Goal: Information Seeking & Learning: Learn about a topic

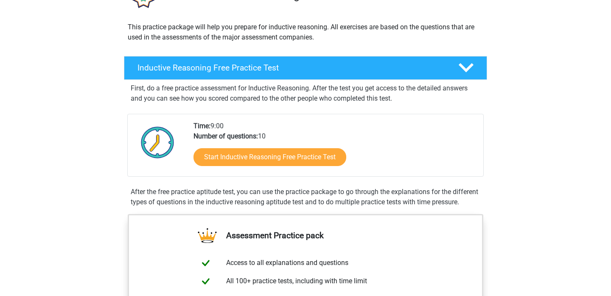
scroll to position [86, 0]
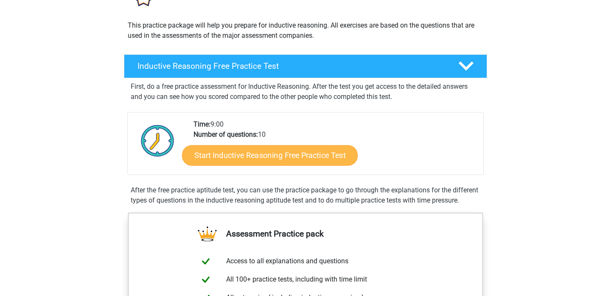
click at [224, 154] on link "Start Inductive Reasoning Free Practice Test" at bounding box center [270, 155] width 176 height 20
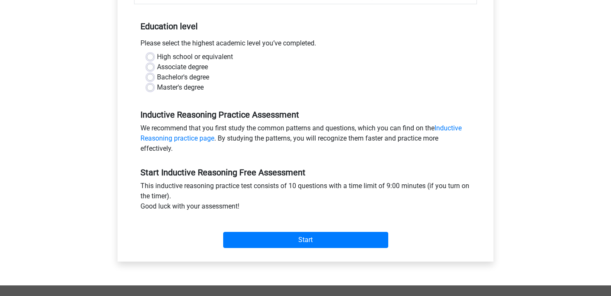
scroll to position [161, 0]
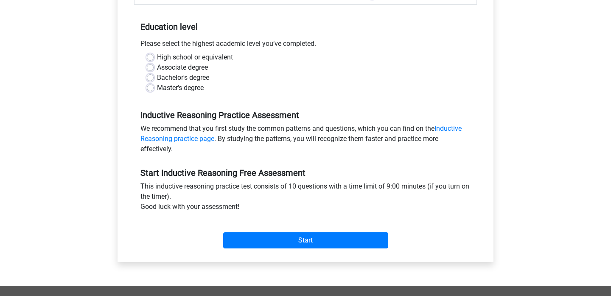
click at [157, 80] on label "Bachelor's degree" at bounding box center [183, 78] width 52 height 10
click at [148, 80] on input "Bachelor's degree" at bounding box center [150, 77] width 7 height 8
radio input "true"
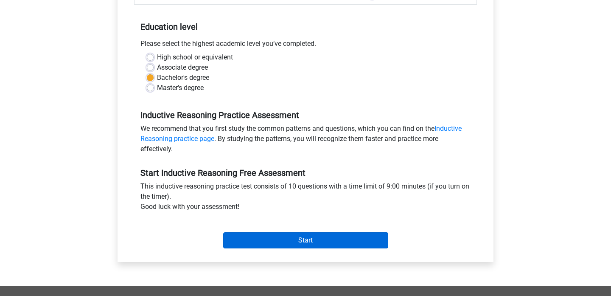
click at [262, 241] on input "Start" at bounding box center [305, 240] width 165 height 16
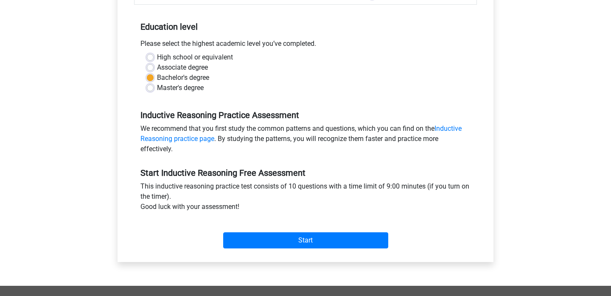
click at [157, 68] on label "Associate degree" at bounding box center [182, 67] width 51 height 10
click at [150, 68] on input "Associate degree" at bounding box center [150, 66] width 7 height 8
radio input "true"
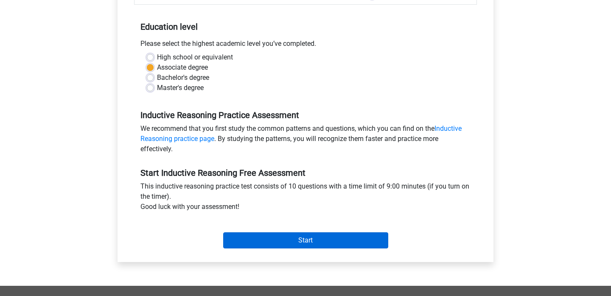
click at [242, 240] on input "Start" at bounding box center [305, 240] width 165 height 16
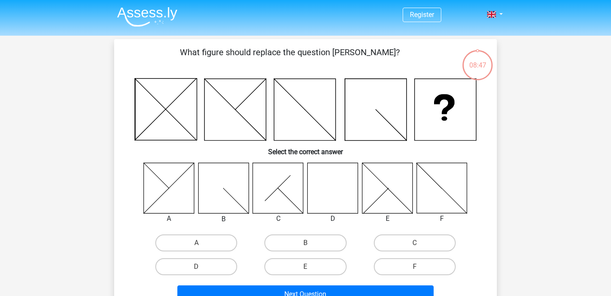
click at [341, 190] on icon at bounding box center [332, 187] width 50 height 50
click at [206, 265] on label "D" at bounding box center [196, 266] width 82 height 17
click at [202, 266] on input "D" at bounding box center [199, 269] width 6 height 6
radio input "true"
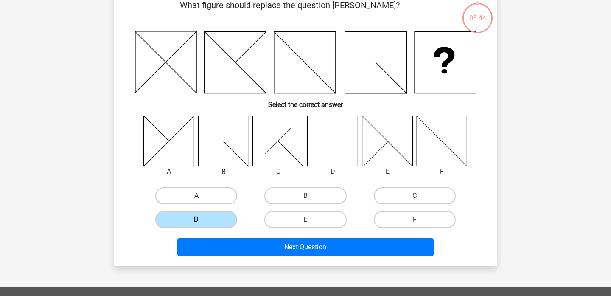
scroll to position [51, 0]
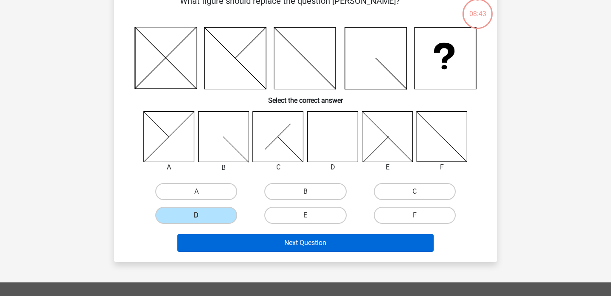
click at [232, 243] on button "Next Question" at bounding box center [305, 243] width 257 height 18
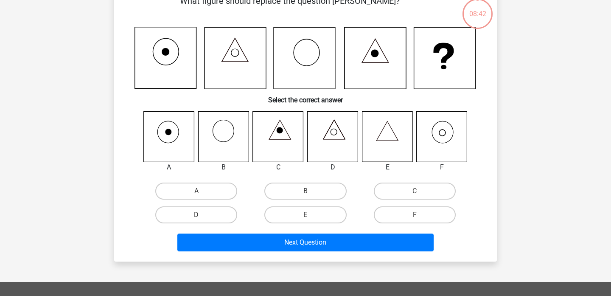
scroll to position [39, 0]
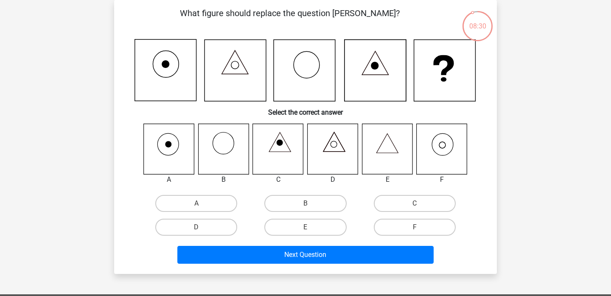
click at [442, 151] on icon at bounding box center [442, 148] width 50 height 50
click at [407, 225] on label "F" at bounding box center [415, 226] width 82 height 17
click at [414, 227] on input "F" at bounding box center [417, 230] width 6 height 6
radio input "true"
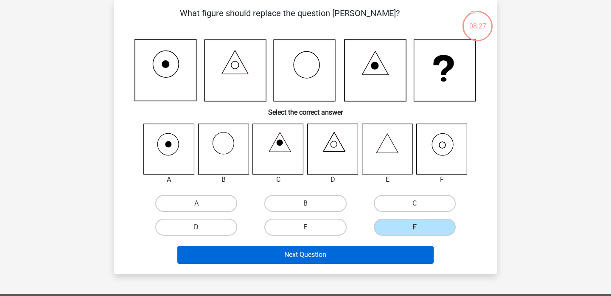
click at [349, 258] on button "Next Question" at bounding box center [305, 255] width 257 height 18
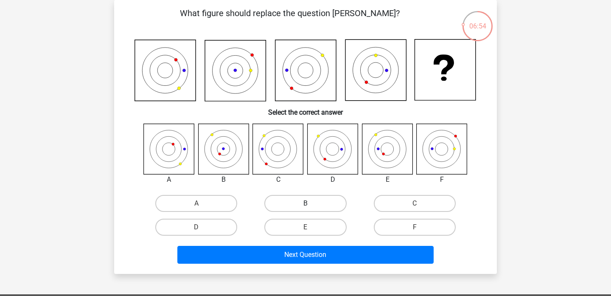
click at [292, 204] on label "B" at bounding box center [305, 203] width 82 height 17
click at [305, 204] on input "B" at bounding box center [308, 206] width 6 height 6
radio input "true"
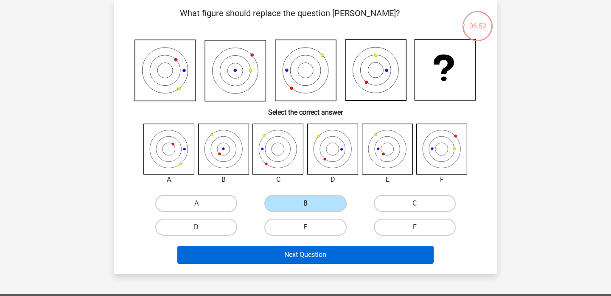
click at [277, 259] on button "Next Question" at bounding box center [305, 255] width 257 height 18
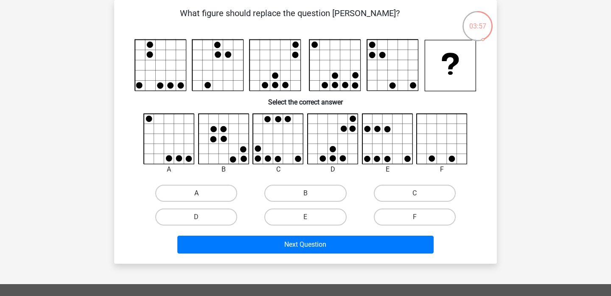
click at [180, 190] on label "A" at bounding box center [196, 192] width 82 height 17
click at [196, 193] on input "A" at bounding box center [199, 196] width 6 height 6
radio input "true"
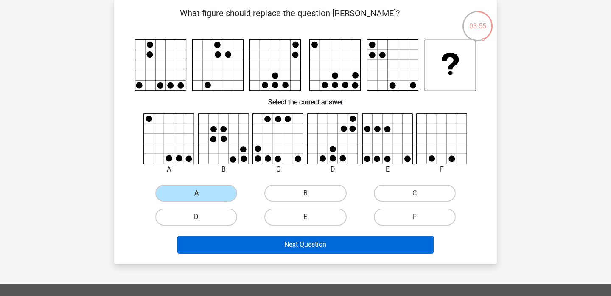
click at [256, 246] on button "Next Question" at bounding box center [305, 244] width 257 height 18
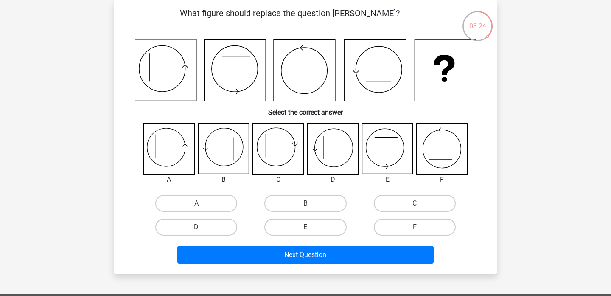
click at [168, 146] on icon at bounding box center [169, 148] width 50 height 50
click at [194, 205] on label "A" at bounding box center [196, 203] width 82 height 17
click at [196, 205] on input "A" at bounding box center [199, 206] width 6 height 6
radio input "true"
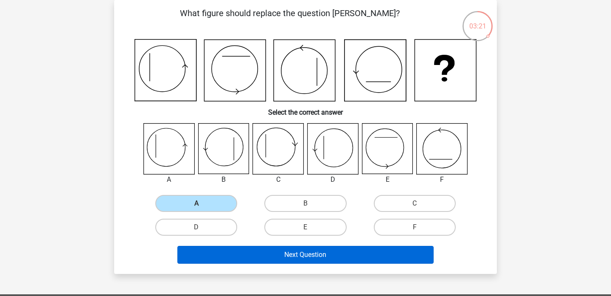
click at [242, 254] on button "Next Question" at bounding box center [305, 255] width 257 height 18
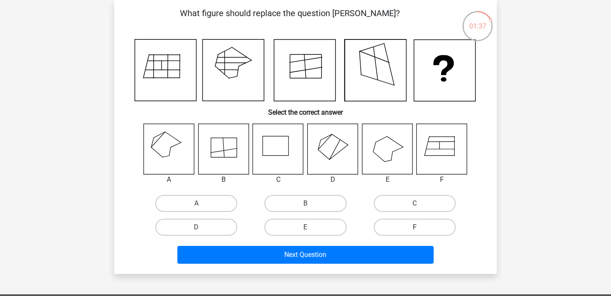
click at [414, 224] on label "F" at bounding box center [415, 226] width 82 height 17
click at [414, 227] on input "F" at bounding box center [417, 230] width 6 height 6
radio input "true"
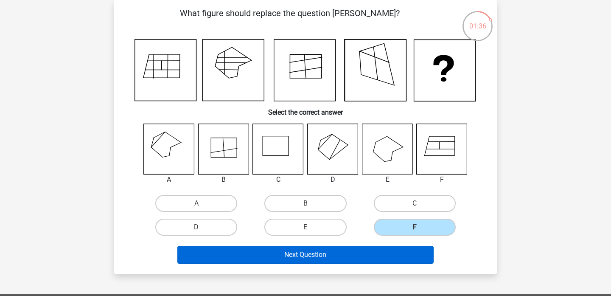
click at [367, 255] on button "Next Question" at bounding box center [305, 255] width 257 height 18
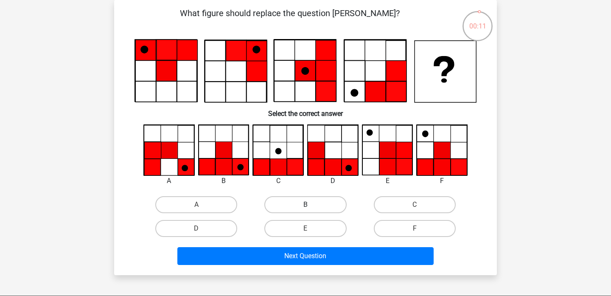
click at [282, 205] on label "B" at bounding box center [305, 204] width 82 height 17
click at [305, 205] on input "B" at bounding box center [308, 207] width 6 height 6
radio input "true"
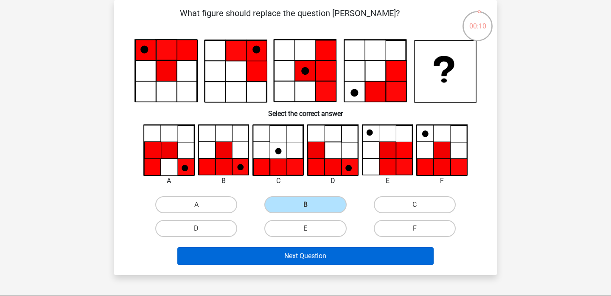
click at [274, 257] on button "Next Question" at bounding box center [305, 256] width 257 height 18
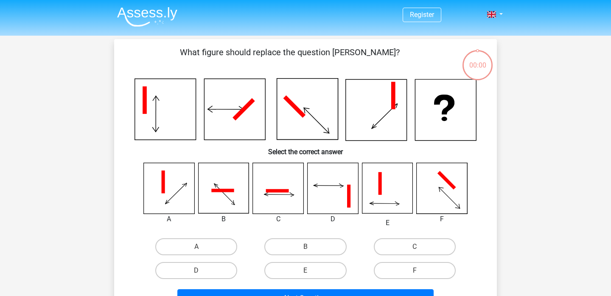
scroll to position [39, 0]
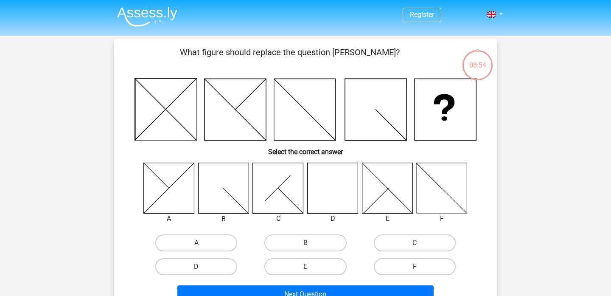
click at [210, 262] on label "D" at bounding box center [196, 266] width 82 height 17
click at [202, 266] on input "D" at bounding box center [199, 269] width 6 height 6
radio input "true"
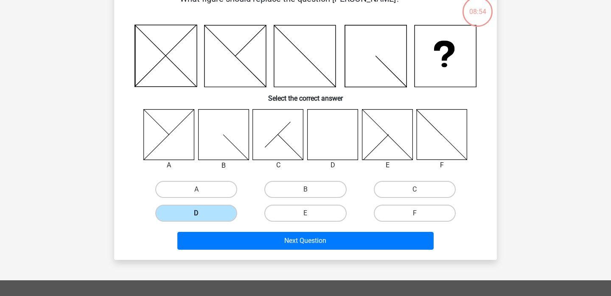
scroll to position [56, 0]
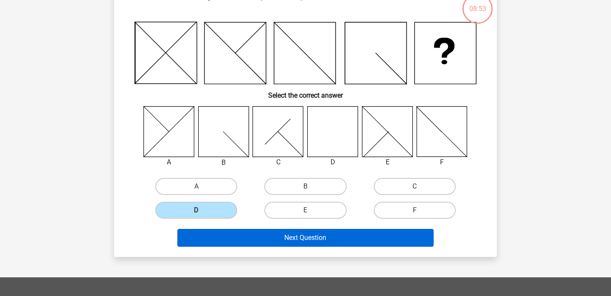
click at [221, 240] on button "Next Question" at bounding box center [305, 238] width 257 height 18
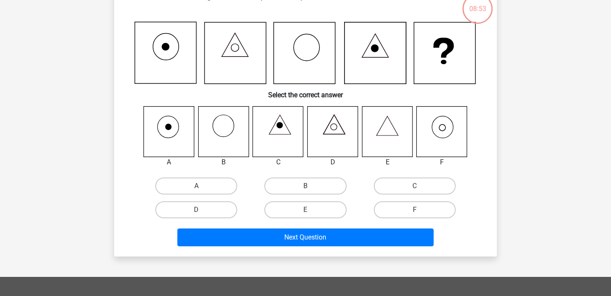
scroll to position [39, 0]
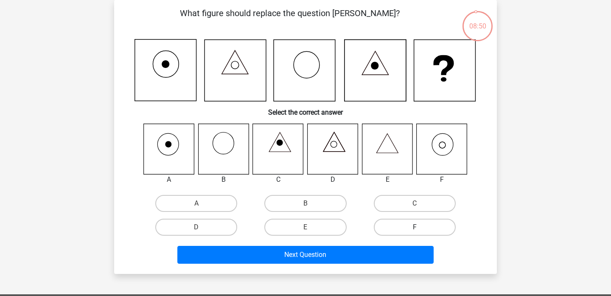
click at [410, 233] on label "F" at bounding box center [415, 226] width 82 height 17
click at [414, 232] on input "F" at bounding box center [417, 230] width 6 height 6
radio input "true"
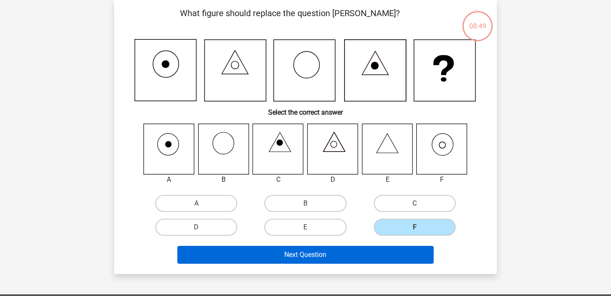
click at [377, 254] on button "Next Question" at bounding box center [305, 255] width 257 height 18
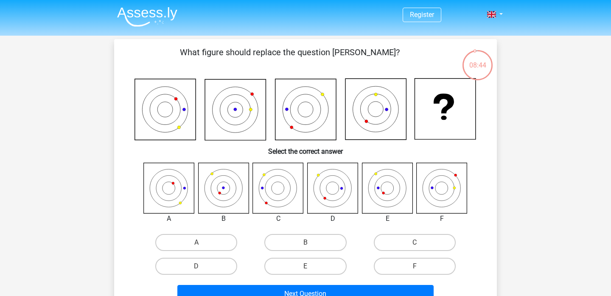
scroll to position [0, 0]
click at [500, 14] on link at bounding box center [492, 14] width 17 height 10
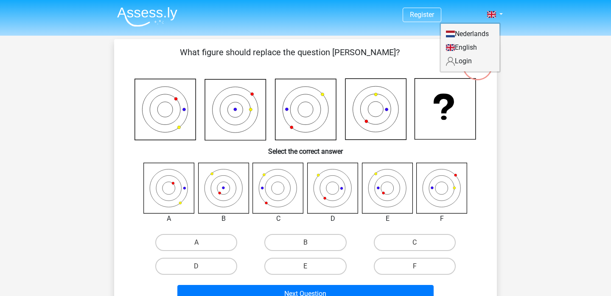
click at [480, 31] on link "Nederlands" at bounding box center [470, 34] width 59 height 14
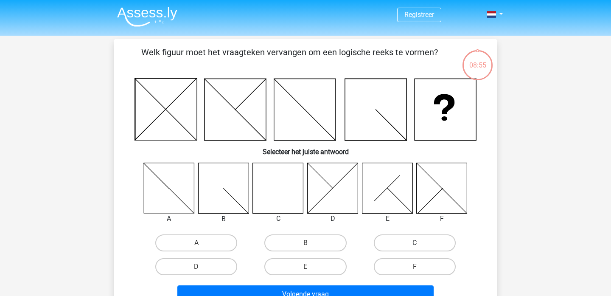
click at [395, 241] on label "C" at bounding box center [415, 242] width 82 height 17
click at [414, 243] on input "C" at bounding box center [417, 246] width 6 height 6
radio input "true"
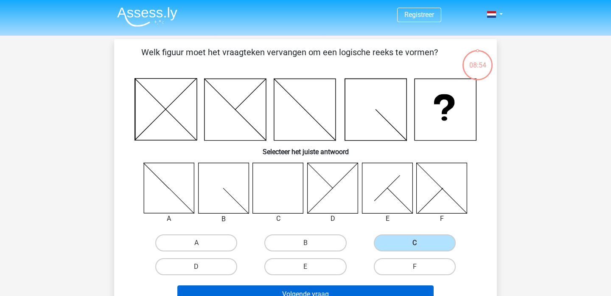
click at [321, 290] on button "Volgende vraag" at bounding box center [305, 294] width 257 height 18
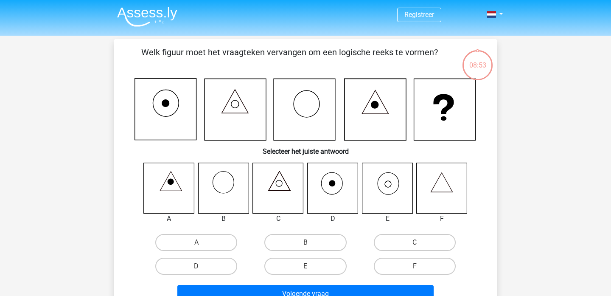
scroll to position [39, 0]
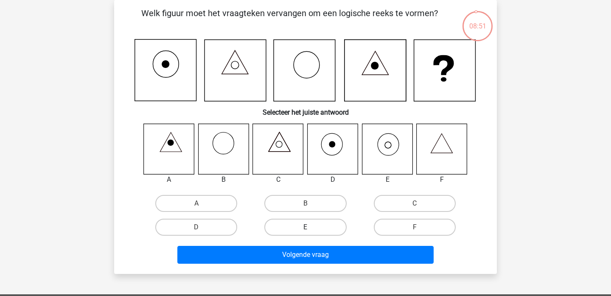
click at [289, 227] on label "E" at bounding box center [305, 226] width 82 height 17
click at [305, 227] on input "E" at bounding box center [308, 230] width 6 height 6
radio input "true"
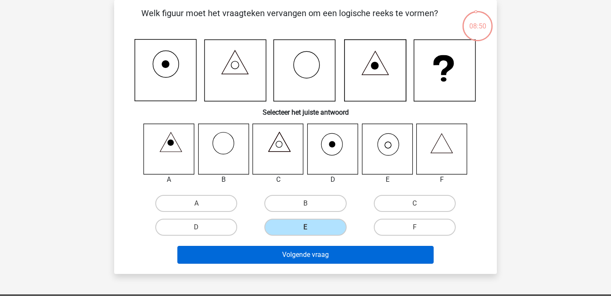
click at [282, 258] on button "Volgende vraag" at bounding box center [305, 255] width 257 height 18
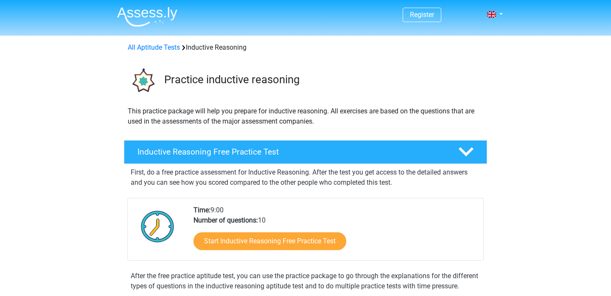
scroll to position [86, 0]
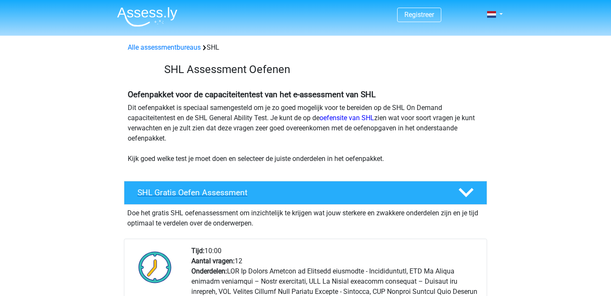
click at [190, 195] on h4 "SHL Gratis Oefen Assessment" at bounding box center [290, 192] width 307 height 10
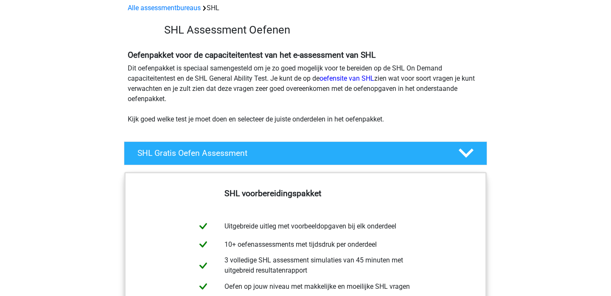
scroll to position [13, 0]
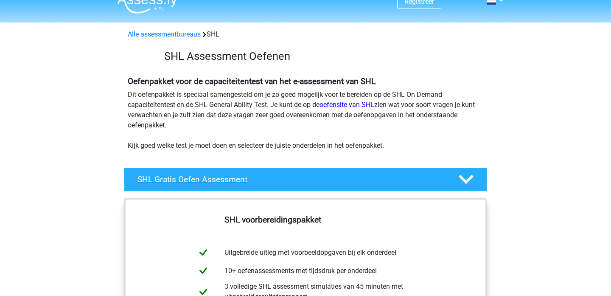
click at [463, 181] on polygon at bounding box center [465, 179] width 15 height 9
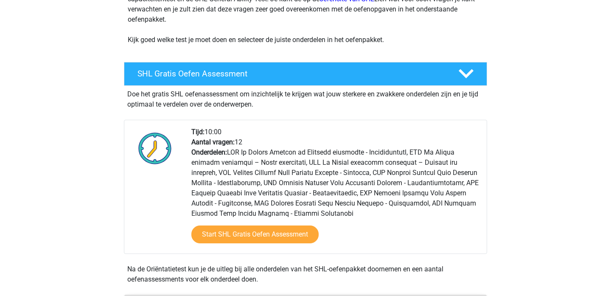
scroll to position [122, 0]
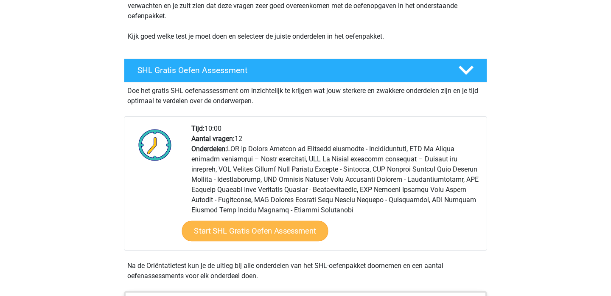
click at [237, 229] on link "Start SHL Gratis Oefen Assessment" at bounding box center [255, 231] width 146 height 20
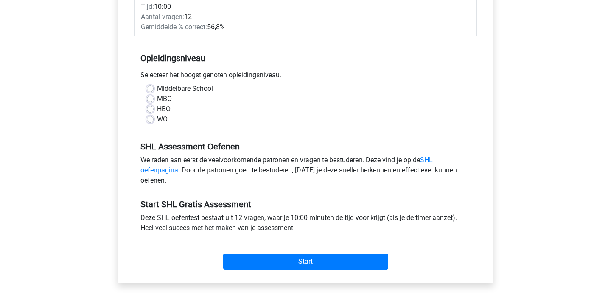
scroll to position [213, 0]
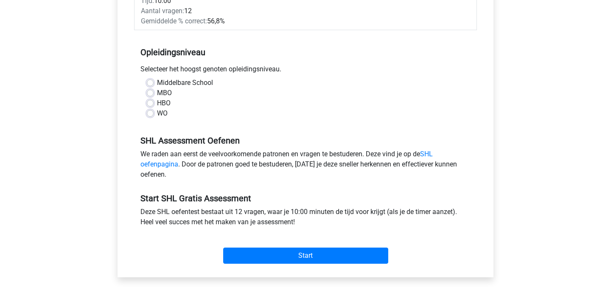
click at [157, 113] on label "WO" at bounding box center [162, 113] width 11 height 10
click at [152, 113] on input "WO" at bounding box center [150, 112] width 7 height 8
radio input "true"
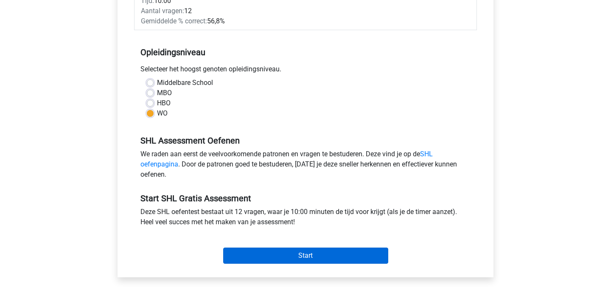
click at [280, 258] on input "Start" at bounding box center [305, 255] width 165 height 16
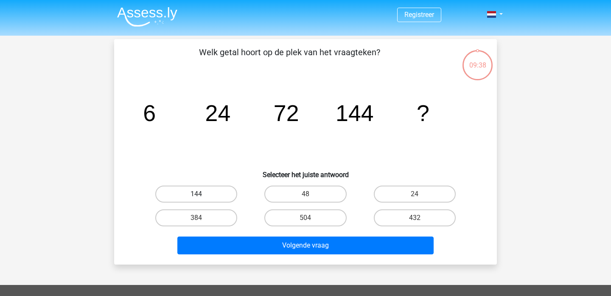
click at [202, 191] on label "144" at bounding box center [196, 193] width 82 height 17
click at [202, 194] on input "144" at bounding box center [199, 197] width 6 height 6
radio input "true"
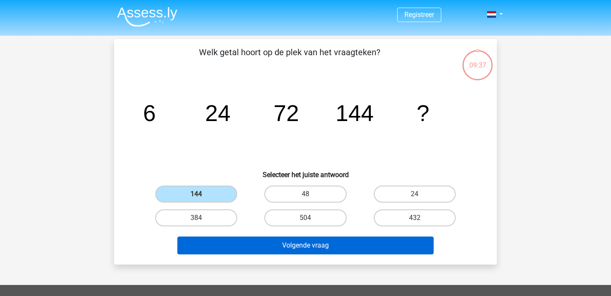
click at [225, 248] on button "Volgende vraag" at bounding box center [305, 245] width 257 height 18
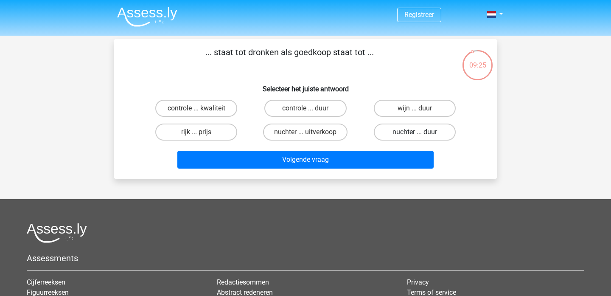
click at [407, 132] on label "nuchter ... duur" at bounding box center [415, 131] width 82 height 17
click at [414, 132] on input "nuchter ... duur" at bounding box center [417, 135] width 6 height 6
radio input "true"
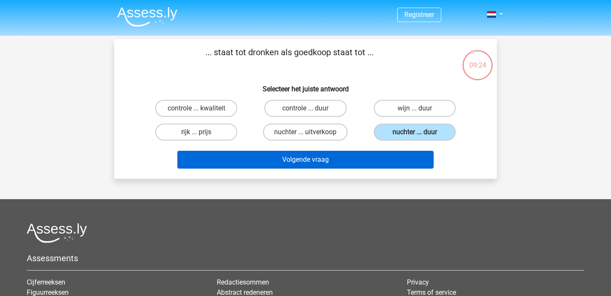
click at [331, 161] on button "Volgende vraag" at bounding box center [305, 160] width 257 height 18
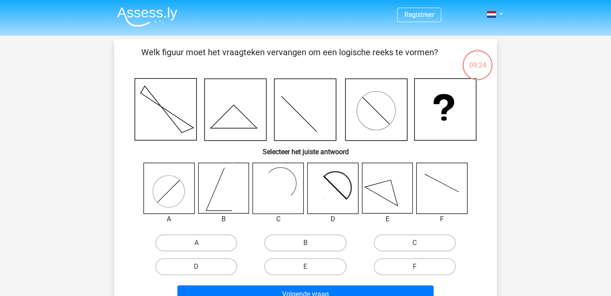
scroll to position [39, 0]
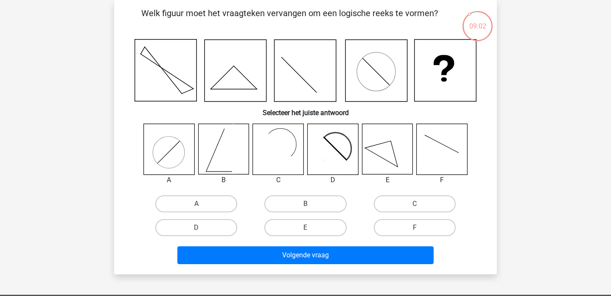
click at [307, 228] on input "E" at bounding box center [308, 230] width 6 height 6
radio input "true"
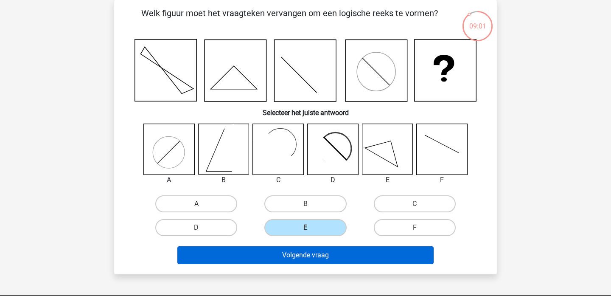
click at [292, 257] on button "Volgende vraag" at bounding box center [305, 255] width 257 height 18
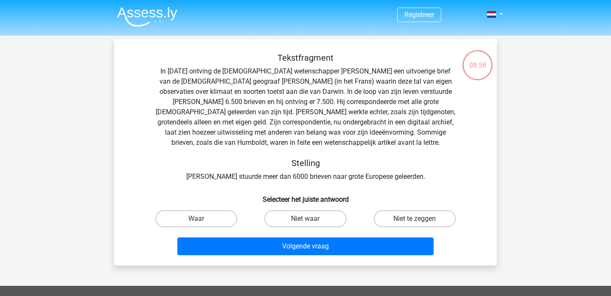
scroll to position [0, 0]
click at [189, 218] on label "Waar" at bounding box center [196, 218] width 82 height 17
click at [196, 218] on input "Waar" at bounding box center [199, 221] width 6 height 6
radio input "true"
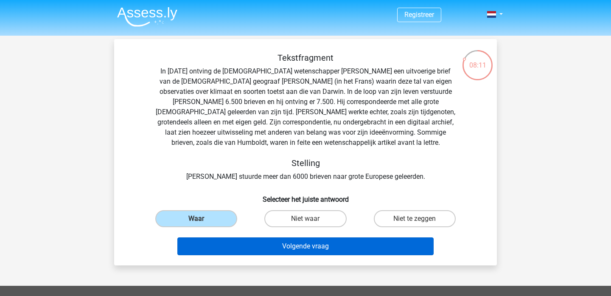
click at [196, 247] on button "Volgende vraag" at bounding box center [305, 246] width 257 height 18
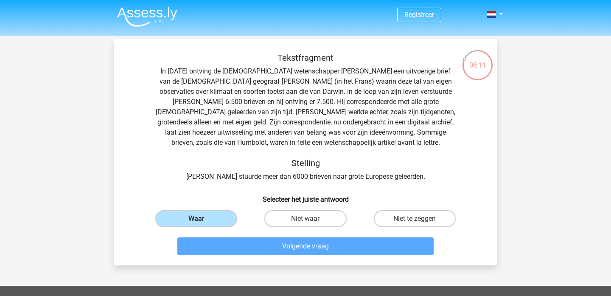
scroll to position [39, 0]
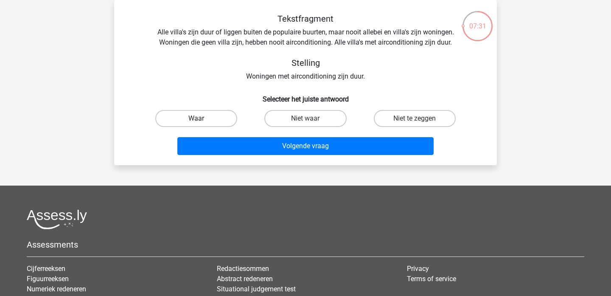
click at [226, 115] on label "Waar" at bounding box center [196, 118] width 82 height 17
click at [202, 118] on input "Waar" at bounding box center [199, 121] width 6 height 6
radio input "true"
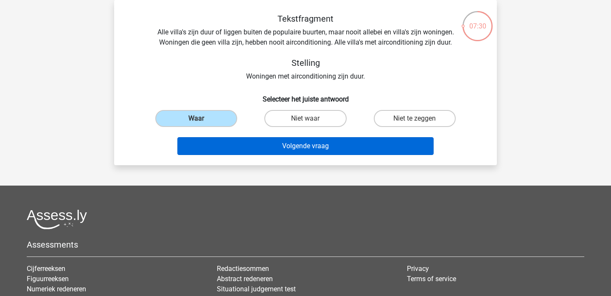
click at [229, 147] on button "Volgende vraag" at bounding box center [305, 146] width 257 height 18
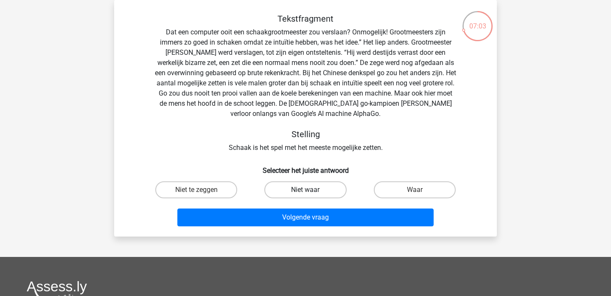
click at [295, 195] on label "Niet waar" at bounding box center [305, 189] width 82 height 17
click at [305, 195] on input "Niet waar" at bounding box center [308, 193] width 6 height 6
radio input "true"
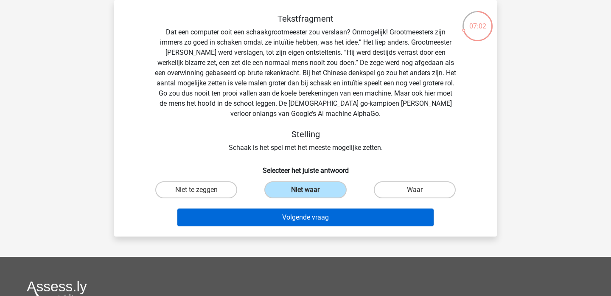
click at [292, 217] on button "Volgende vraag" at bounding box center [305, 217] width 257 height 18
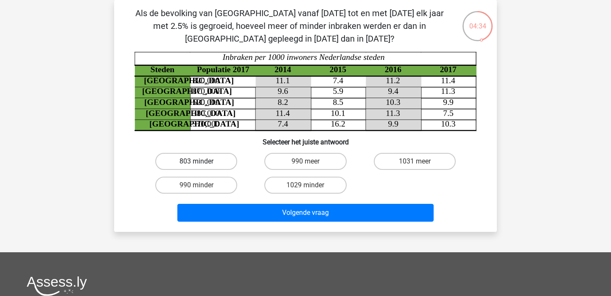
click at [206, 163] on label "803 minder" at bounding box center [196, 161] width 82 height 17
click at [202, 163] on input "803 minder" at bounding box center [199, 164] width 6 height 6
radio input "true"
click at [249, 228] on div "Als de bevolking van Den haag vanaf 2015 tot en met 2017 elk jaar met 2.5% is g…" at bounding box center [305, 116] width 383 height 232
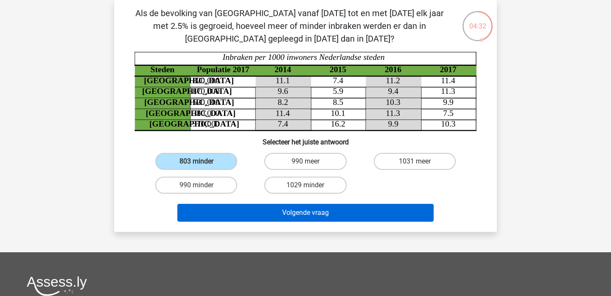
click at [247, 214] on button "Volgende vraag" at bounding box center [305, 213] width 257 height 18
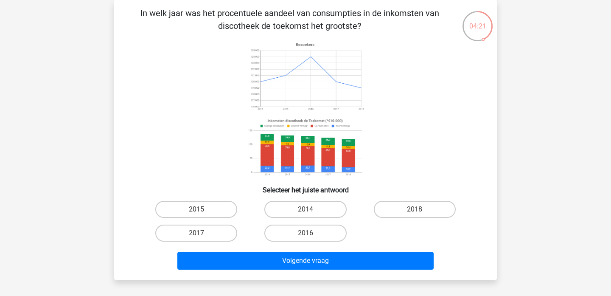
scroll to position [31, 0]
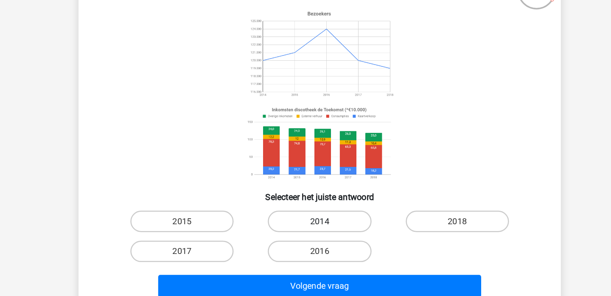
click at [264, 209] on label "2014" at bounding box center [305, 217] width 82 height 17
click at [305, 218] on input "2014" at bounding box center [308, 221] width 6 height 6
radio input "true"
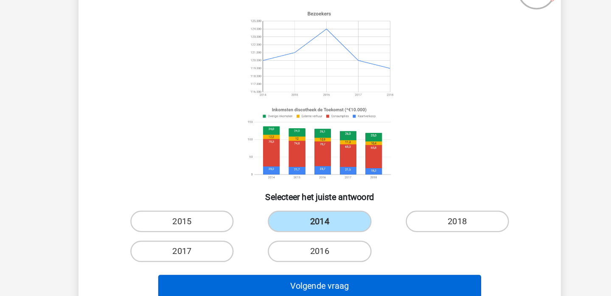
click at [262, 260] on button "Volgende vraag" at bounding box center [305, 269] width 257 height 18
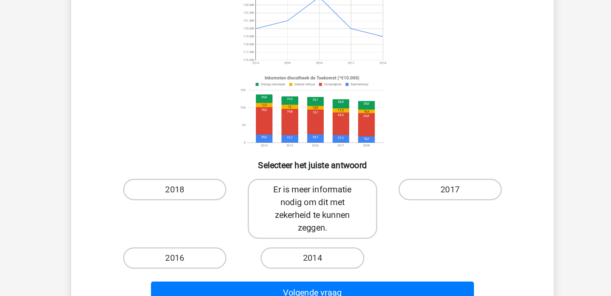
scroll to position [38, 0]
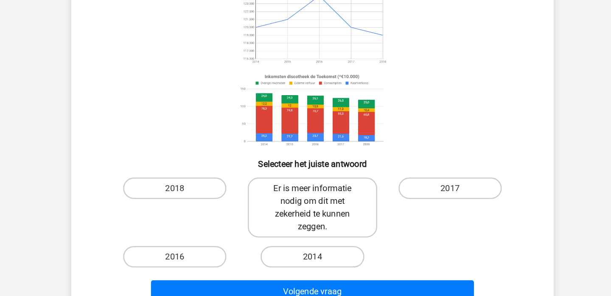
click at [254, 202] on label "Er is meer informatie nodig om dit met zekerheid te kunnen zeggen." at bounding box center [305, 226] width 102 height 48
click at [305, 210] on input "Er is meer informatie nodig om dit met zekerheid te kunnen zeggen." at bounding box center [308, 213] width 6 height 6
radio input "true"
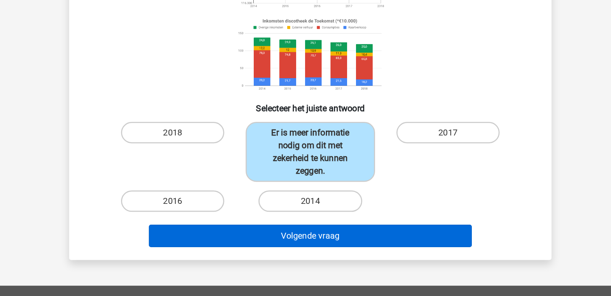
click at [256, 239] on button "Volgende vraag" at bounding box center [305, 248] width 257 height 18
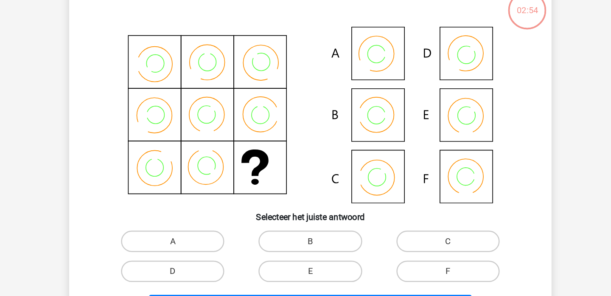
scroll to position [39, 0]
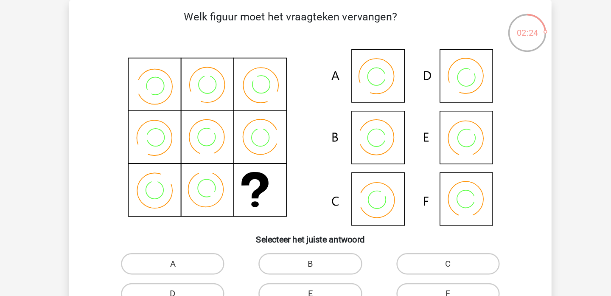
click at [299, 161] on icon at bounding box center [305, 109] width 342 height 140
click at [374, 209] on label "C" at bounding box center [415, 209] width 82 height 17
click at [414, 209] on input "C" at bounding box center [417, 212] width 6 height 6
radio input "true"
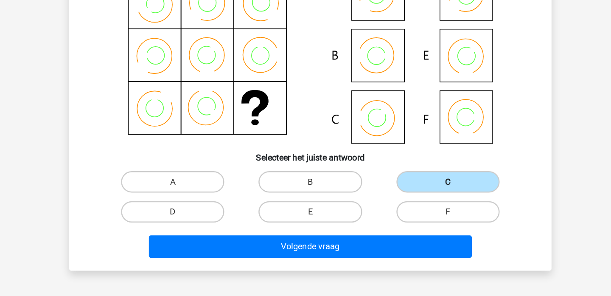
scroll to position [58, 0]
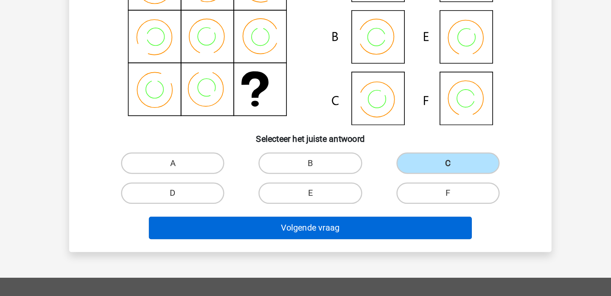
click at [316, 233] on button "Volgende vraag" at bounding box center [305, 242] width 257 height 18
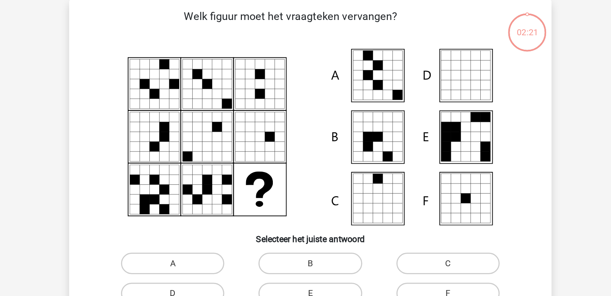
scroll to position [39, 0]
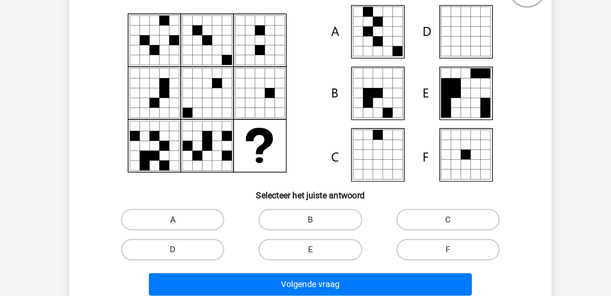
click at [155, 201] on label "A" at bounding box center [196, 209] width 82 height 17
click at [196, 209] on input "A" at bounding box center [199, 212] width 6 height 6
radio input "true"
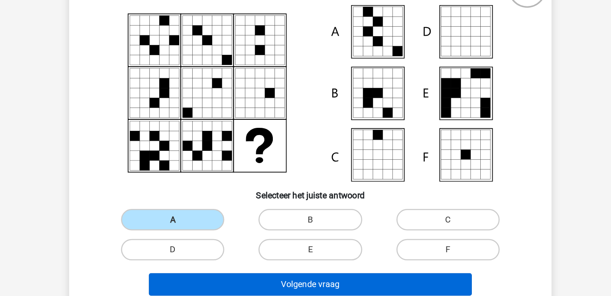
click at [180, 252] on button "Volgende vraag" at bounding box center [305, 261] width 257 height 18
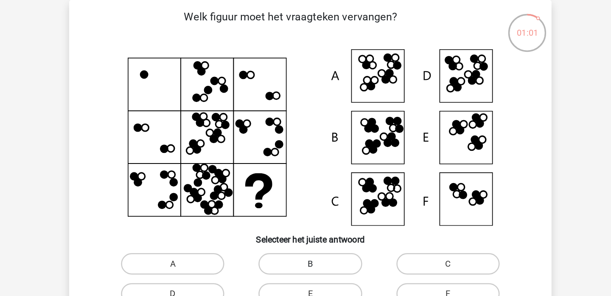
click at [264, 202] on label "B" at bounding box center [305, 209] width 82 height 17
click at [305, 209] on input "B" at bounding box center [308, 212] width 6 height 6
radio input "true"
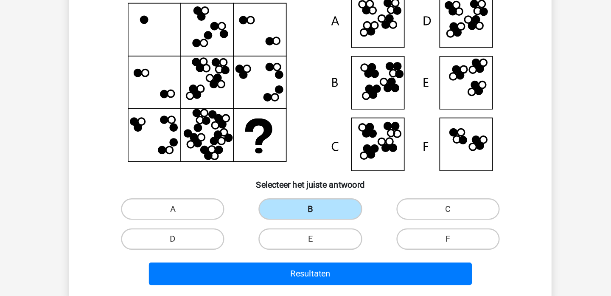
scroll to position [55, 0]
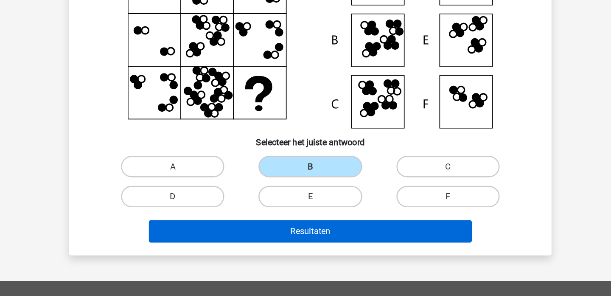
click at [243, 235] on button "Resultaten" at bounding box center [305, 244] width 257 height 18
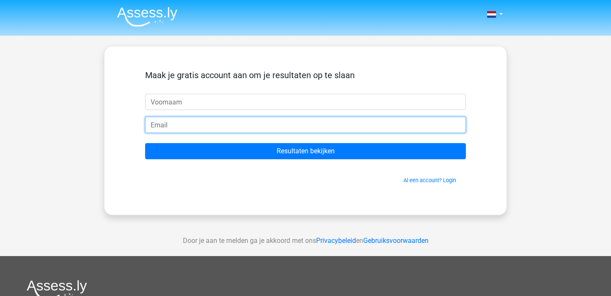
click at [178, 121] on input "email" at bounding box center [305, 125] width 321 height 16
type input "[EMAIL_ADDRESS][DOMAIN_NAME]"
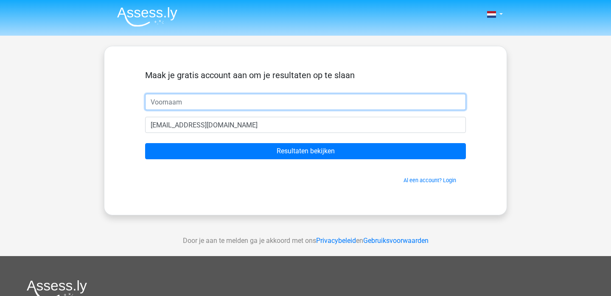
click at [176, 105] on input "text" at bounding box center [305, 102] width 321 height 16
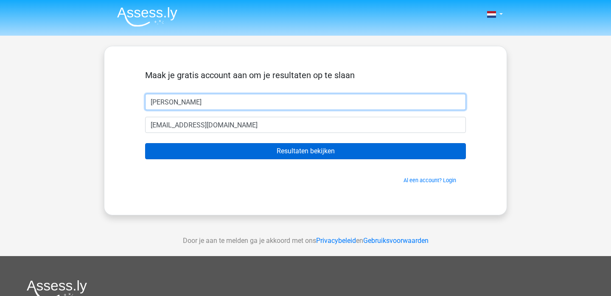
type input "[PERSON_NAME]"
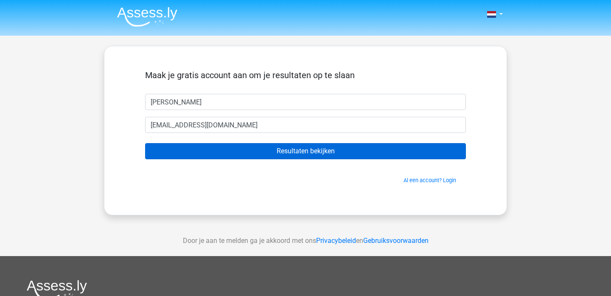
click at [231, 150] on input "Resultaten bekijken" at bounding box center [305, 151] width 321 height 16
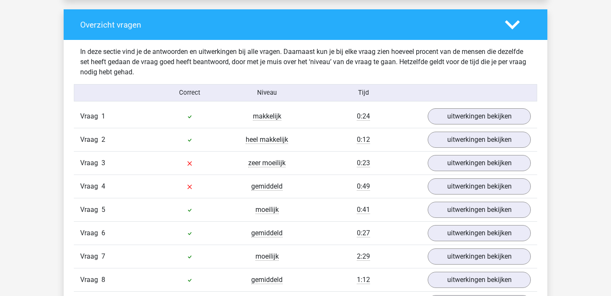
scroll to position [1090, 0]
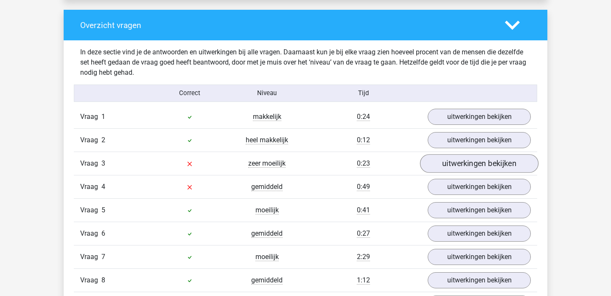
click at [489, 165] on link "uitwerkingen bekijken" at bounding box center [479, 163] width 118 height 19
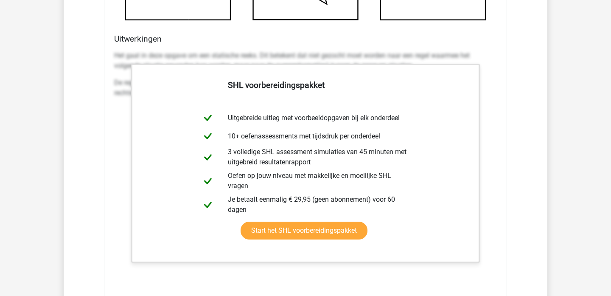
scroll to position [1614, 0]
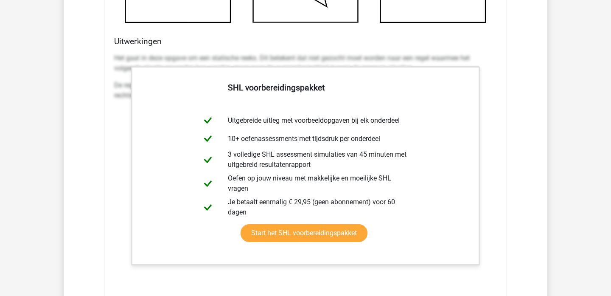
click at [537, 95] on div "In deze sectie vind je de antwoorden en uitwerkingen bij alle vragen. Daarnaast…" at bounding box center [305, 43] width 471 height 1054
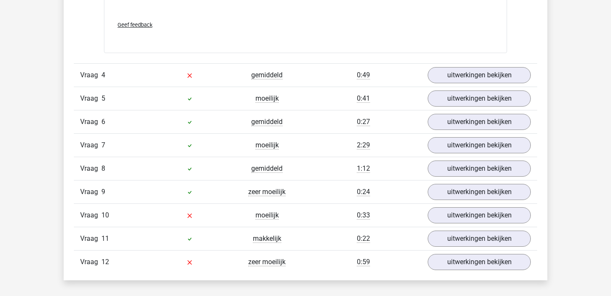
scroll to position [1905, 0]
click at [495, 73] on link "uitwerkingen bekijken" at bounding box center [479, 74] width 118 height 19
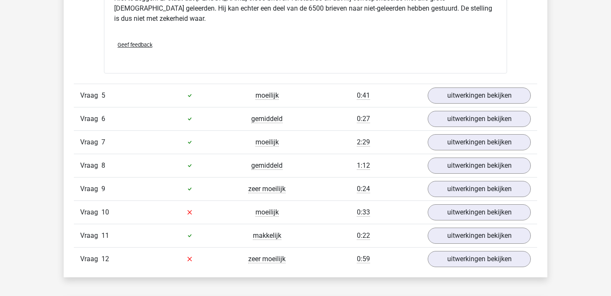
scroll to position [2189, 0]
click at [478, 179] on link "uitwerkingen bekijken" at bounding box center [479, 188] width 118 height 19
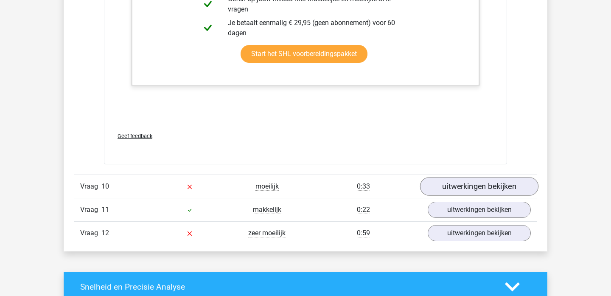
scroll to position [2765, 0]
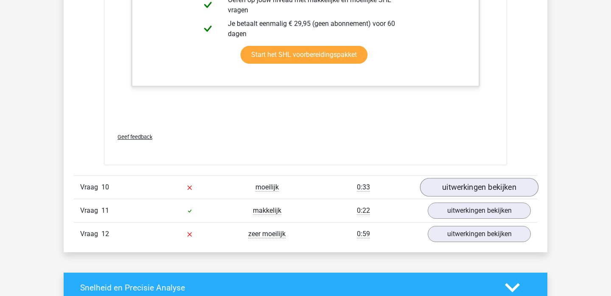
click at [471, 178] on link "uitwerkingen bekijken" at bounding box center [479, 187] width 118 height 19
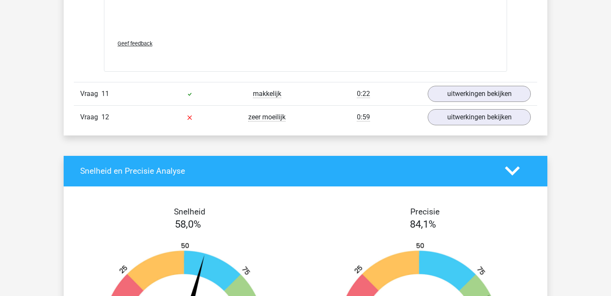
scroll to position [3445, 0]
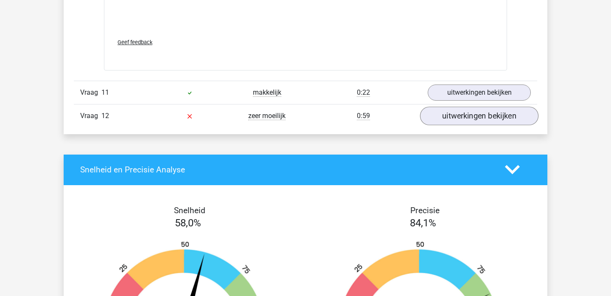
click at [513, 106] on link "uitwerkingen bekijken" at bounding box center [479, 115] width 118 height 19
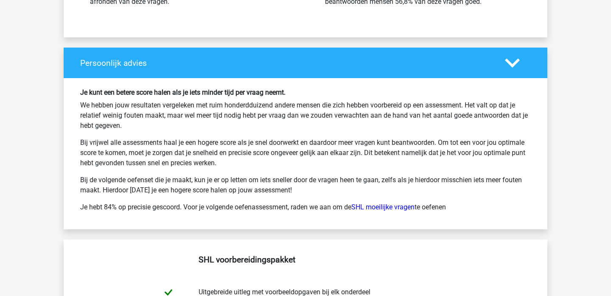
scroll to position [4205, 0]
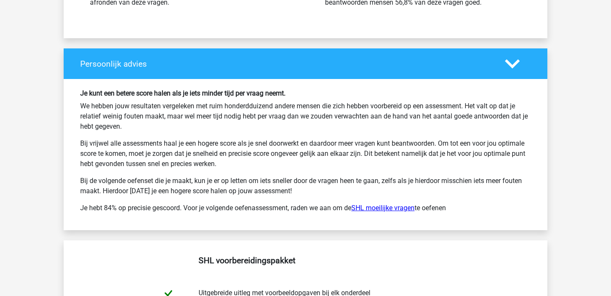
click at [387, 204] on link "SHL moeilijke vragen" at bounding box center [382, 208] width 63 height 8
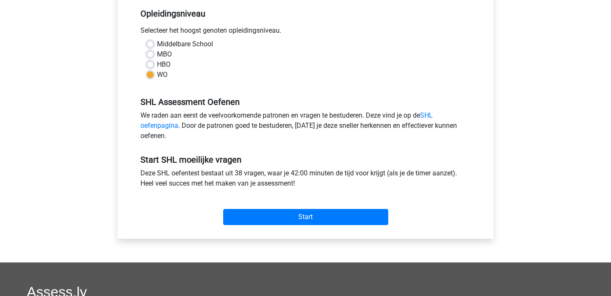
scroll to position [252, 0]
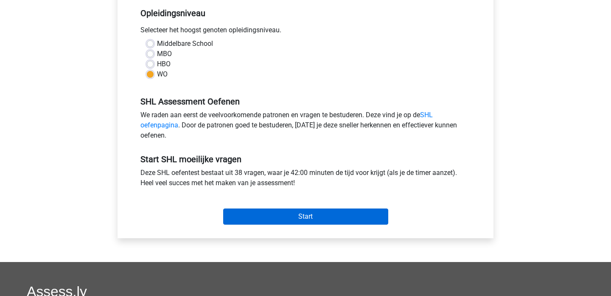
click at [304, 217] on input "Start" at bounding box center [305, 216] width 165 height 16
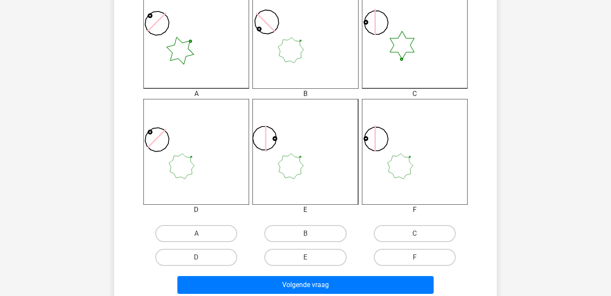
scroll to position [257, 0]
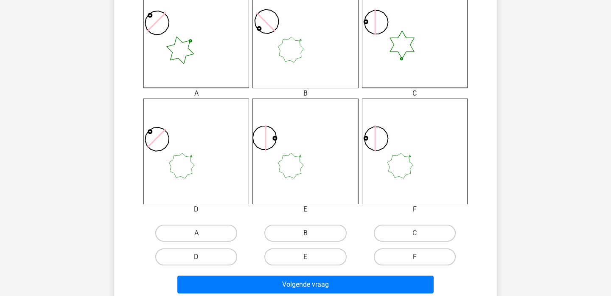
click at [409, 256] on label "F" at bounding box center [415, 256] width 82 height 17
click at [414, 257] on input "F" at bounding box center [417, 260] width 6 height 6
radio input "true"
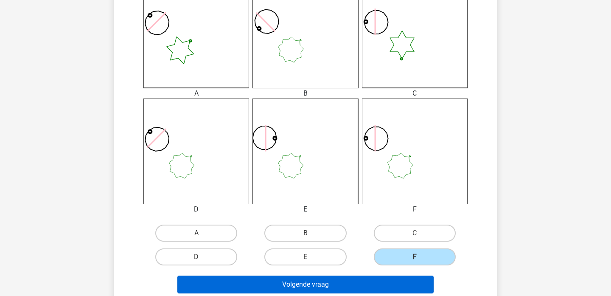
click at [364, 278] on button "Volgende vraag" at bounding box center [305, 284] width 257 height 18
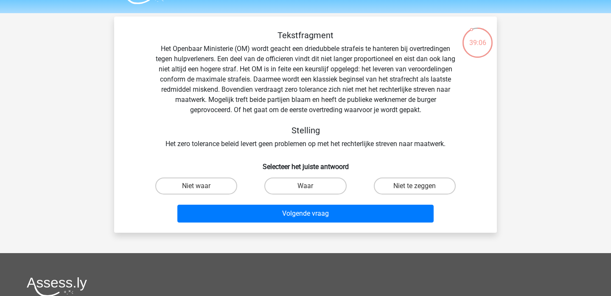
scroll to position [14, 0]
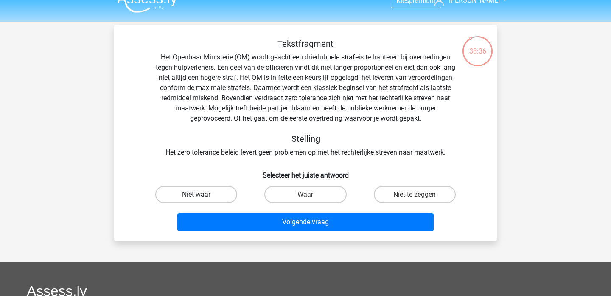
click at [219, 190] on label "Niet waar" at bounding box center [196, 194] width 82 height 17
click at [202, 194] on input "Niet waar" at bounding box center [199, 197] width 6 height 6
radio input "true"
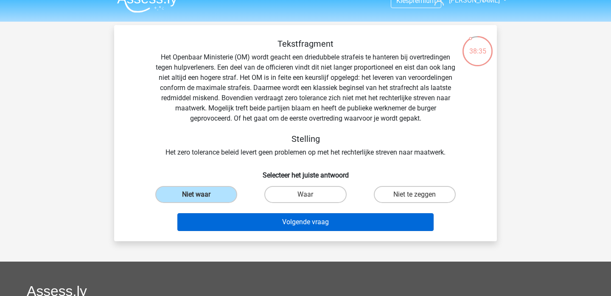
click at [218, 226] on button "Volgende vraag" at bounding box center [305, 222] width 257 height 18
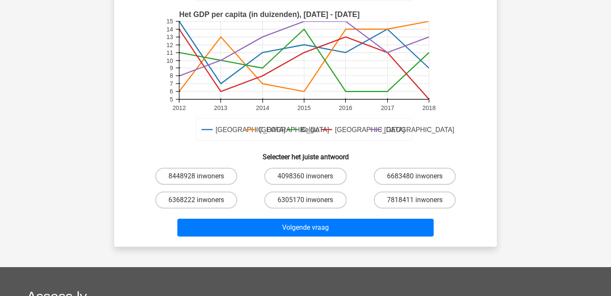
scroll to position [238, 0]
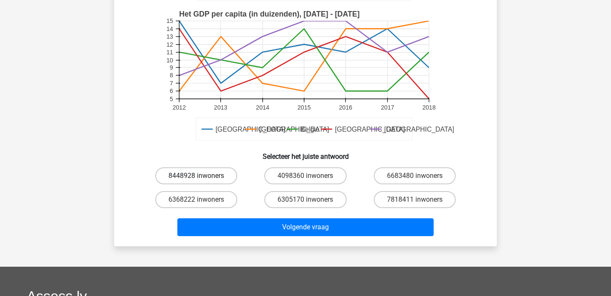
click at [172, 175] on label "8448928 inwoners" at bounding box center [196, 175] width 82 height 17
click at [196, 176] on input "8448928 inwoners" at bounding box center [199, 179] width 6 height 6
radio input "true"
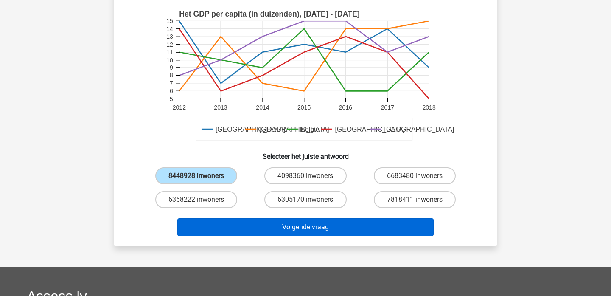
click at [235, 232] on button "Volgende vraag" at bounding box center [305, 227] width 257 height 18
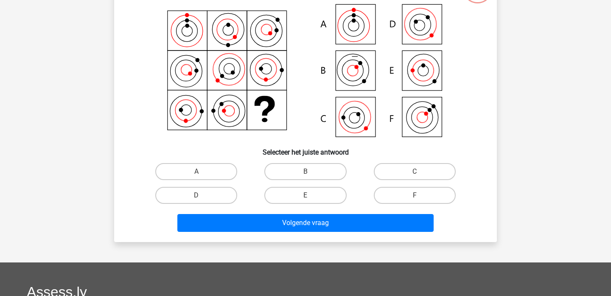
scroll to position [39, 0]
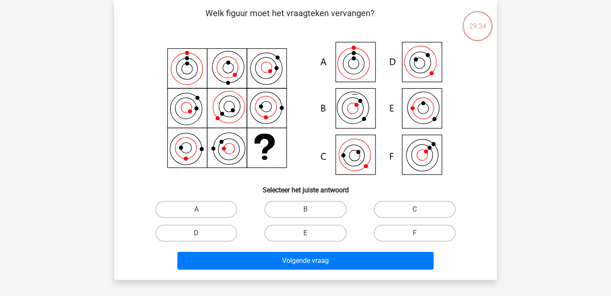
click at [360, 69] on icon at bounding box center [305, 109] width 342 height 140
click at [189, 210] on label "A" at bounding box center [196, 209] width 82 height 17
click at [196, 210] on input "A" at bounding box center [199, 212] width 6 height 6
radio input "true"
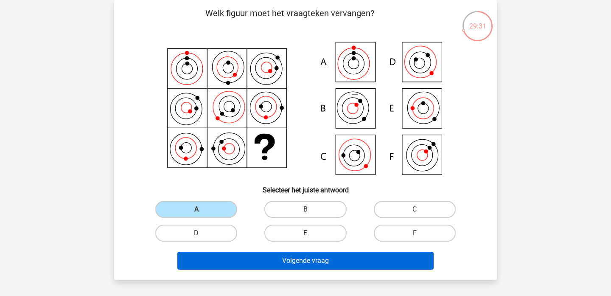
click at [204, 262] on button "Volgende vraag" at bounding box center [305, 261] width 257 height 18
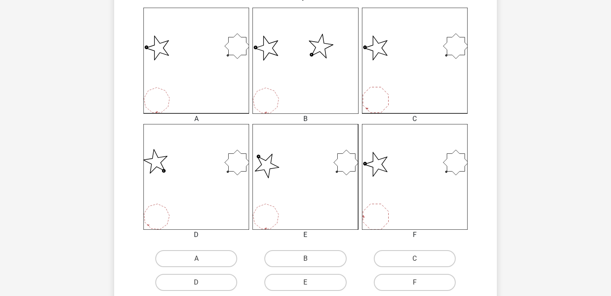
scroll to position [236, 0]
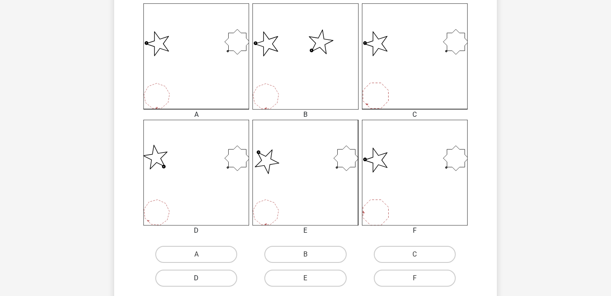
click at [194, 274] on label "D" at bounding box center [196, 277] width 82 height 17
click at [196, 278] on input "D" at bounding box center [199, 281] width 6 height 6
radio input "true"
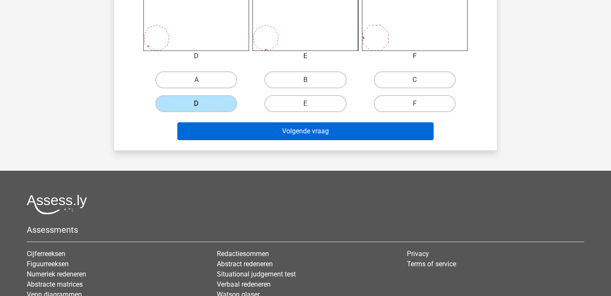
click at [289, 131] on button "Volgende vraag" at bounding box center [305, 131] width 257 height 18
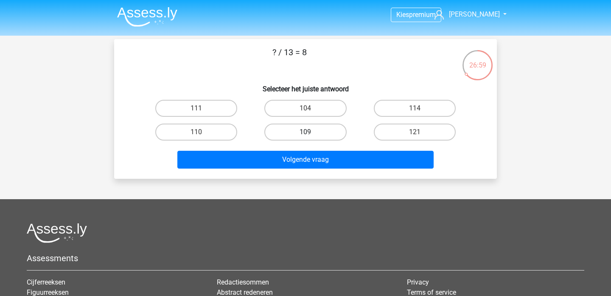
scroll to position [0, 0]
click at [321, 99] on div "104" at bounding box center [305, 108] width 109 height 24
click at [315, 106] on label "104" at bounding box center [305, 108] width 82 height 17
click at [311, 108] on input "104" at bounding box center [308, 111] width 6 height 6
radio input "true"
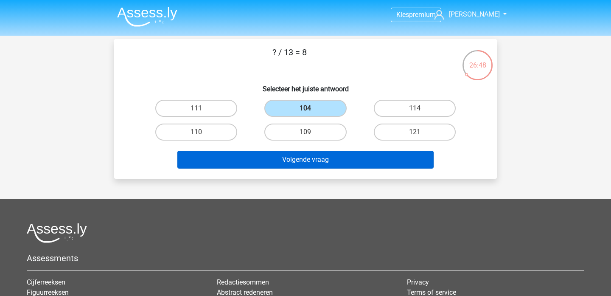
click at [291, 161] on button "Volgende vraag" at bounding box center [305, 160] width 257 height 18
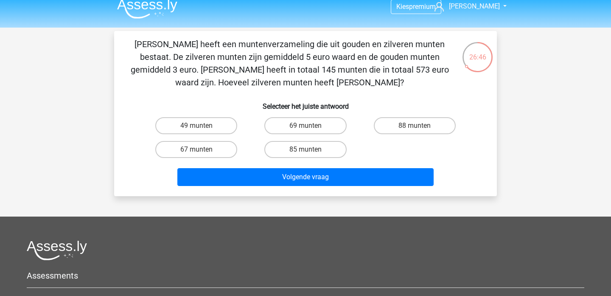
scroll to position [6, 0]
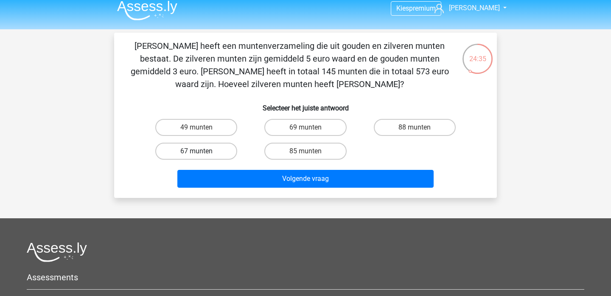
click at [218, 154] on label "67 munten" at bounding box center [196, 151] width 82 height 17
click at [202, 154] on input "67 munten" at bounding box center [199, 154] width 6 height 6
radio input "true"
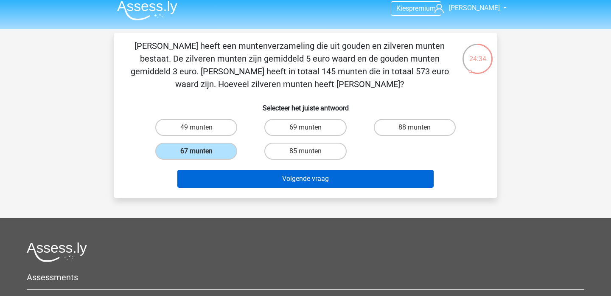
click at [221, 179] on button "Volgende vraag" at bounding box center [305, 179] width 257 height 18
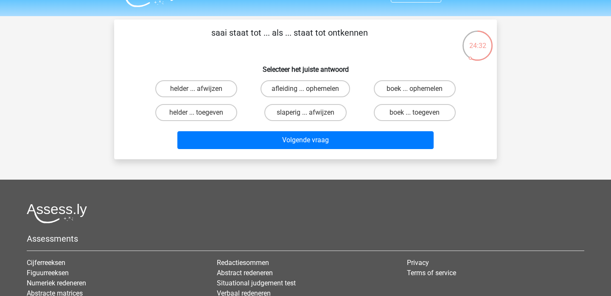
scroll to position [18, 0]
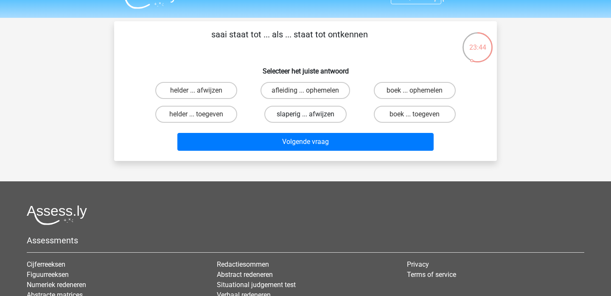
click at [277, 115] on label "slaperig ... afwijzen" at bounding box center [305, 114] width 82 height 17
click at [305, 115] on input "slaperig ... afwijzen" at bounding box center [308, 117] width 6 height 6
radio input "true"
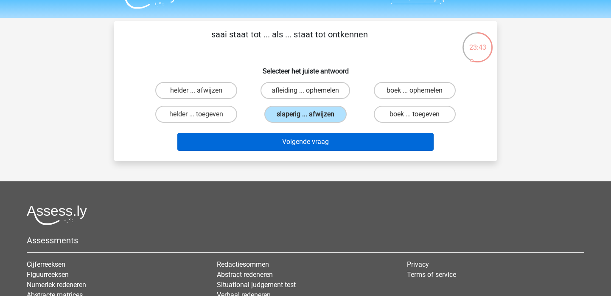
click at [268, 140] on button "Volgende vraag" at bounding box center [305, 142] width 257 height 18
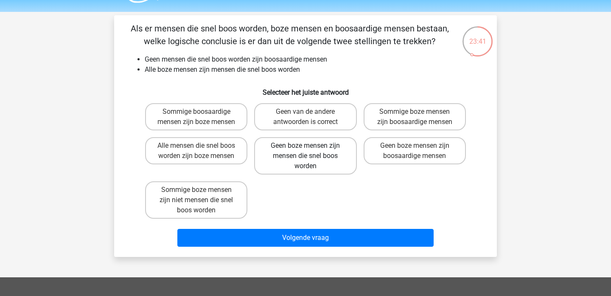
scroll to position [25, 0]
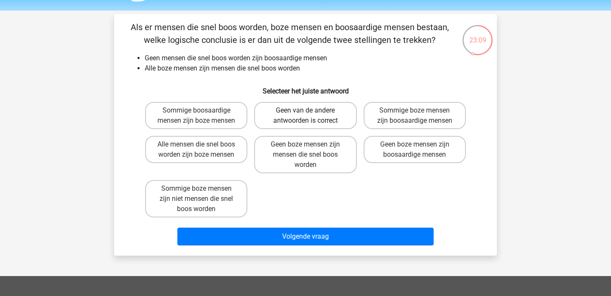
click at [299, 122] on label "Geen van de andere antwoorden is correct" at bounding box center [305, 115] width 102 height 27
click at [305, 116] on input "Geen van de andere antwoorden is correct" at bounding box center [308, 113] width 6 height 6
radio input "true"
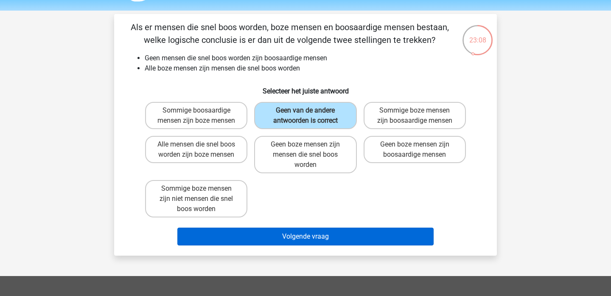
click at [266, 233] on button "Volgende vraag" at bounding box center [305, 236] width 257 height 18
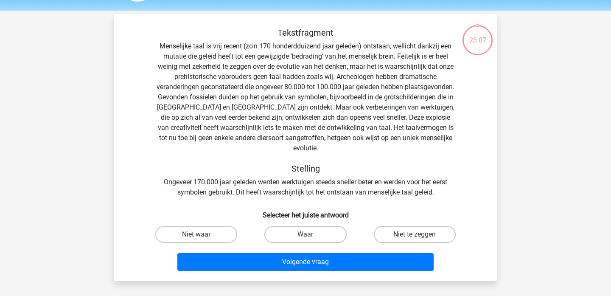
scroll to position [39, 0]
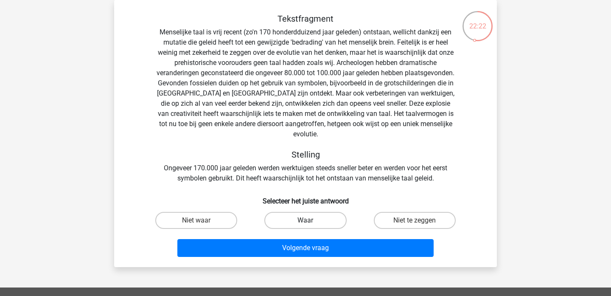
click at [284, 212] on label "Waar" at bounding box center [305, 220] width 82 height 17
click at [305, 220] on input "Waar" at bounding box center [308, 223] width 6 height 6
radio input "true"
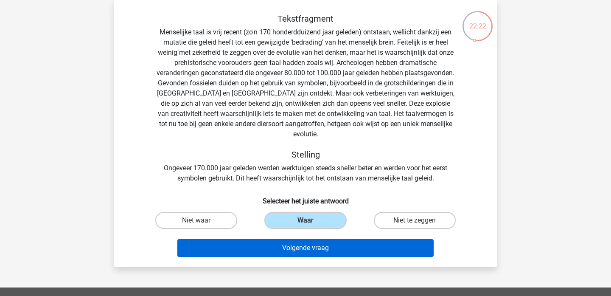
click at [273, 239] on button "Volgende vraag" at bounding box center [305, 248] width 257 height 18
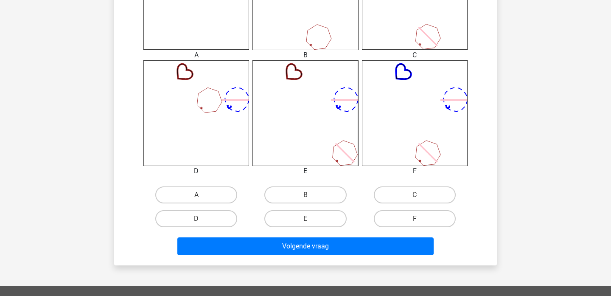
scroll to position [301, 0]
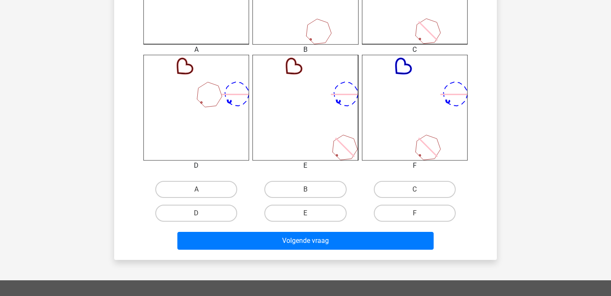
click at [305, 189] on input "B" at bounding box center [308, 192] width 6 height 6
radio input "true"
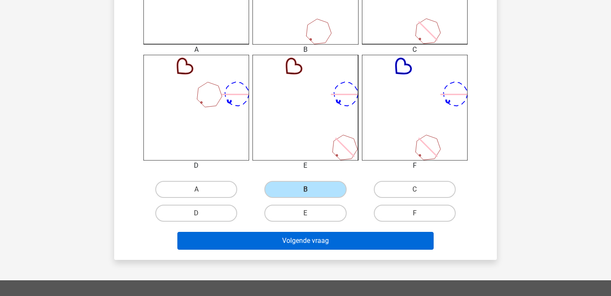
click at [285, 232] on button "Volgende vraag" at bounding box center [305, 241] width 257 height 18
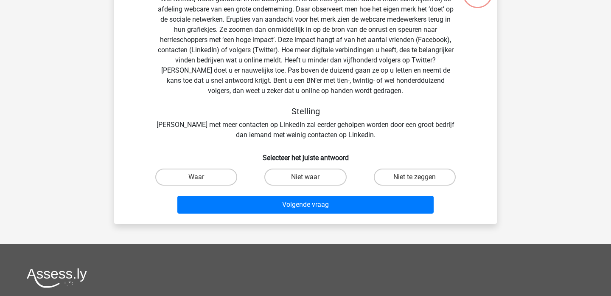
scroll to position [39, 0]
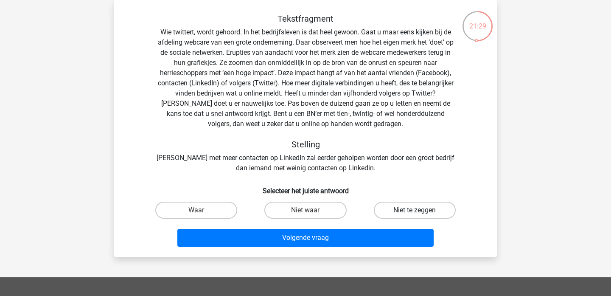
click at [400, 213] on label "Niet te zeggen" at bounding box center [415, 209] width 82 height 17
click at [414, 213] on input "Niet te zeggen" at bounding box center [417, 213] width 6 height 6
radio input "true"
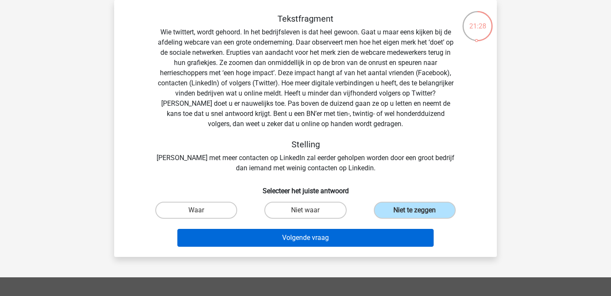
click at [355, 242] on button "Volgende vraag" at bounding box center [305, 238] width 257 height 18
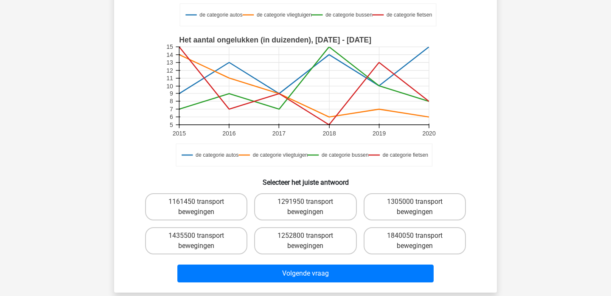
scroll to position [229, 0]
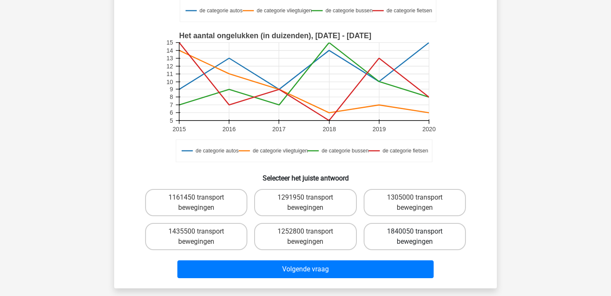
click at [401, 242] on label "1840050 transport bewegingen" at bounding box center [414, 236] width 102 height 27
click at [414, 237] on input "1840050 transport bewegingen" at bounding box center [417, 234] width 6 height 6
radio input "true"
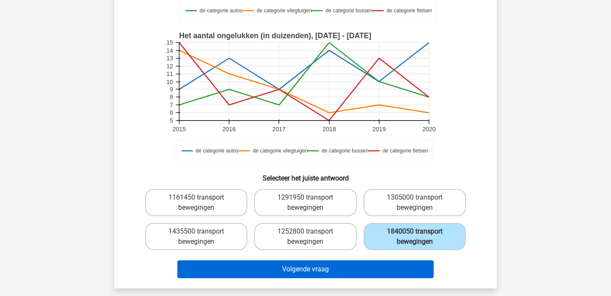
click at [342, 272] on button "Volgende vraag" at bounding box center [305, 269] width 257 height 18
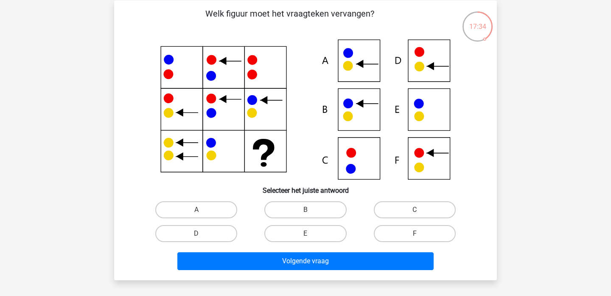
scroll to position [39, 0]
click at [397, 232] on label "F" at bounding box center [415, 233] width 82 height 17
click at [414, 233] on input "F" at bounding box center [417, 236] width 6 height 6
radio input "true"
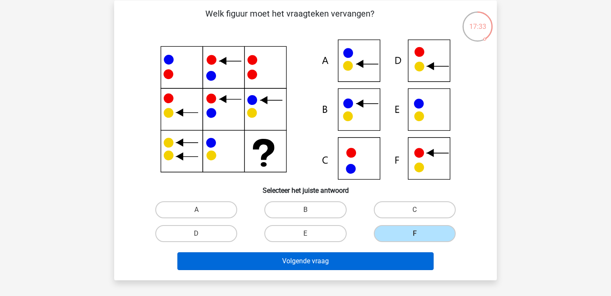
click at [344, 268] on button "Volgende vraag" at bounding box center [305, 261] width 257 height 18
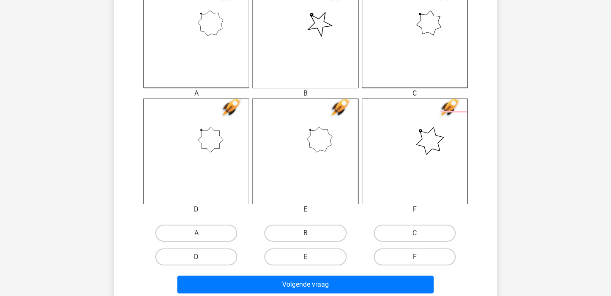
scroll to position [273, 0]
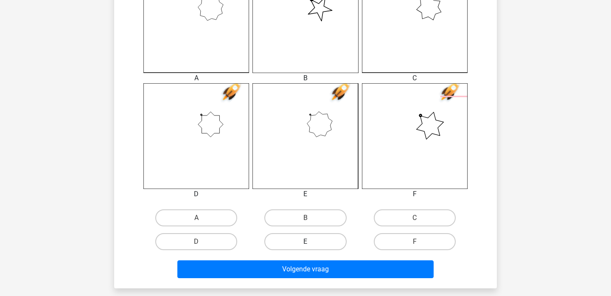
click at [301, 237] on label "E" at bounding box center [305, 241] width 82 height 17
click at [305, 241] on input "E" at bounding box center [308, 244] width 6 height 6
radio input "true"
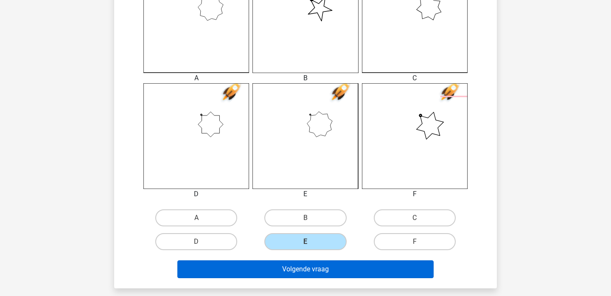
click at [289, 274] on button "Volgende vraag" at bounding box center [305, 269] width 257 height 18
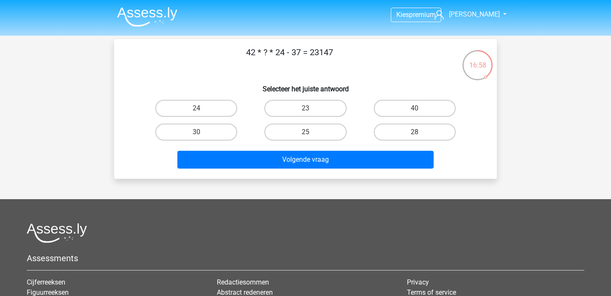
scroll to position [0, 0]
click at [207, 132] on label "30" at bounding box center [196, 131] width 82 height 17
click at [202, 132] on input "30" at bounding box center [199, 135] width 6 height 6
radio input "true"
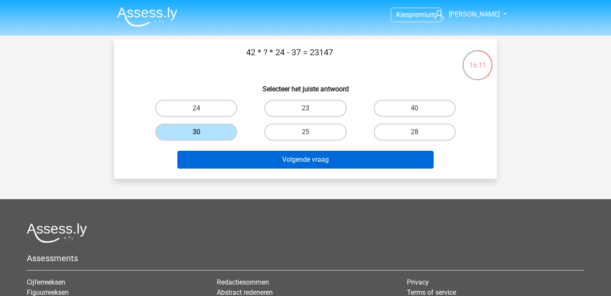
click at [226, 161] on button "Volgende vraag" at bounding box center [305, 160] width 257 height 18
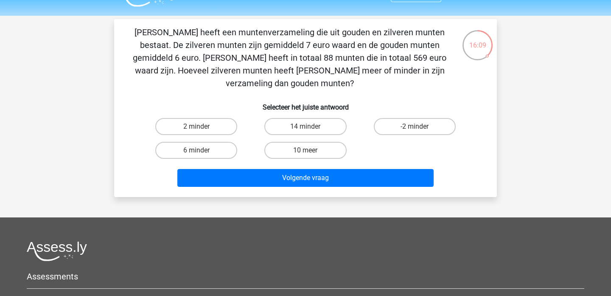
scroll to position [20, 0]
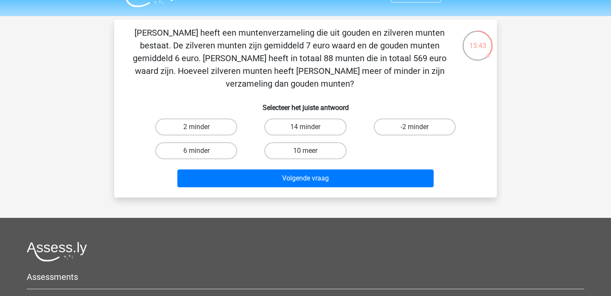
click at [200, 151] on input "6 minder" at bounding box center [199, 154] width 6 height 6
radio input "true"
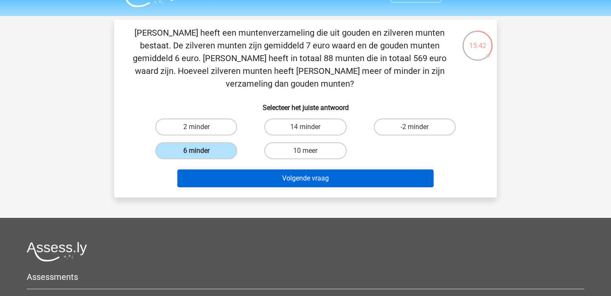
click at [206, 169] on button "Volgende vraag" at bounding box center [305, 178] width 257 height 18
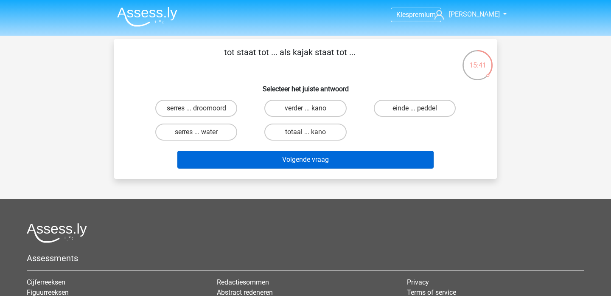
scroll to position [0, 0]
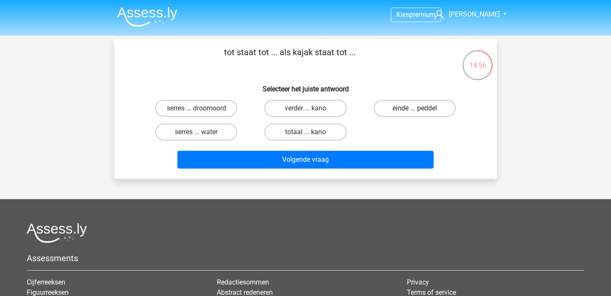
click at [394, 106] on label "einde ... peddel" at bounding box center [415, 108] width 82 height 17
click at [414, 108] on input "einde ... peddel" at bounding box center [417, 111] width 6 height 6
radio input "true"
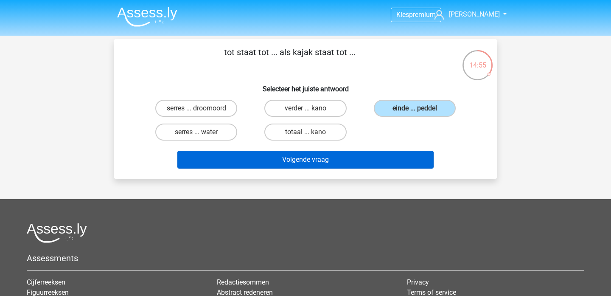
click at [332, 161] on button "Volgende vraag" at bounding box center [305, 160] width 257 height 18
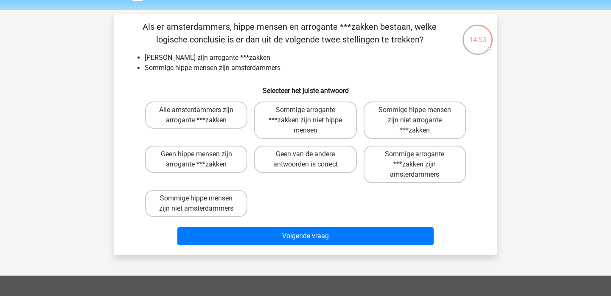
scroll to position [25, 0]
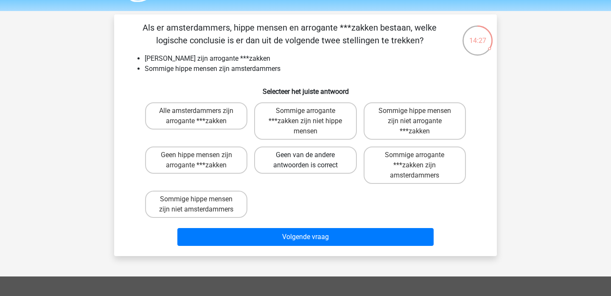
click at [291, 162] on label "Geen van de andere antwoorden is correct" at bounding box center [305, 159] width 102 height 27
click at [305, 160] on input "Geen van de andere antwoorden is correct" at bounding box center [308, 158] width 6 height 6
radio input "true"
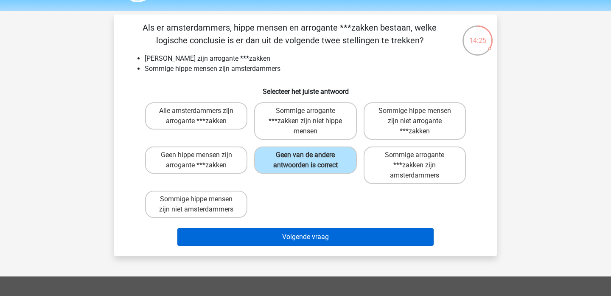
click at [255, 235] on button "Volgende vraag" at bounding box center [305, 237] width 257 height 18
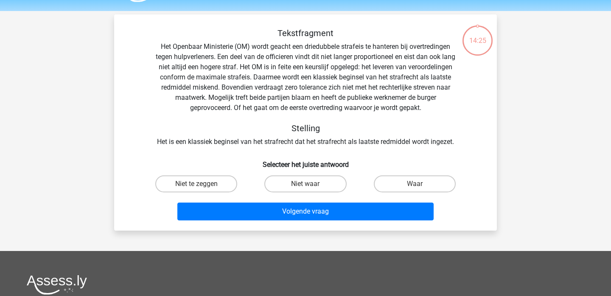
scroll to position [39, 0]
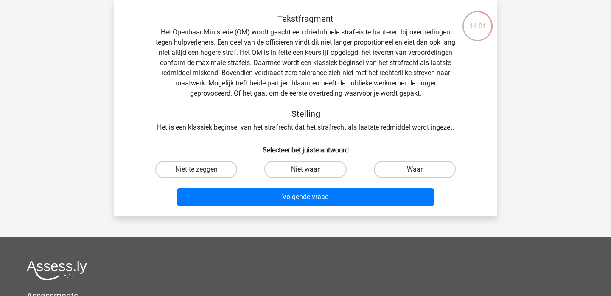
click at [293, 168] on label "Niet waar" at bounding box center [305, 169] width 82 height 17
click at [305, 169] on input "Niet waar" at bounding box center [308, 172] width 6 height 6
radio input "true"
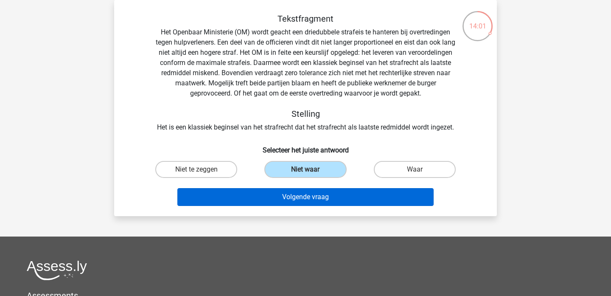
click at [274, 198] on button "Volgende vraag" at bounding box center [305, 197] width 257 height 18
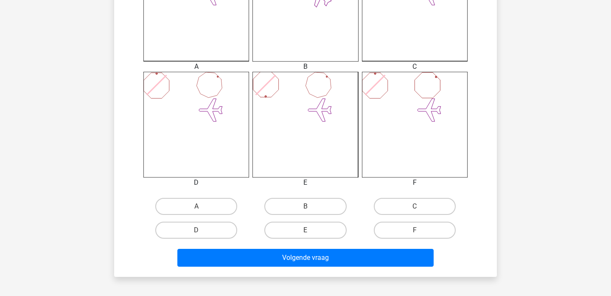
scroll to position [293, 0]
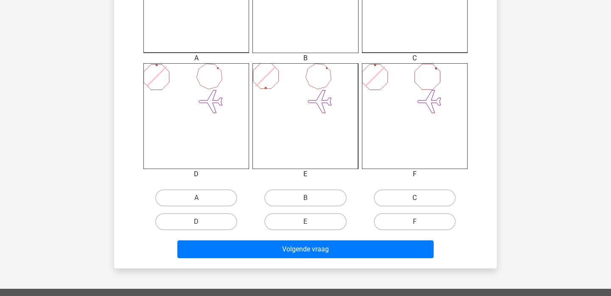
click at [393, 198] on label "C" at bounding box center [415, 197] width 82 height 17
click at [414, 198] on input "C" at bounding box center [417, 201] width 6 height 6
radio input "true"
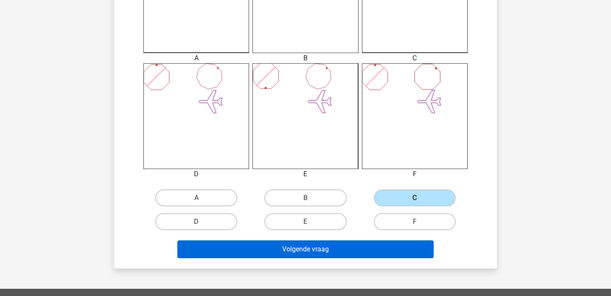
click at [336, 252] on button "Volgende vraag" at bounding box center [305, 249] width 257 height 18
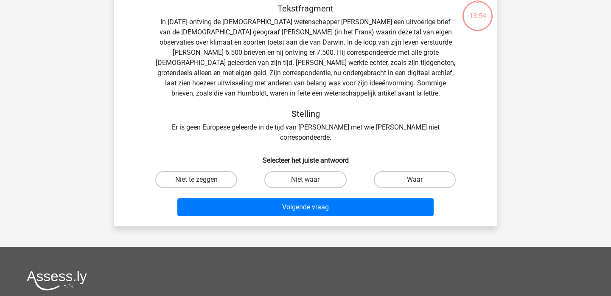
scroll to position [39, 0]
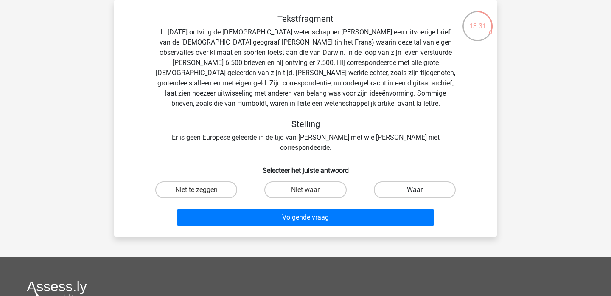
click at [394, 181] on label "Waar" at bounding box center [415, 189] width 82 height 17
click at [414, 190] on input "Waar" at bounding box center [417, 193] width 6 height 6
radio input "true"
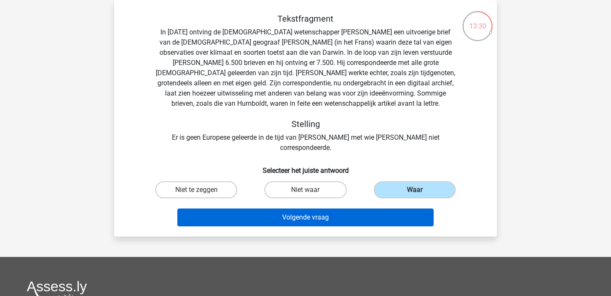
click at [332, 209] on button "Volgende vraag" at bounding box center [305, 217] width 257 height 18
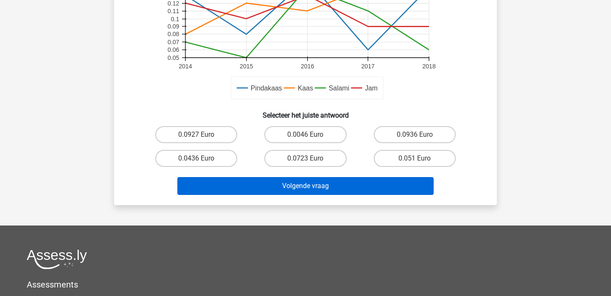
scroll to position [318, 0]
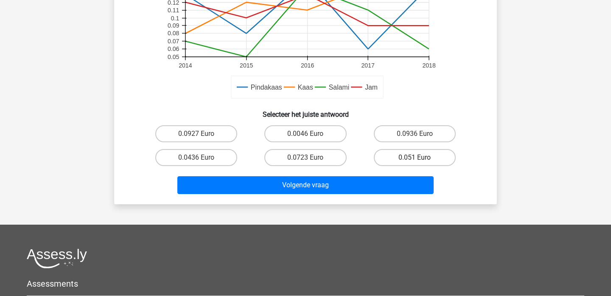
click at [407, 155] on label "0.051 Euro" at bounding box center [415, 157] width 82 height 17
click at [414, 157] on input "0.051 Euro" at bounding box center [417, 160] width 6 height 6
radio input "true"
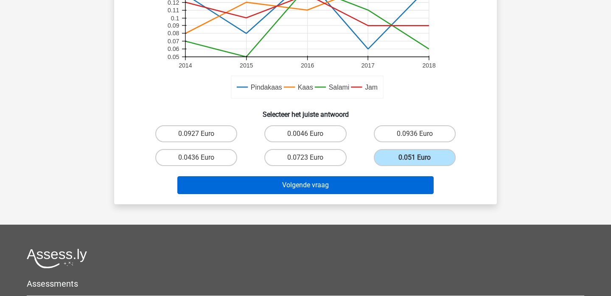
click at [344, 187] on button "Volgende vraag" at bounding box center [305, 185] width 257 height 18
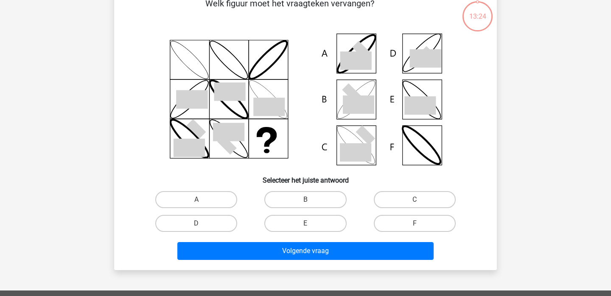
scroll to position [39, 0]
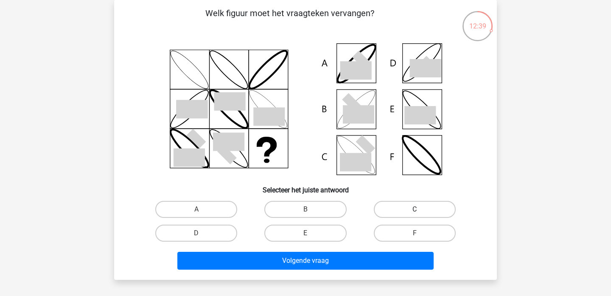
click at [426, 206] on label "C" at bounding box center [415, 209] width 82 height 17
click at [420, 209] on input "C" at bounding box center [417, 212] width 6 height 6
radio input "true"
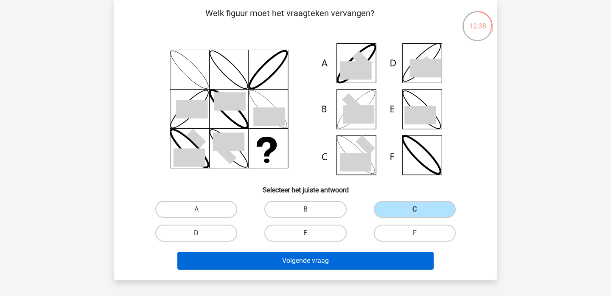
click at [370, 255] on button "Volgende vraag" at bounding box center [305, 261] width 257 height 18
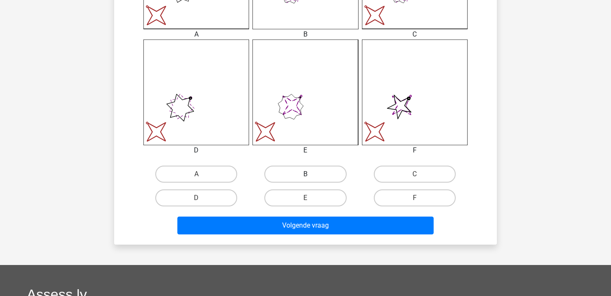
scroll to position [307, 0]
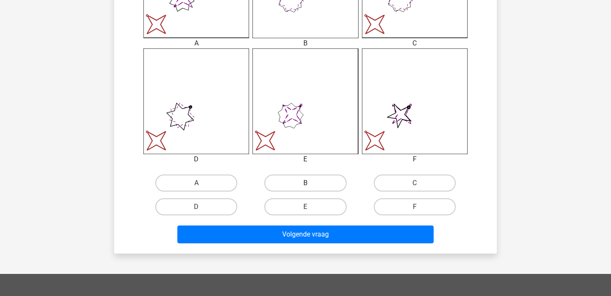
click at [315, 180] on label "B" at bounding box center [305, 182] width 82 height 17
click at [311, 183] on input "B" at bounding box center [308, 186] width 6 height 6
radio input "true"
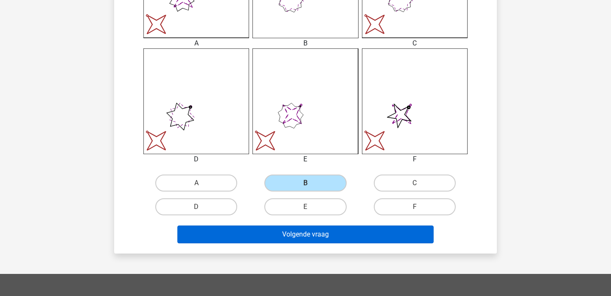
click at [294, 230] on button "Volgende vraag" at bounding box center [305, 234] width 257 height 18
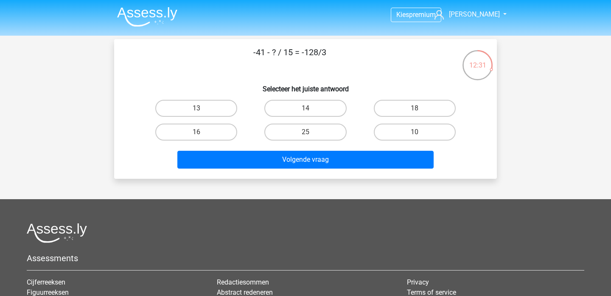
scroll to position [0, 0]
click at [304, 133] on label "25" at bounding box center [305, 131] width 82 height 17
click at [305, 133] on input "25" at bounding box center [308, 135] width 6 height 6
radio input "true"
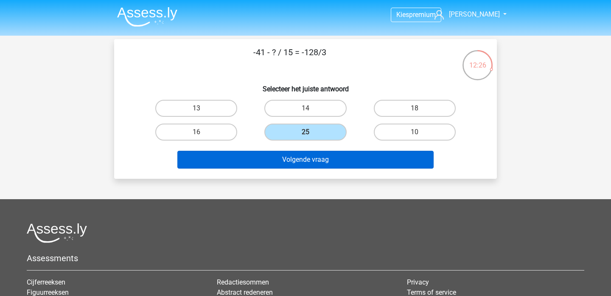
click at [294, 159] on button "Volgende vraag" at bounding box center [305, 160] width 257 height 18
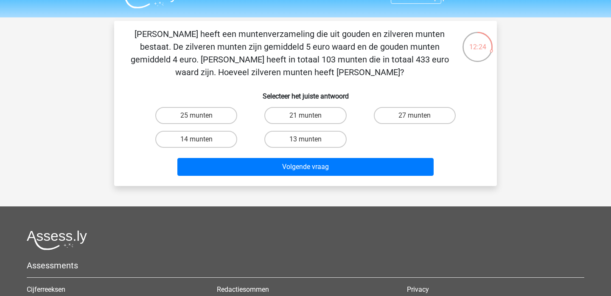
scroll to position [6, 0]
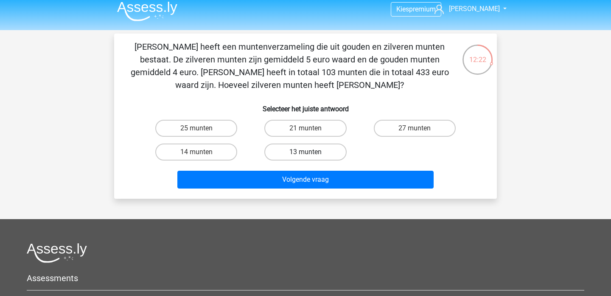
click at [295, 152] on label "13 munten" at bounding box center [305, 151] width 82 height 17
click at [305, 152] on input "13 munten" at bounding box center [308, 155] width 6 height 6
radio input "true"
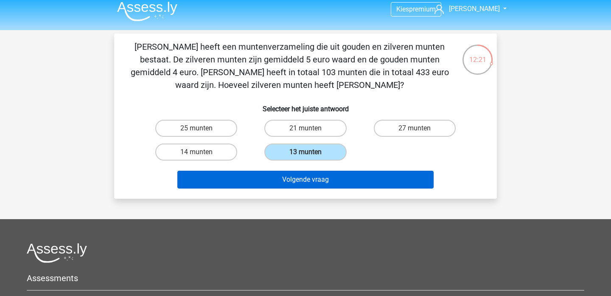
click at [289, 176] on button "Volgende vraag" at bounding box center [305, 180] width 257 height 18
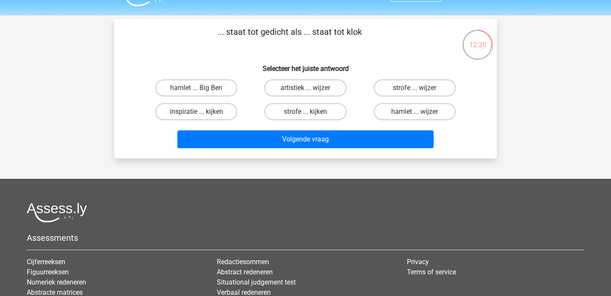
scroll to position [18, 0]
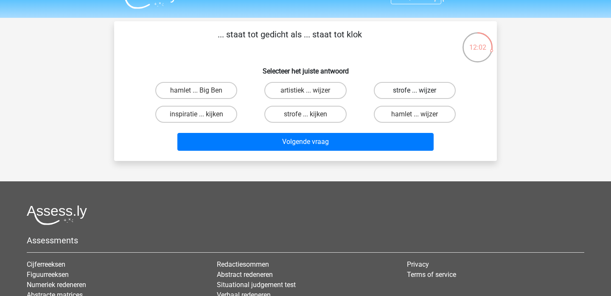
click at [428, 87] on label "strofe ... wijzer" at bounding box center [415, 90] width 82 height 17
click at [420, 90] on input "strofe ... wijzer" at bounding box center [417, 93] width 6 height 6
radio input "true"
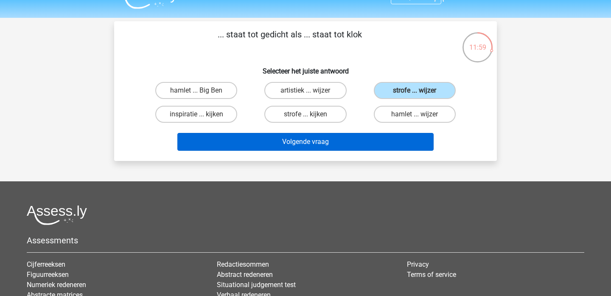
click at [337, 143] on button "Volgende vraag" at bounding box center [305, 142] width 257 height 18
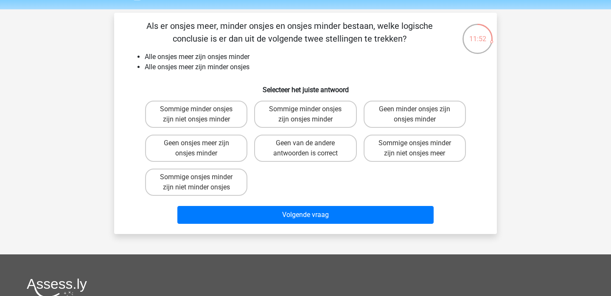
scroll to position [25, 0]
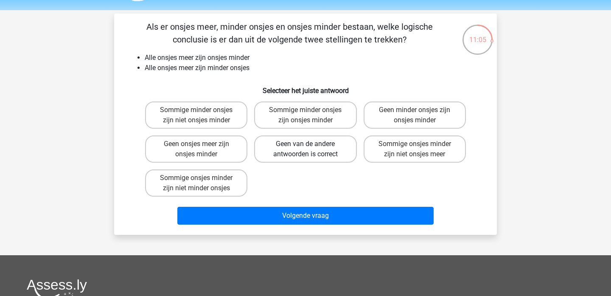
click at [273, 143] on label "Geen van de andere antwoorden is correct" at bounding box center [305, 148] width 102 height 27
click at [305, 144] on input "Geen van de andere antwoorden is correct" at bounding box center [308, 147] width 6 height 6
radio input "true"
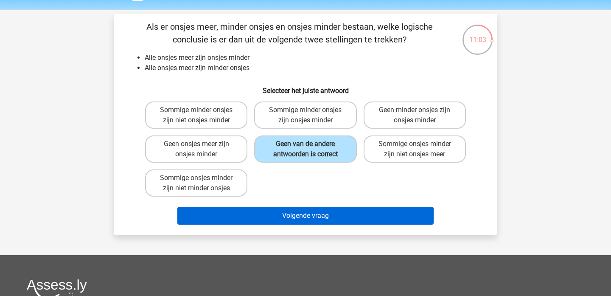
click at [264, 215] on button "Volgende vraag" at bounding box center [305, 216] width 257 height 18
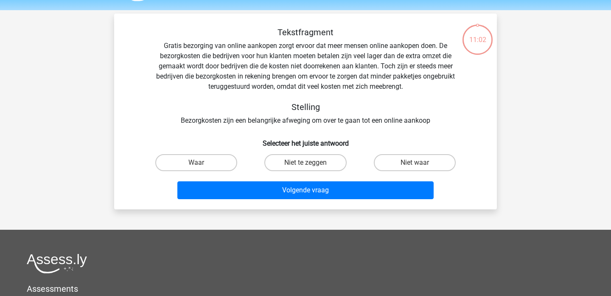
scroll to position [39, 0]
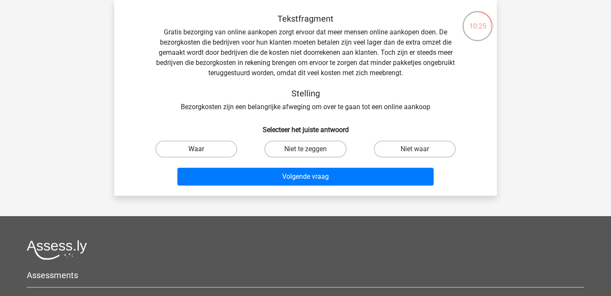
click at [217, 152] on label "Waar" at bounding box center [196, 148] width 82 height 17
click at [202, 152] on input "Waar" at bounding box center [199, 152] width 6 height 6
radio input "true"
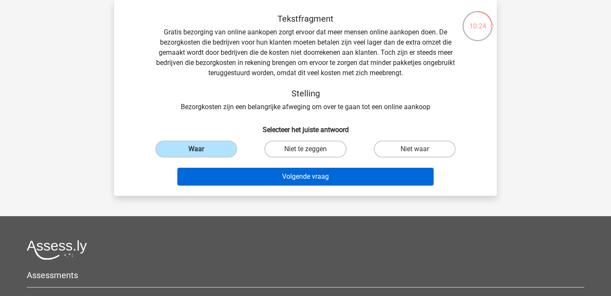
click at [218, 174] on button "Volgende vraag" at bounding box center [305, 177] width 257 height 18
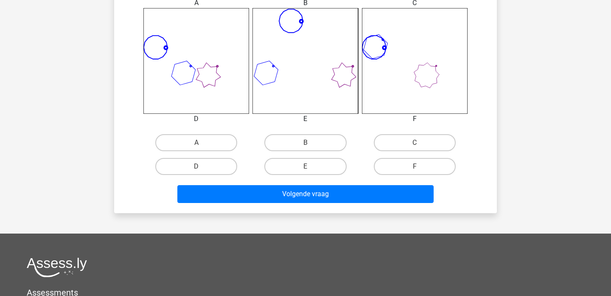
scroll to position [394, 0]
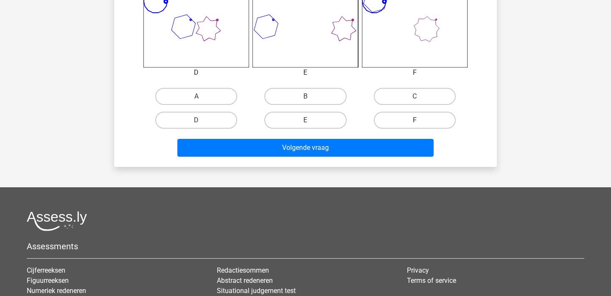
click at [392, 119] on label "F" at bounding box center [415, 120] width 82 height 17
click at [414, 120] on input "F" at bounding box center [417, 123] width 6 height 6
radio input "true"
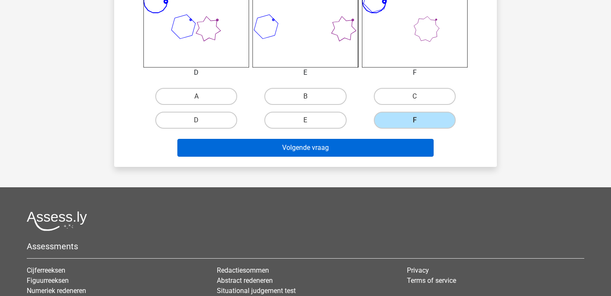
click at [335, 151] on button "Volgende vraag" at bounding box center [305, 148] width 257 height 18
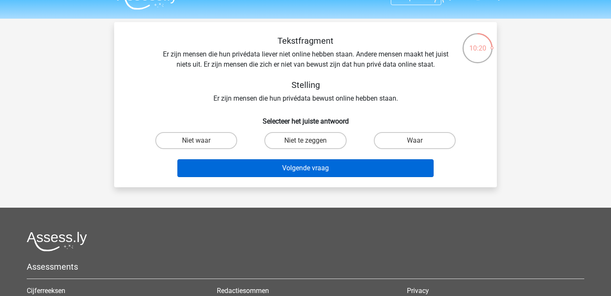
scroll to position [13, 0]
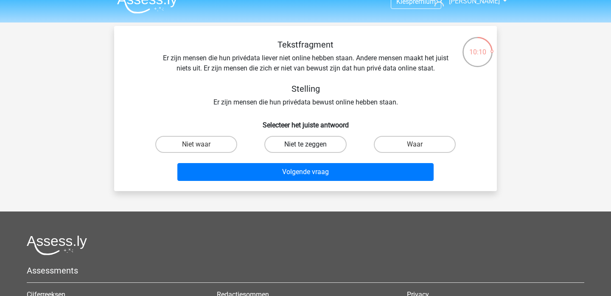
click at [319, 144] on label "Niet te zeggen" at bounding box center [305, 144] width 82 height 17
click at [311, 144] on input "Niet te zeggen" at bounding box center [308, 147] width 6 height 6
radio input "true"
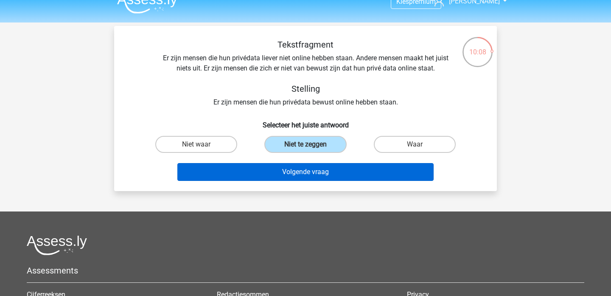
click at [305, 171] on button "Volgende vraag" at bounding box center [305, 172] width 257 height 18
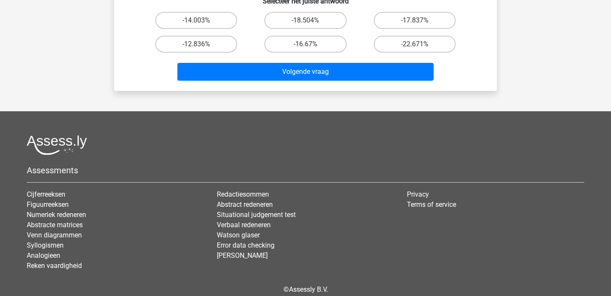
scroll to position [378, 0]
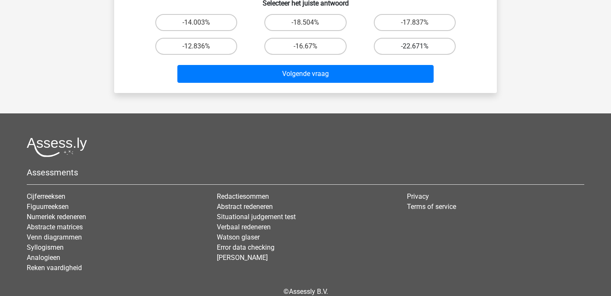
click at [401, 48] on label "-22.671%" at bounding box center [415, 46] width 82 height 17
click at [414, 48] on input "-22.671%" at bounding box center [417, 49] width 6 height 6
radio input "true"
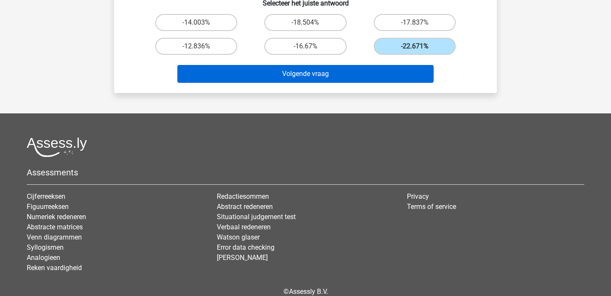
click at [372, 68] on button "Volgende vraag" at bounding box center [305, 74] width 257 height 18
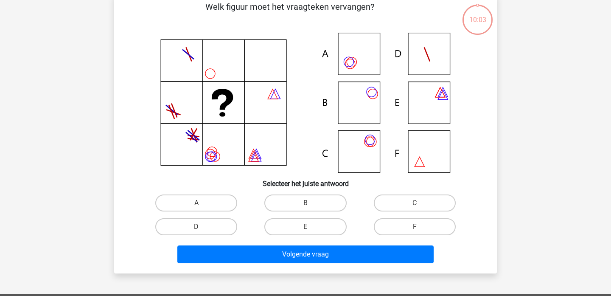
scroll to position [39, 0]
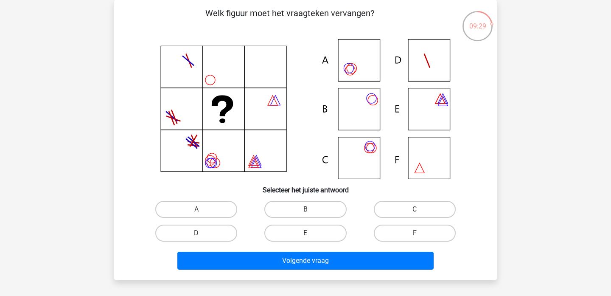
click at [305, 236] on input "E" at bounding box center [308, 236] width 6 height 6
radio input "true"
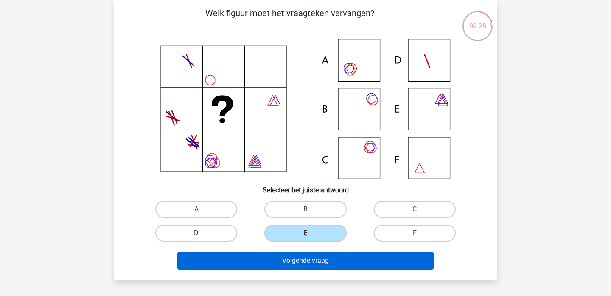
click at [288, 263] on button "Volgende vraag" at bounding box center [305, 261] width 257 height 18
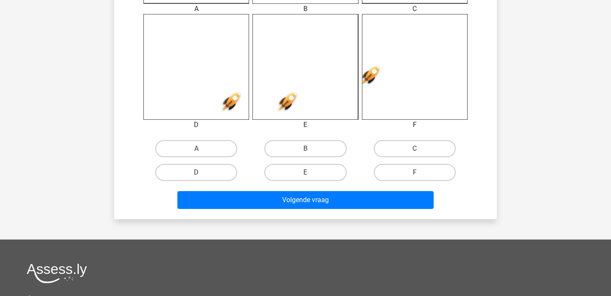
scroll to position [361, 0]
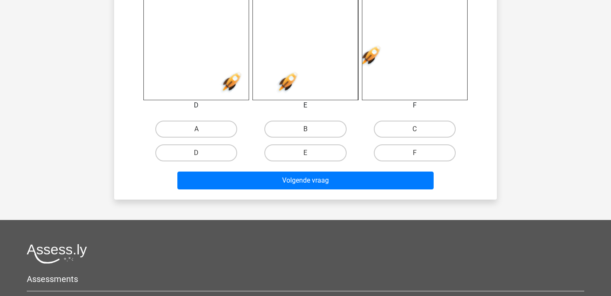
click at [307, 132] on input "B" at bounding box center [308, 132] width 6 height 6
radio input "true"
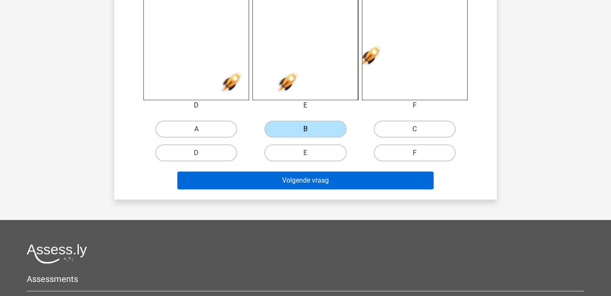
click at [291, 181] on button "Volgende vraag" at bounding box center [305, 180] width 257 height 18
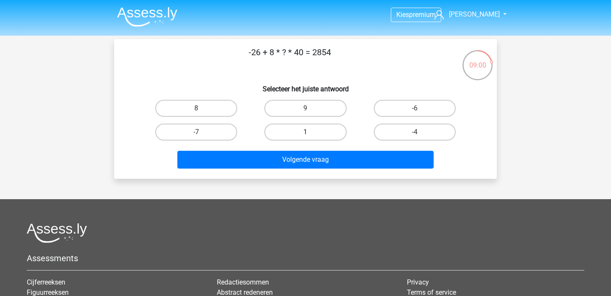
scroll to position [0, 0]
click at [424, 126] on label "-4" at bounding box center [415, 131] width 82 height 17
click at [420, 132] on input "-4" at bounding box center [417, 135] width 6 height 6
radio input "true"
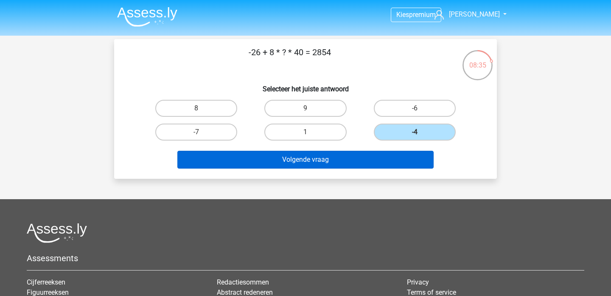
click at [362, 158] on button "Volgende vraag" at bounding box center [305, 160] width 257 height 18
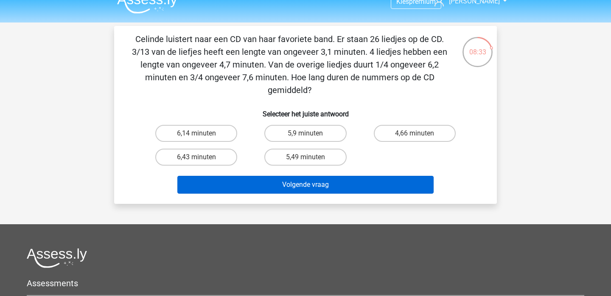
scroll to position [12, 0]
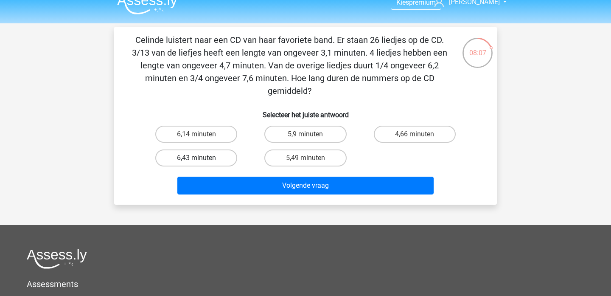
click at [220, 157] on label "6,43 minuten" at bounding box center [196, 157] width 82 height 17
click at [202, 158] on input "6,43 minuten" at bounding box center [199, 161] width 6 height 6
radio input "true"
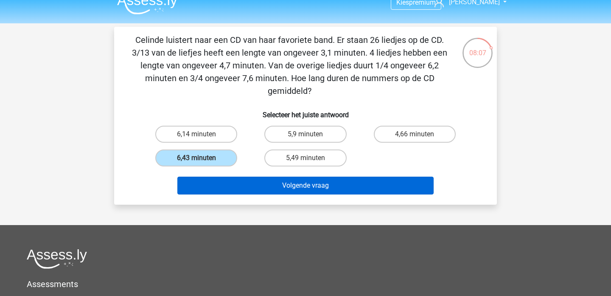
click at [236, 186] on button "Volgende vraag" at bounding box center [305, 185] width 257 height 18
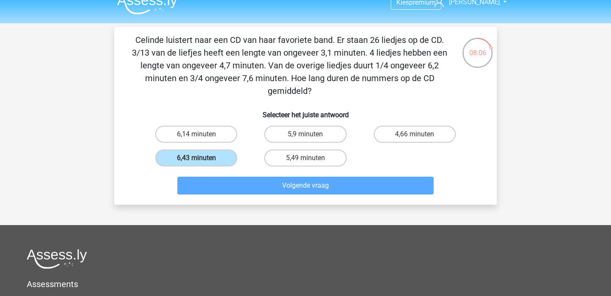
scroll to position [39, 0]
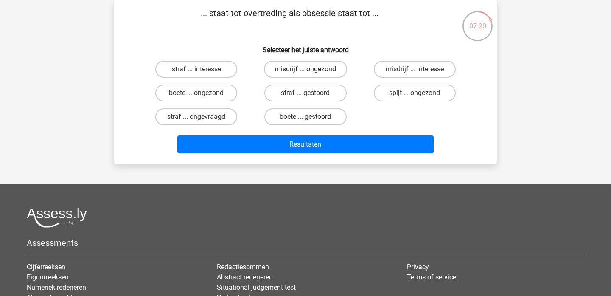
click at [282, 70] on label "misdrijf ... ongezond" at bounding box center [305, 69] width 83 height 17
click at [305, 70] on input "misdrijf ... ongezond" at bounding box center [308, 72] width 6 height 6
radio input "true"
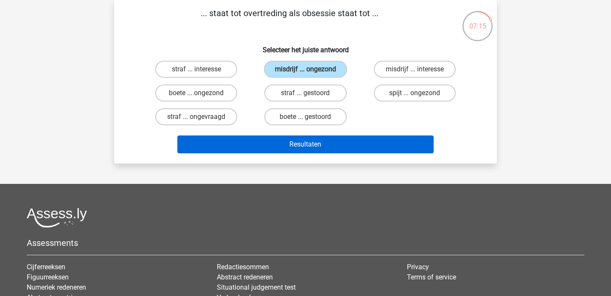
click at [247, 138] on button "Resultaten" at bounding box center [305, 144] width 257 height 18
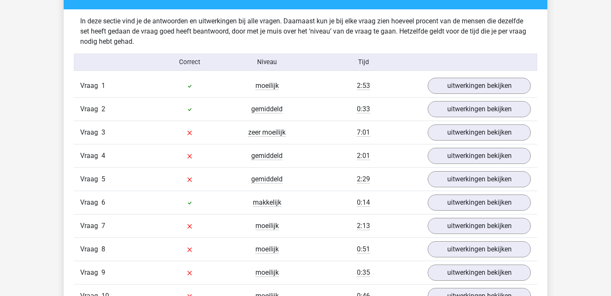
scroll to position [1166, 0]
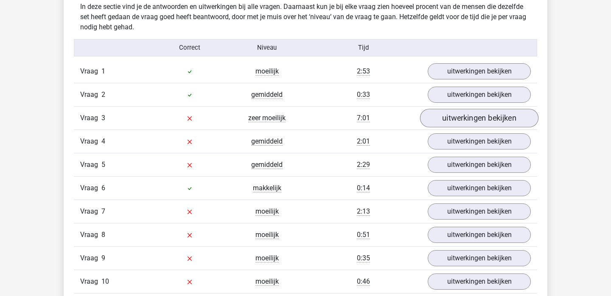
click at [473, 116] on link "uitwerkingen bekijken" at bounding box center [479, 118] width 118 height 19
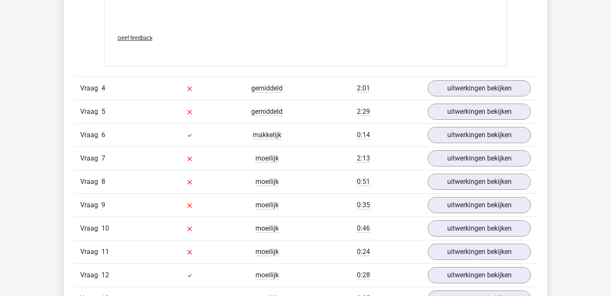
scroll to position [1945, 0]
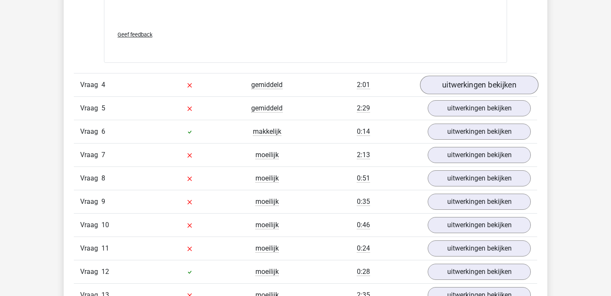
click at [471, 87] on link "uitwerkingen bekijken" at bounding box center [479, 84] width 118 height 19
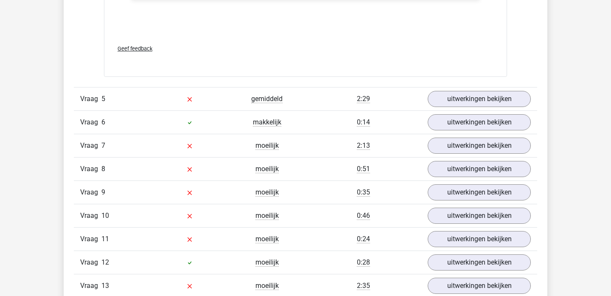
scroll to position [2517, 0]
click at [475, 97] on link "uitwerkingen bekijken" at bounding box center [479, 98] width 118 height 19
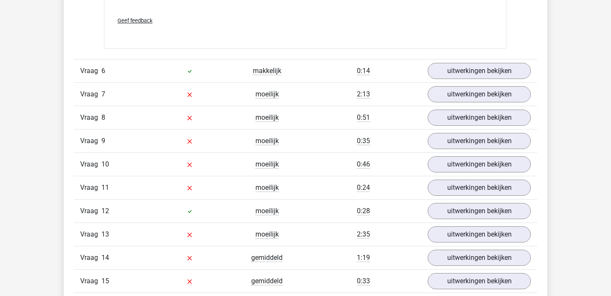
scroll to position [3345, 0]
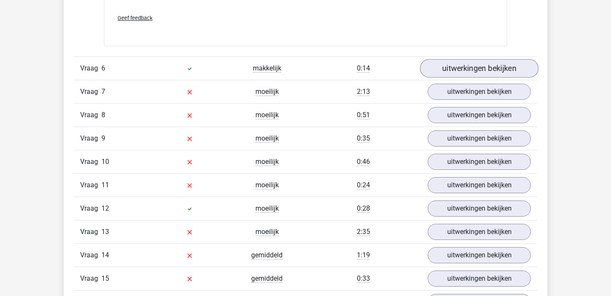
click at [474, 72] on link "uitwerkingen bekijken" at bounding box center [479, 68] width 118 height 19
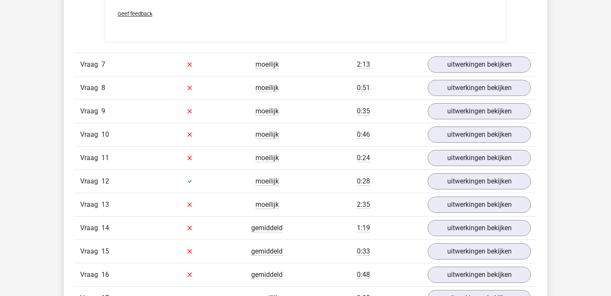
scroll to position [3796, 0]
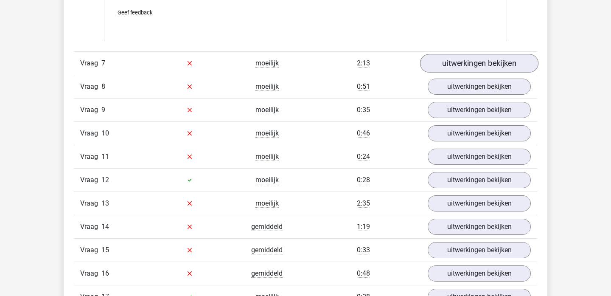
click at [471, 64] on link "uitwerkingen bekijken" at bounding box center [479, 63] width 118 height 19
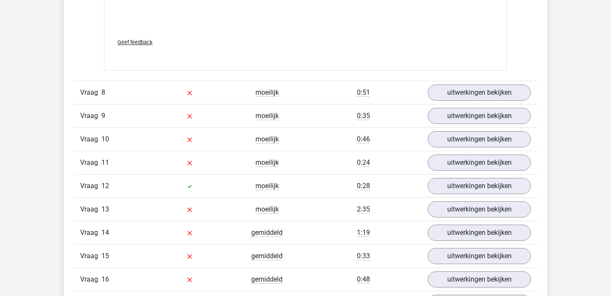
scroll to position [4225, 0]
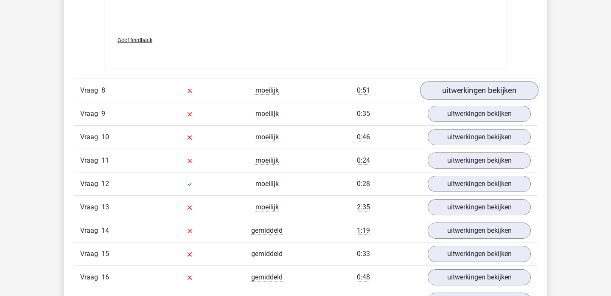
click at [464, 88] on link "uitwerkingen bekijken" at bounding box center [479, 90] width 118 height 19
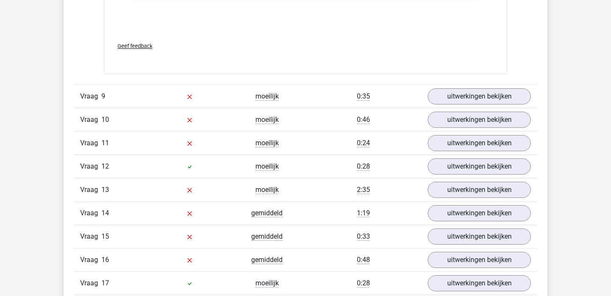
scroll to position [4669, 0]
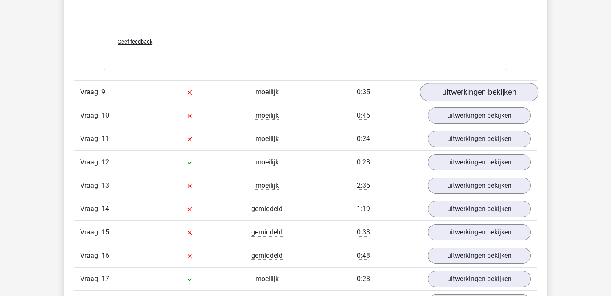
click at [481, 89] on link "uitwerkingen bekijken" at bounding box center [479, 92] width 118 height 19
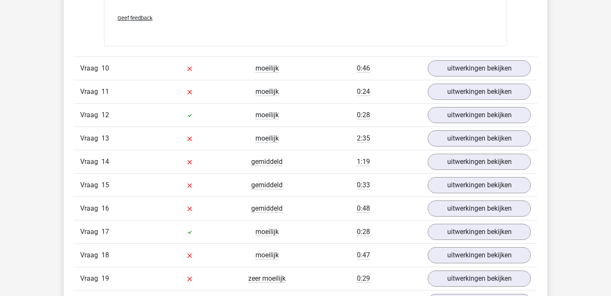
scroll to position [5187, 0]
click at [482, 67] on link "uitwerkingen bekijken" at bounding box center [479, 67] width 118 height 19
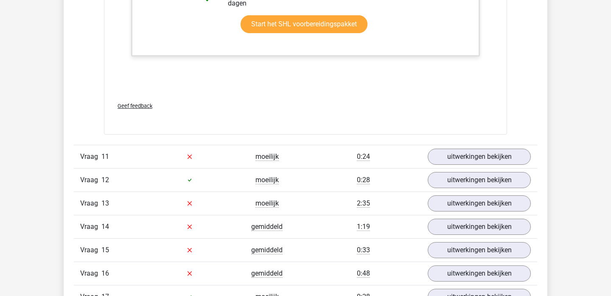
scroll to position [5644, 0]
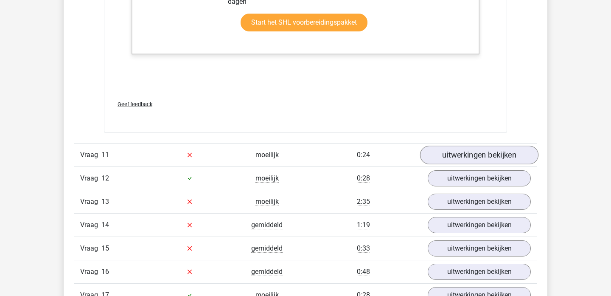
click at [468, 155] on link "uitwerkingen bekijken" at bounding box center [479, 154] width 118 height 19
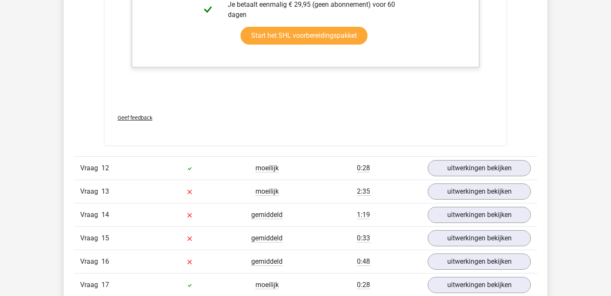
scroll to position [6423, 0]
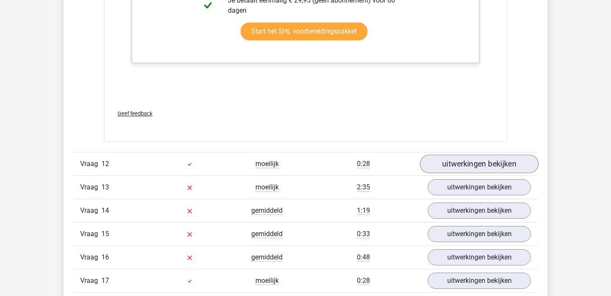
click at [460, 173] on link "uitwerkingen bekijken" at bounding box center [479, 163] width 118 height 19
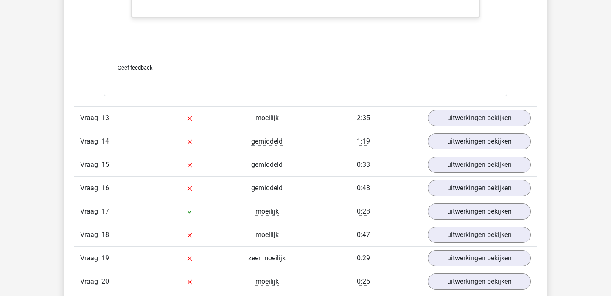
scroll to position [7019, 0]
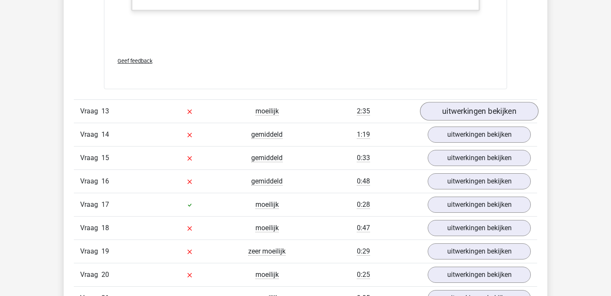
click at [459, 120] on link "uitwerkingen bekijken" at bounding box center [479, 111] width 118 height 19
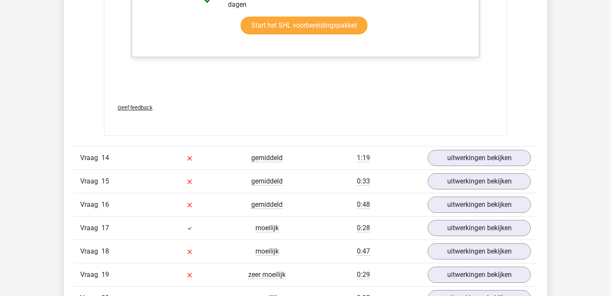
scroll to position [7722, 0]
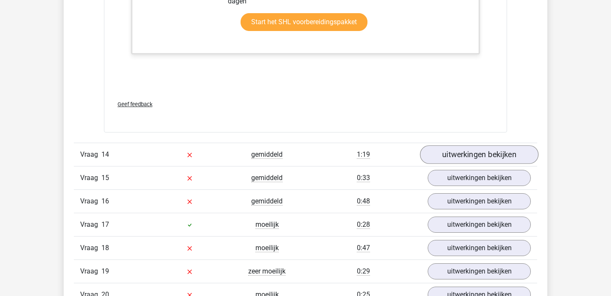
click at [455, 164] on link "uitwerkingen bekijken" at bounding box center [479, 154] width 118 height 19
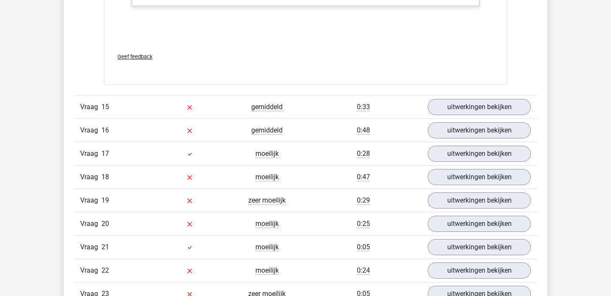
scroll to position [8356, 0]
click at [467, 111] on link "uitwerkingen bekijken" at bounding box center [479, 106] width 118 height 19
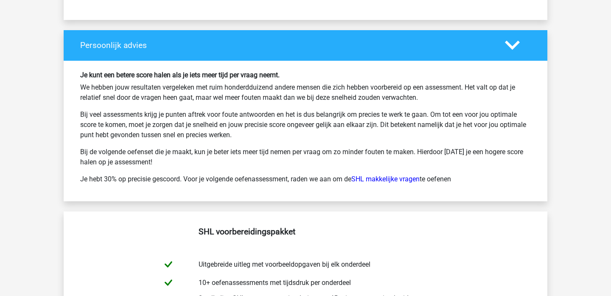
scroll to position [10076, 0]
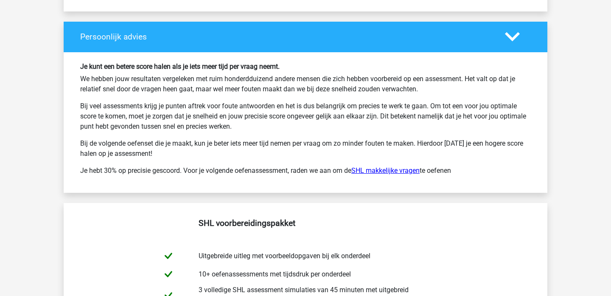
click at [399, 174] on link "SHL makkelijke vragen" at bounding box center [385, 170] width 68 height 8
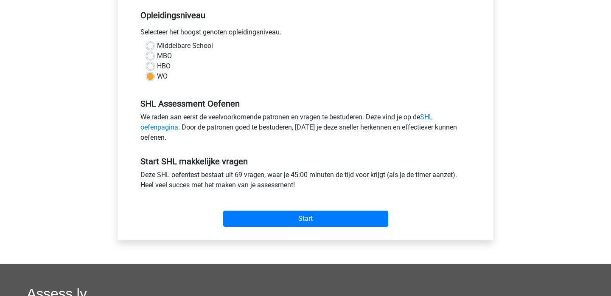
scroll to position [251, 0]
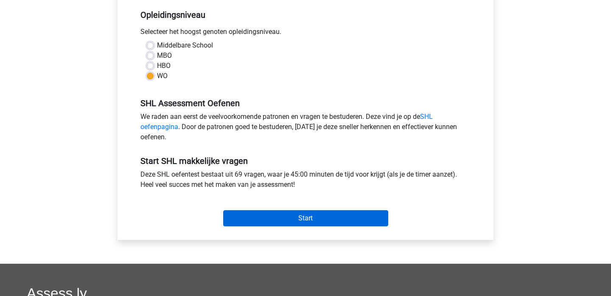
click at [323, 215] on input "Start" at bounding box center [305, 218] width 165 height 16
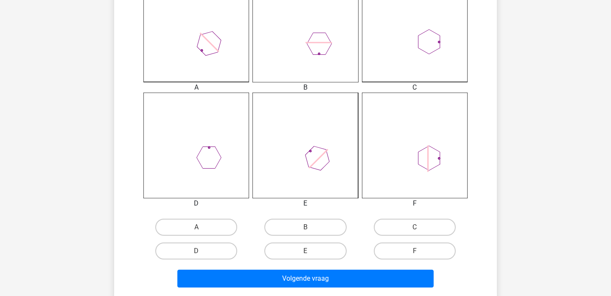
scroll to position [266, 0]
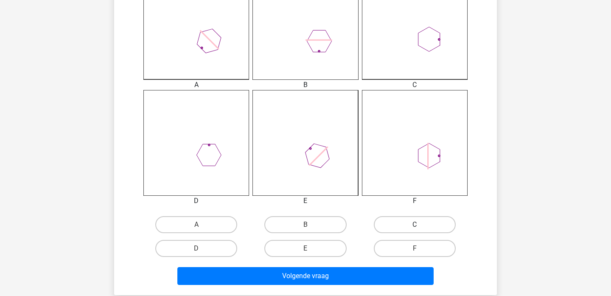
click at [394, 220] on label "C" at bounding box center [415, 224] width 82 height 17
click at [414, 224] on input "C" at bounding box center [417, 227] width 6 height 6
radio input "true"
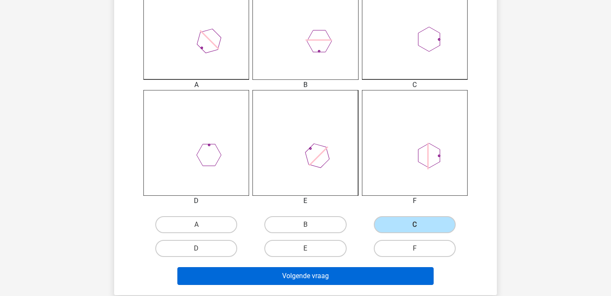
click at [312, 271] on button "Volgende vraag" at bounding box center [305, 276] width 257 height 18
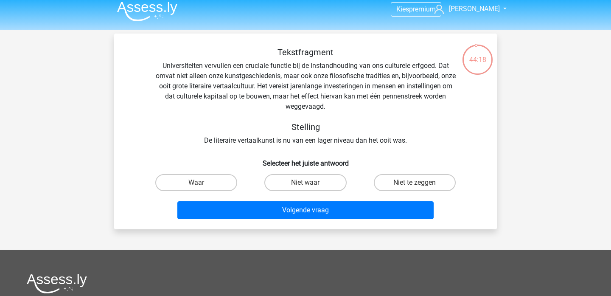
scroll to position [4, 0]
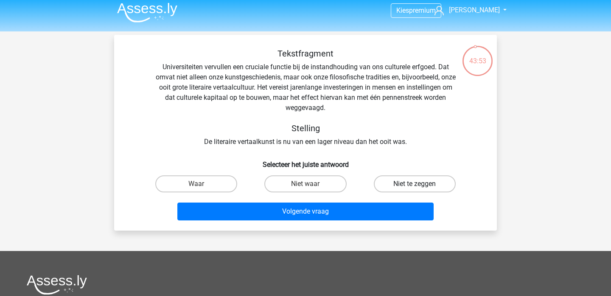
click at [422, 187] on label "Niet te zeggen" at bounding box center [415, 183] width 82 height 17
click at [420, 187] on input "Niet te zeggen" at bounding box center [417, 187] width 6 height 6
radio input "true"
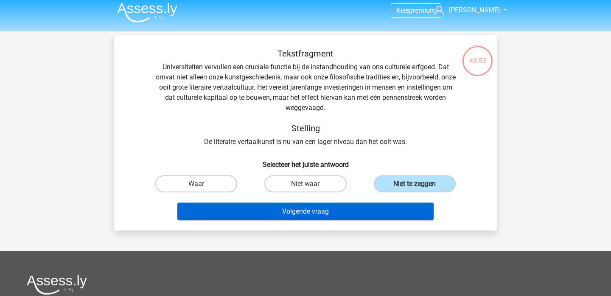
click at [364, 216] on button "Volgende vraag" at bounding box center [305, 211] width 257 height 18
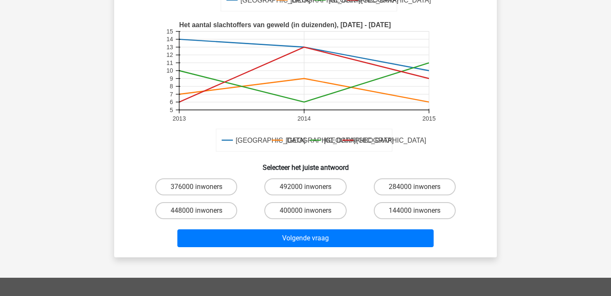
scroll to position [202, 0]
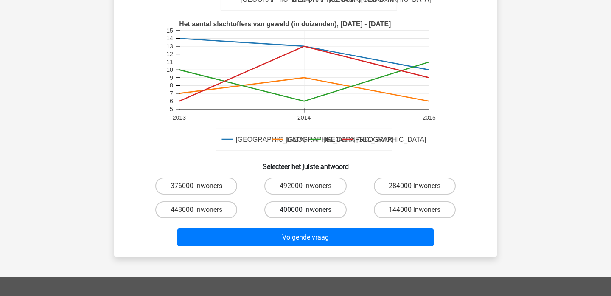
click at [303, 209] on label "400000 inwoners" at bounding box center [305, 209] width 82 height 17
click at [305, 210] on input "400000 inwoners" at bounding box center [308, 213] width 6 height 6
radio input "true"
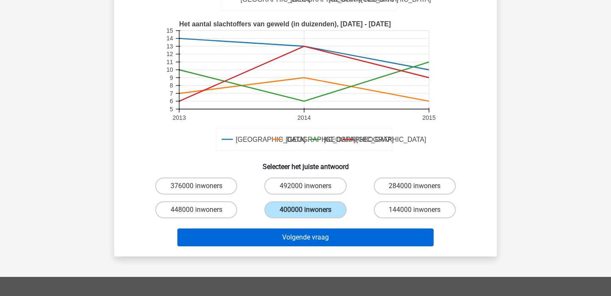
click at [289, 240] on button "Volgende vraag" at bounding box center [305, 237] width 257 height 18
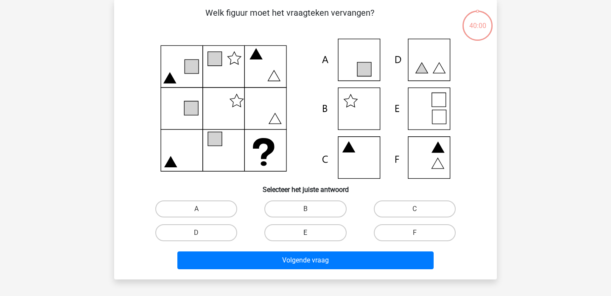
scroll to position [39, 0]
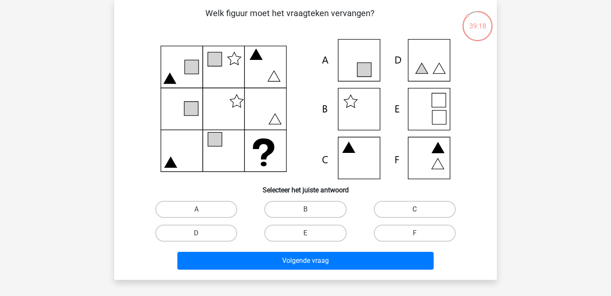
click at [399, 211] on label "C" at bounding box center [415, 209] width 82 height 17
click at [414, 211] on input "C" at bounding box center [417, 212] width 6 height 6
radio input "true"
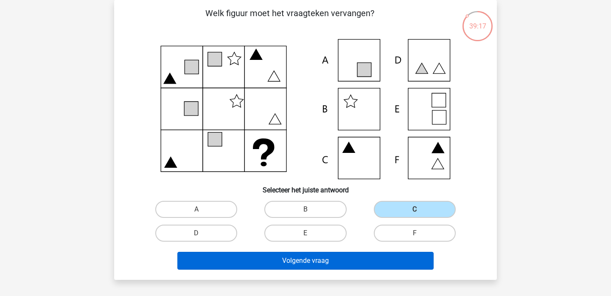
click at [321, 261] on button "Volgende vraag" at bounding box center [305, 261] width 257 height 18
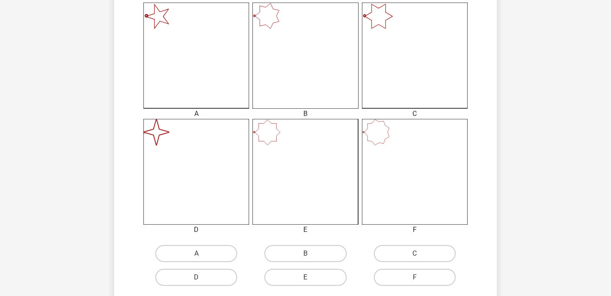
scroll to position [249, 0]
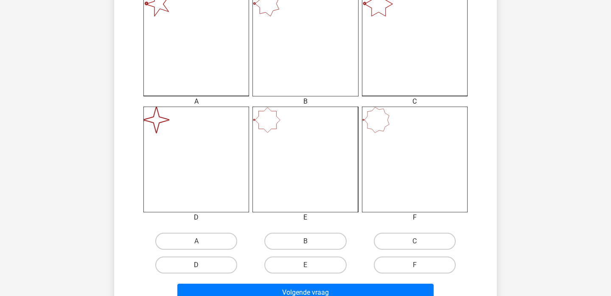
click at [195, 264] on label "D" at bounding box center [196, 264] width 82 height 17
click at [196, 265] on input "D" at bounding box center [199, 268] width 6 height 6
radio input "true"
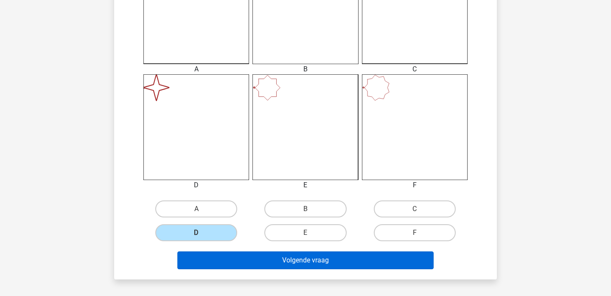
click at [195, 259] on button "Volgende vraag" at bounding box center [305, 260] width 257 height 18
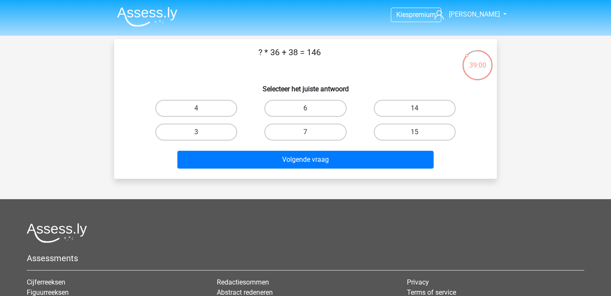
scroll to position [0, 0]
click at [193, 126] on label "3" at bounding box center [196, 131] width 82 height 17
click at [196, 132] on input "3" at bounding box center [199, 135] width 6 height 6
radio input "true"
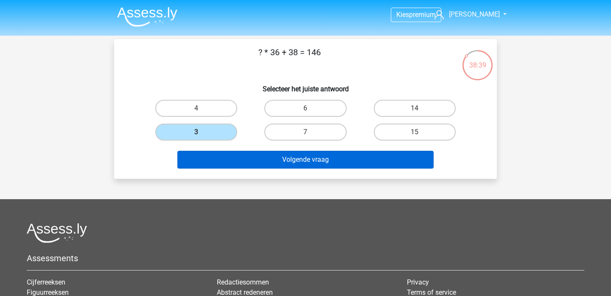
click at [207, 158] on button "Volgende vraag" at bounding box center [305, 160] width 257 height 18
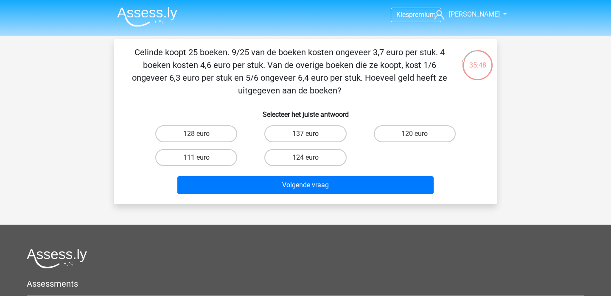
click at [294, 132] on label "137 euro" at bounding box center [305, 133] width 82 height 17
click at [305, 134] on input "137 euro" at bounding box center [308, 137] width 6 height 6
radio input "true"
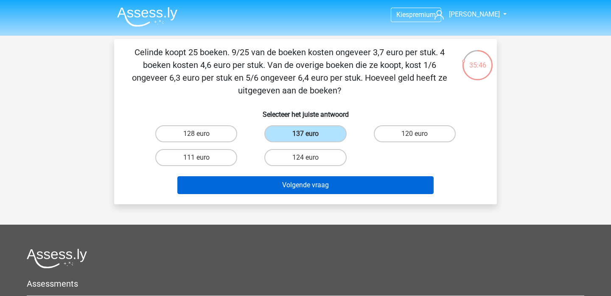
click at [265, 188] on button "Volgende vraag" at bounding box center [305, 185] width 257 height 18
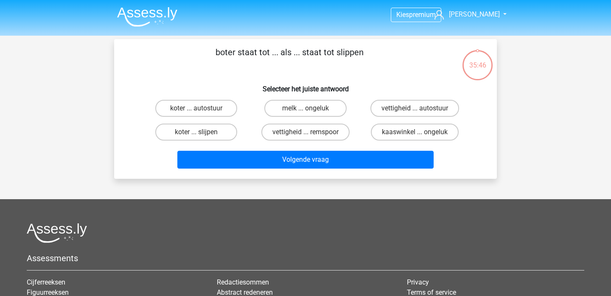
scroll to position [39, 0]
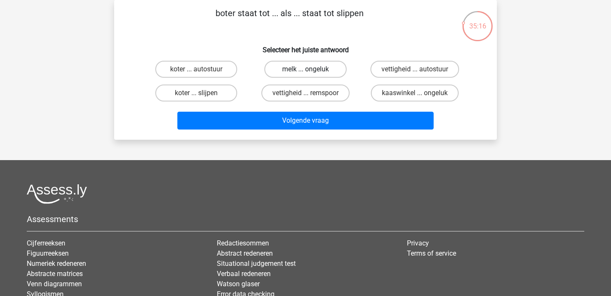
click at [310, 68] on label "melk ... ongeluk" at bounding box center [305, 69] width 82 height 17
click at [310, 69] on input "melk ... ongeluk" at bounding box center [308, 72] width 6 height 6
radio input "true"
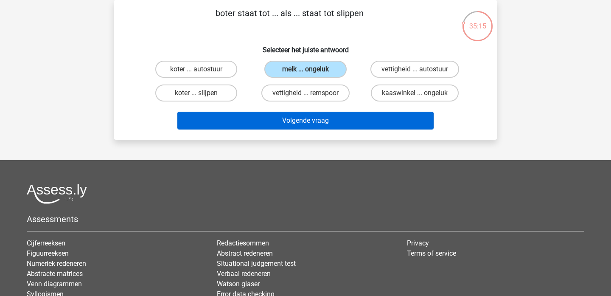
click at [277, 123] on button "Volgende vraag" at bounding box center [305, 121] width 257 height 18
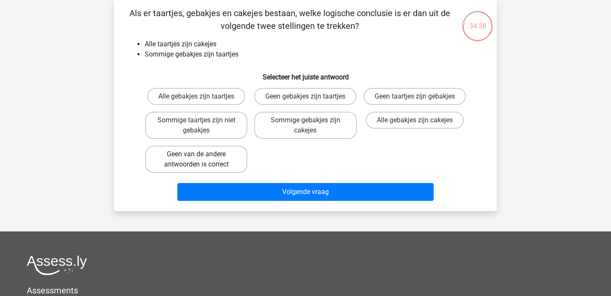
click at [226, 165] on label "Geen van de andere antwoorden is correct" at bounding box center [196, 158] width 102 height 27
click at [202, 159] on input "Geen van de andere antwoorden is correct" at bounding box center [199, 157] width 6 height 6
radio input "true"
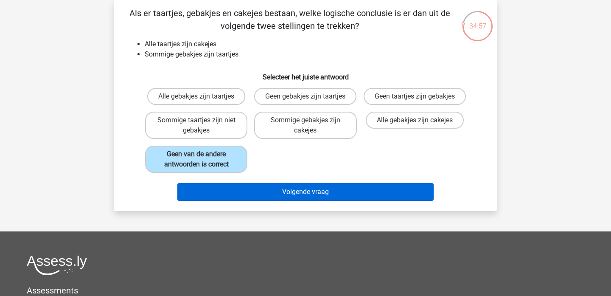
click at [221, 201] on button "Volgende vraag" at bounding box center [305, 192] width 257 height 18
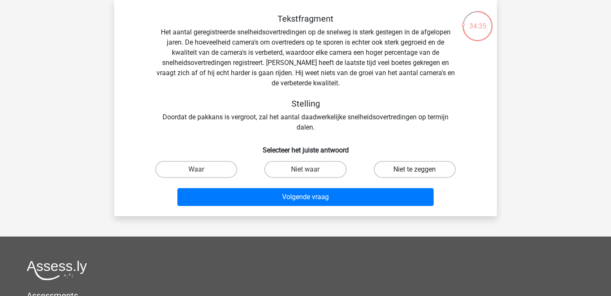
click at [412, 168] on label "Niet te zeggen" at bounding box center [415, 169] width 82 height 17
click at [414, 169] on input "Niet te zeggen" at bounding box center [417, 172] width 6 height 6
radio input "true"
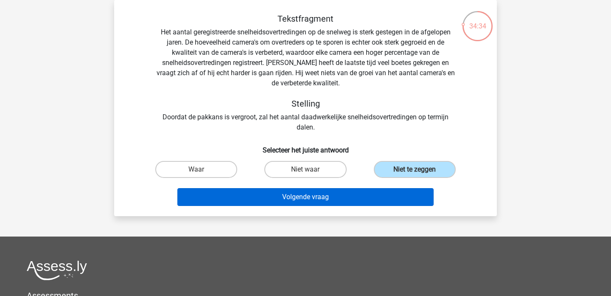
click at [319, 196] on button "Volgende vraag" at bounding box center [305, 197] width 257 height 18
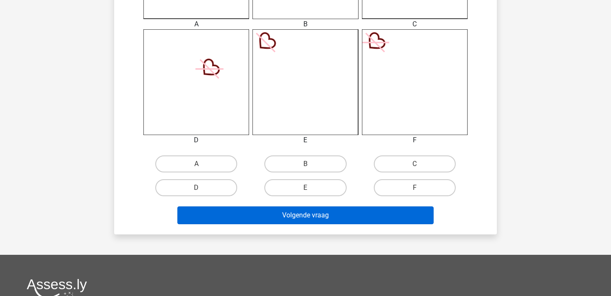
scroll to position [327, 0]
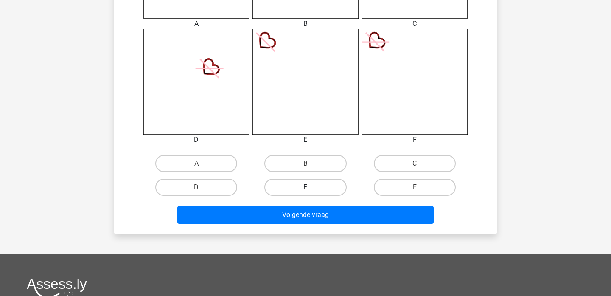
click at [303, 189] on label "E" at bounding box center [305, 187] width 82 height 17
click at [305, 189] on input "E" at bounding box center [308, 190] width 6 height 6
radio input "true"
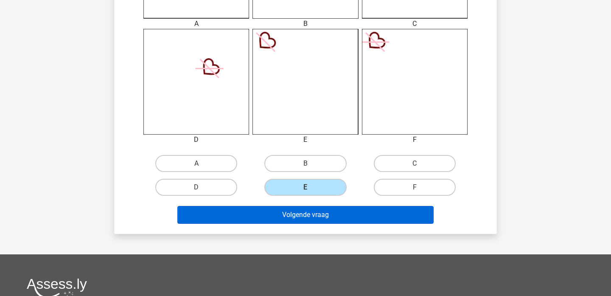
click at [286, 217] on button "Volgende vraag" at bounding box center [305, 215] width 257 height 18
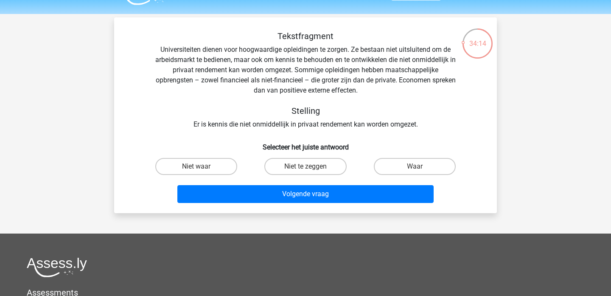
scroll to position [21, 0]
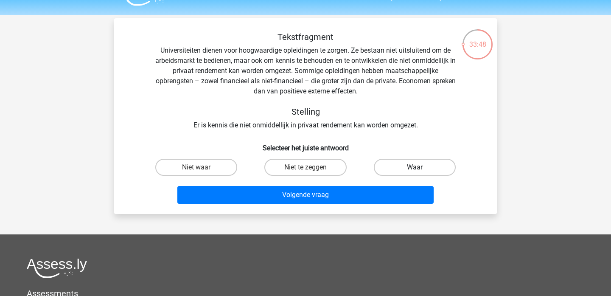
click at [407, 168] on label "Waar" at bounding box center [415, 167] width 82 height 17
click at [414, 168] on input "Waar" at bounding box center [417, 170] width 6 height 6
radio input "true"
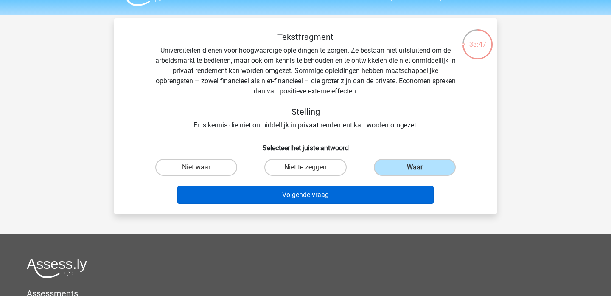
click at [339, 195] on button "Volgende vraag" at bounding box center [305, 195] width 257 height 18
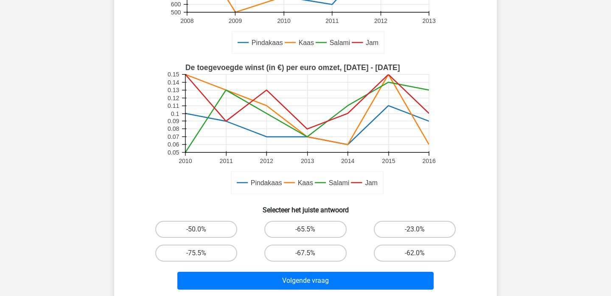
scroll to position [176, 0]
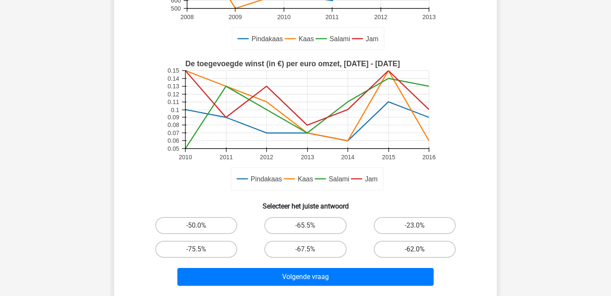
click at [390, 252] on label "-62.0%" at bounding box center [415, 248] width 82 height 17
click at [414, 252] on input "-62.0%" at bounding box center [417, 252] width 6 height 6
radio input "true"
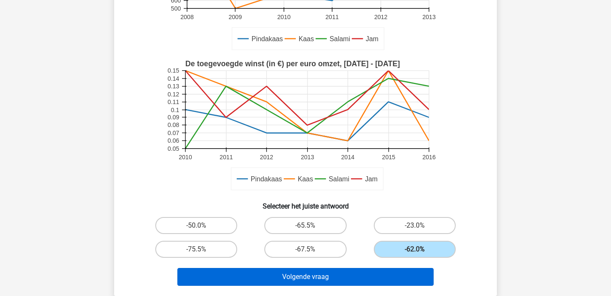
click at [344, 280] on button "Volgende vraag" at bounding box center [305, 277] width 257 height 18
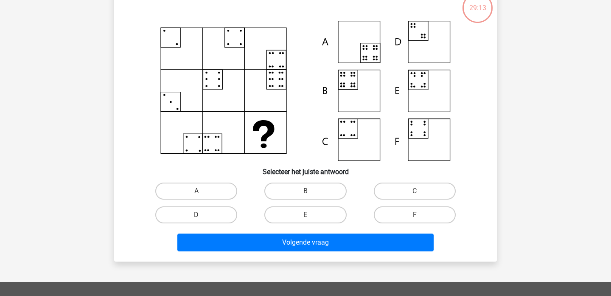
scroll to position [39, 0]
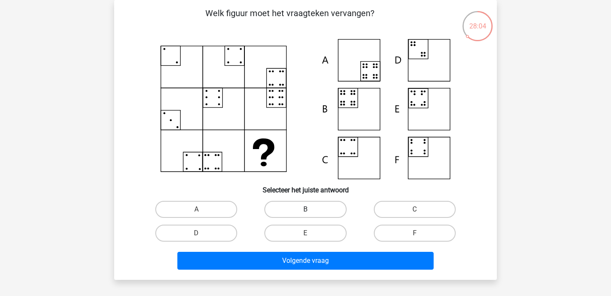
click at [296, 207] on label "B" at bounding box center [305, 209] width 82 height 17
click at [305, 209] on input "B" at bounding box center [308, 212] width 6 height 6
radio input "true"
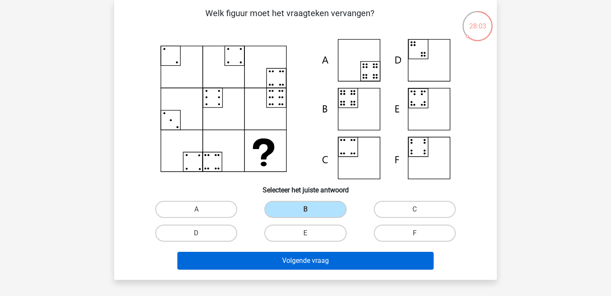
click at [271, 258] on button "Volgende vraag" at bounding box center [305, 261] width 257 height 18
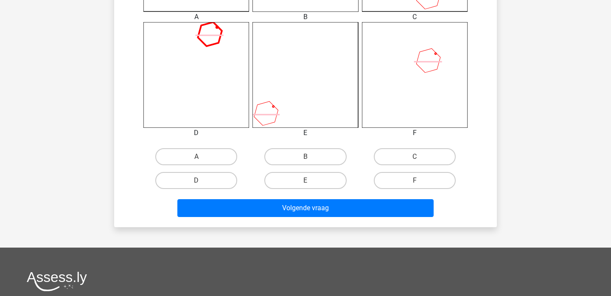
scroll to position [335, 0]
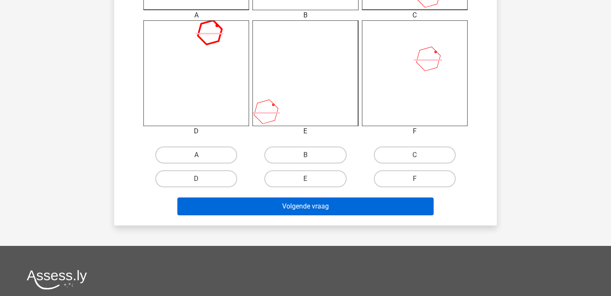
click at [286, 207] on button "Volgende vraag" at bounding box center [305, 206] width 257 height 18
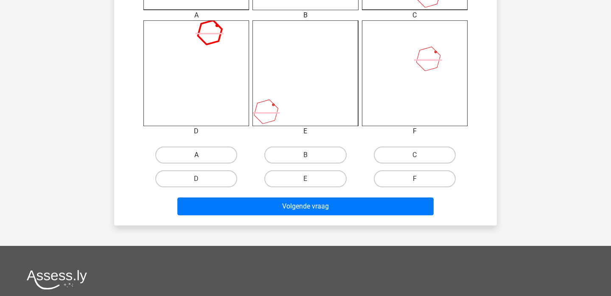
click at [218, 154] on label "A" at bounding box center [196, 154] width 82 height 17
click at [202, 155] on input "A" at bounding box center [199, 158] width 6 height 6
radio input "true"
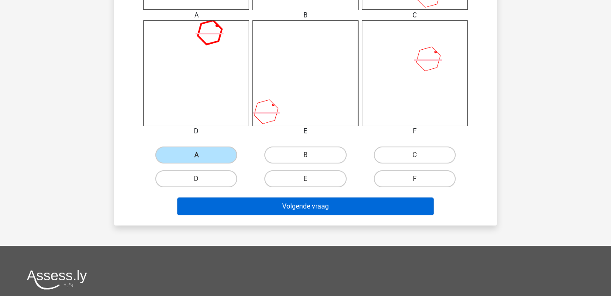
click at [244, 207] on button "Volgende vraag" at bounding box center [305, 206] width 257 height 18
click at [255, 208] on button "Volgende vraag" at bounding box center [305, 206] width 257 height 18
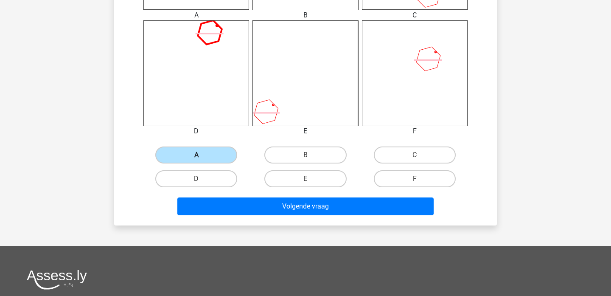
click at [211, 156] on label "A" at bounding box center [196, 154] width 82 height 17
click at [202, 156] on input "A" at bounding box center [199, 158] width 6 height 6
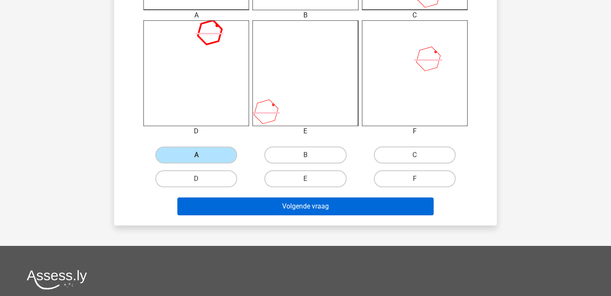
click at [228, 208] on button "Volgende vraag" at bounding box center [305, 206] width 257 height 18
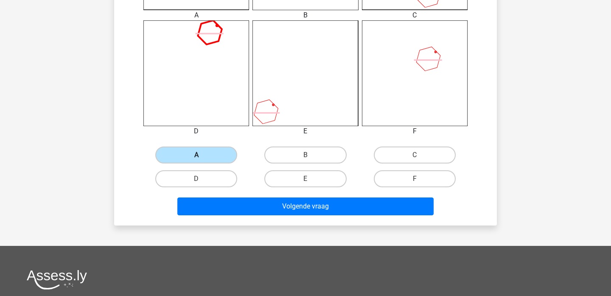
click at [207, 154] on label "A" at bounding box center [196, 154] width 82 height 17
click at [202, 155] on input "A" at bounding box center [199, 158] width 6 height 6
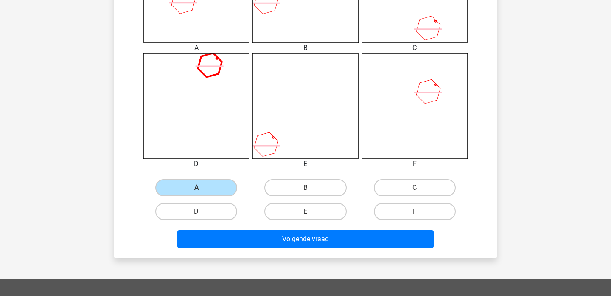
scroll to position [304, 0]
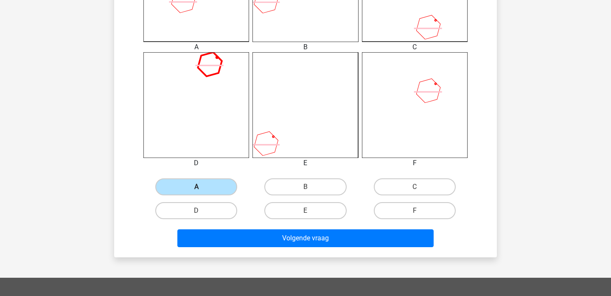
click at [201, 184] on label "A" at bounding box center [196, 186] width 82 height 17
click at [201, 187] on input "A" at bounding box center [199, 190] width 6 height 6
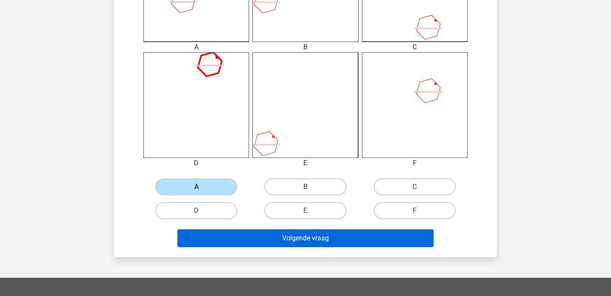
click at [212, 232] on button "Volgende vraag" at bounding box center [305, 238] width 257 height 18
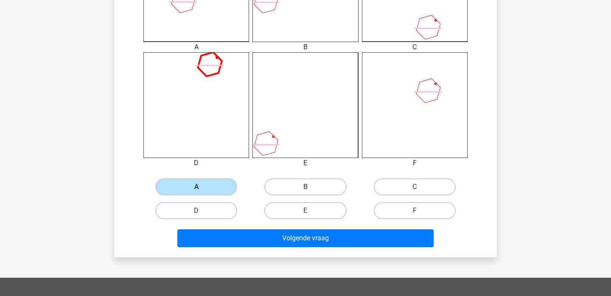
click at [294, 187] on label "B" at bounding box center [305, 186] width 82 height 17
click at [305, 187] on input "B" at bounding box center [308, 190] width 6 height 6
radio input "true"
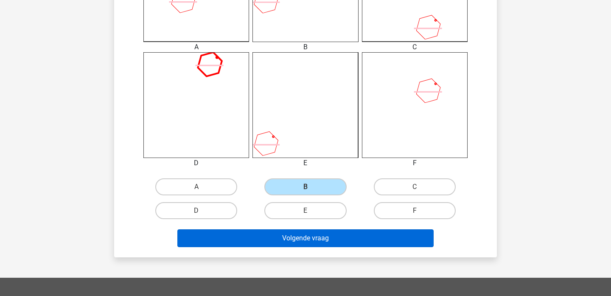
click at [267, 238] on button "Volgende vraag" at bounding box center [305, 238] width 257 height 18
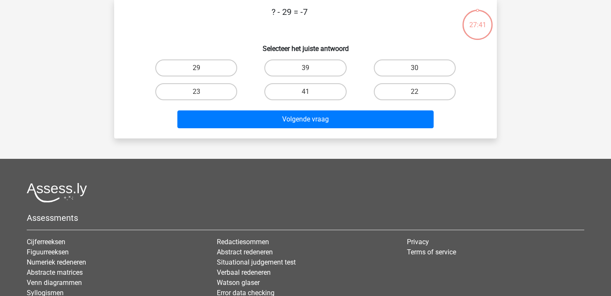
scroll to position [39, 0]
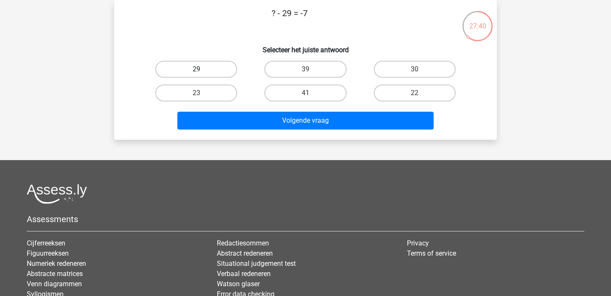
click at [208, 66] on label "29" at bounding box center [196, 69] width 82 height 17
click at [202, 69] on input "29" at bounding box center [199, 72] width 6 height 6
radio input "true"
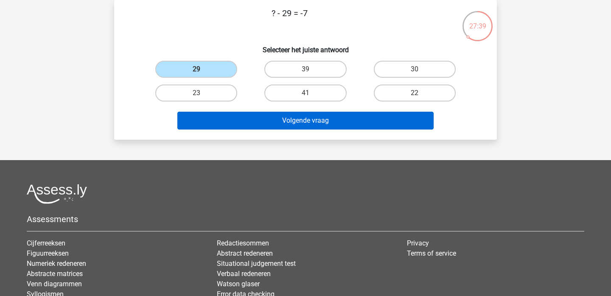
click at [237, 122] on button "Volgende vraag" at bounding box center [305, 121] width 257 height 18
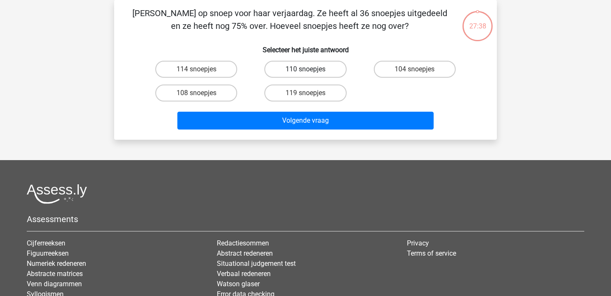
click at [311, 67] on label "110 snoepjes" at bounding box center [305, 69] width 82 height 17
click at [311, 69] on input "110 snoepjes" at bounding box center [308, 72] width 6 height 6
radio input "true"
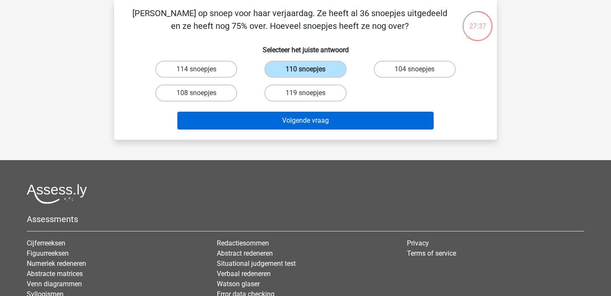
click at [283, 123] on button "Volgende vraag" at bounding box center [305, 121] width 257 height 18
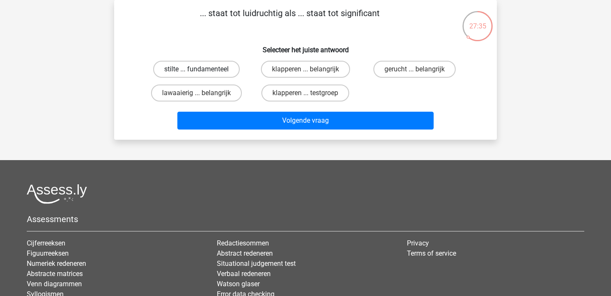
click at [208, 61] on label "stilte ... fundamenteel" at bounding box center [196, 69] width 87 height 17
click at [202, 69] on input "stilte ... fundamenteel" at bounding box center [199, 72] width 6 height 6
radio input "true"
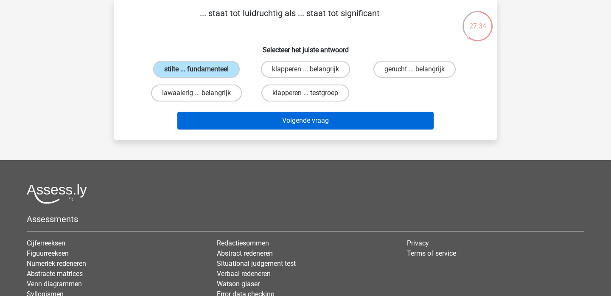
click at [234, 118] on button "Volgende vraag" at bounding box center [305, 121] width 257 height 18
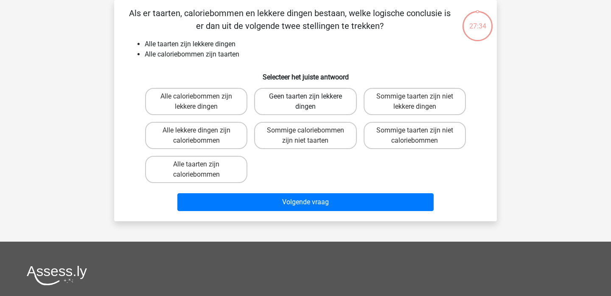
click at [278, 95] on label "Geen taarten zijn lekkere dingen" at bounding box center [305, 101] width 102 height 27
click at [305, 96] on input "Geen taarten zijn lekkere dingen" at bounding box center [308, 99] width 6 height 6
radio input "true"
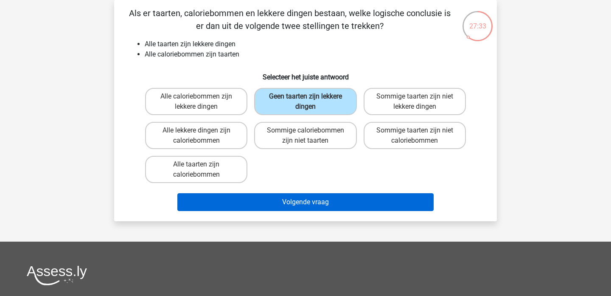
click at [234, 201] on button "Volgende vraag" at bounding box center [305, 202] width 257 height 18
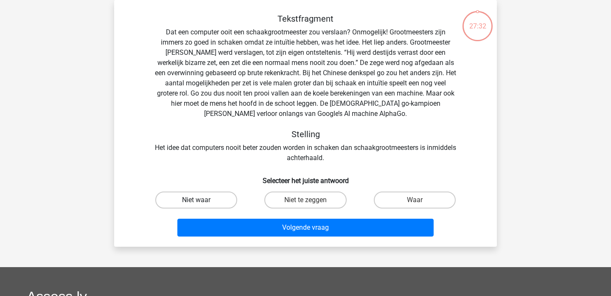
click at [210, 205] on label "Niet waar" at bounding box center [196, 199] width 82 height 17
click at [202, 205] on input "Niet waar" at bounding box center [199, 203] width 6 height 6
radio input "true"
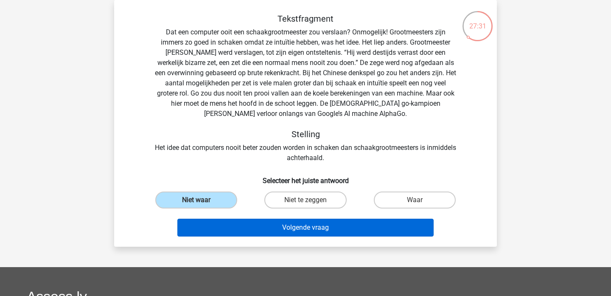
click at [220, 230] on button "Volgende vraag" at bounding box center [305, 227] width 257 height 18
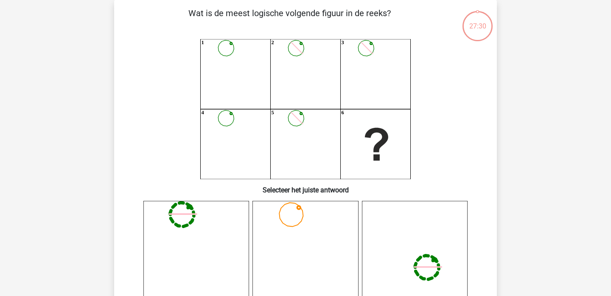
click at [289, 66] on icon "1 2 3 4 5 6" at bounding box center [305, 109] width 342 height 140
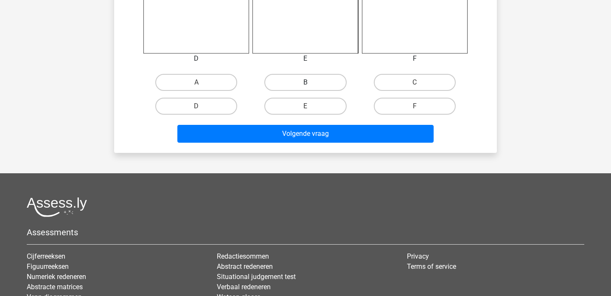
scroll to position [405, 0]
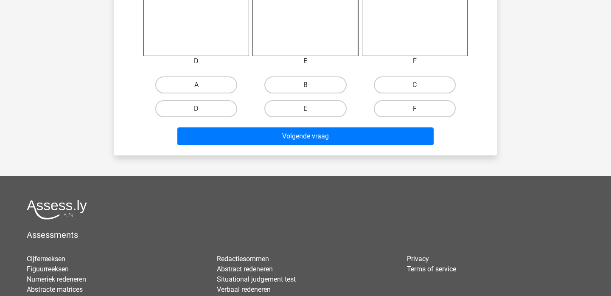
click at [287, 84] on label "B" at bounding box center [305, 84] width 82 height 17
click at [305, 85] on input "B" at bounding box center [308, 88] width 6 height 6
radio input "true"
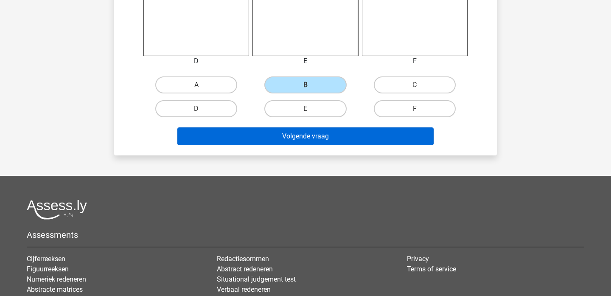
click at [252, 134] on button "Volgende vraag" at bounding box center [305, 136] width 257 height 18
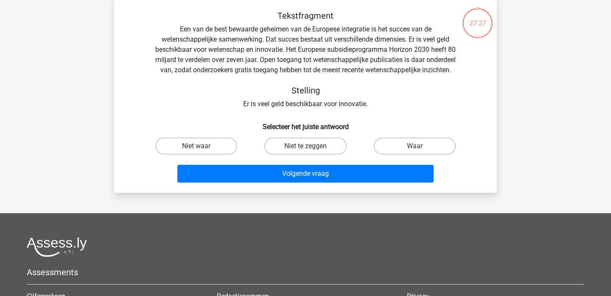
scroll to position [39, 0]
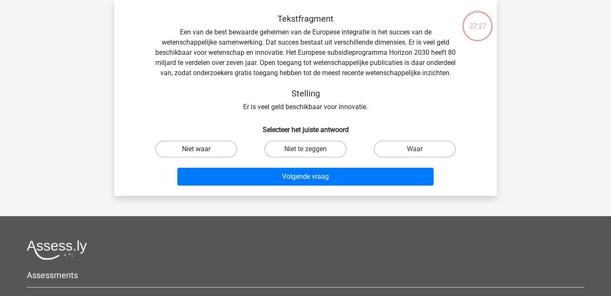
click at [213, 154] on label "Niet waar" at bounding box center [196, 148] width 82 height 17
click at [202, 154] on input "Niet waar" at bounding box center [199, 152] width 6 height 6
radio input "true"
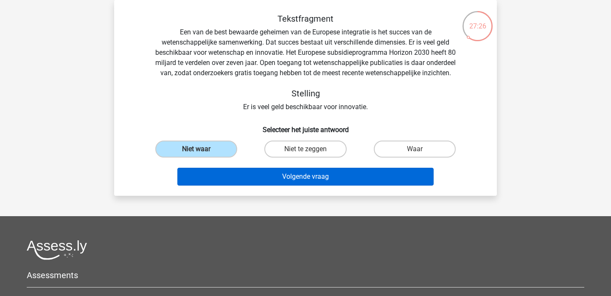
click at [232, 185] on button "Volgende vraag" at bounding box center [305, 177] width 257 height 18
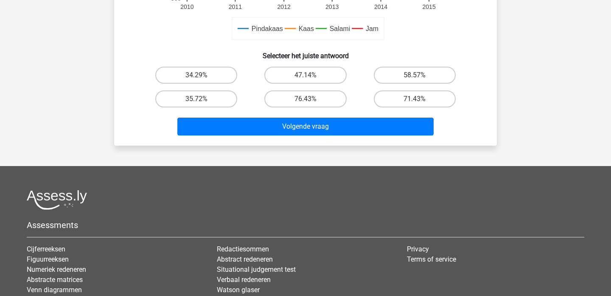
scroll to position [284, 0]
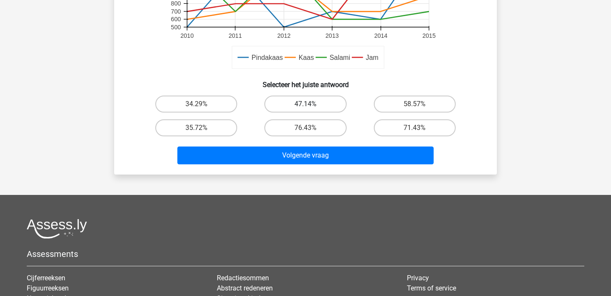
click at [292, 106] on label "47.14%" at bounding box center [305, 103] width 82 height 17
click at [305, 106] on input "47.14%" at bounding box center [308, 107] width 6 height 6
radio input "true"
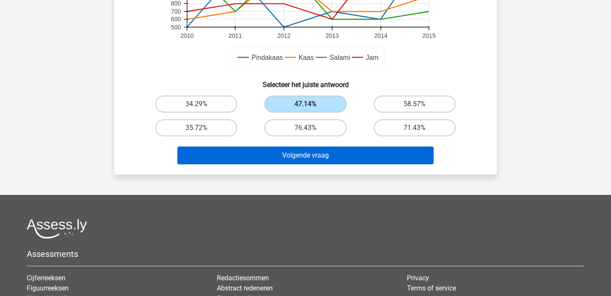
click at [260, 148] on button "Volgende vraag" at bounding box center [305, 155] width 257 height 18
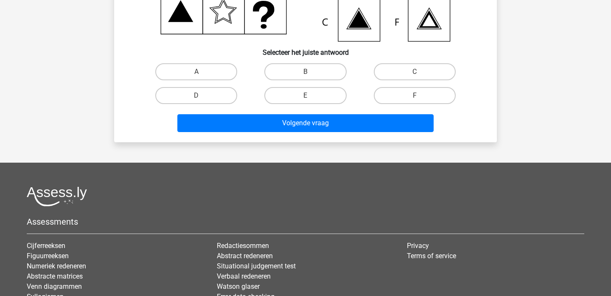
scroll to position [39, 0]
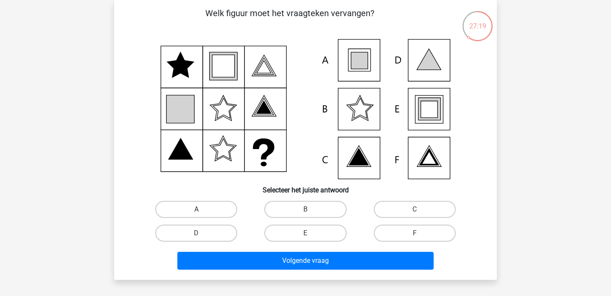
click at [197, 208] on label "A" at bounding box center [196, 209] width 82 height 17
click at [197, 209] on input "A" at bounding box center [199, 212] width 6 height 6
radio input "true"
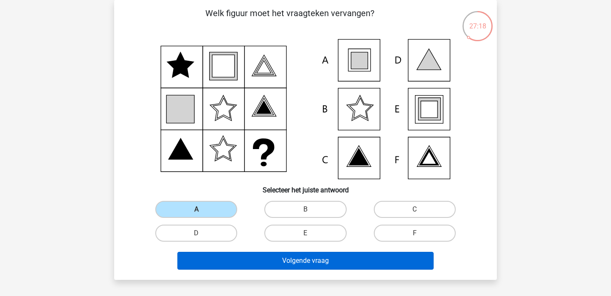
click at [202, 260] on button "Volgende vraag" at bounding box center [305, 261] width 257 height 18
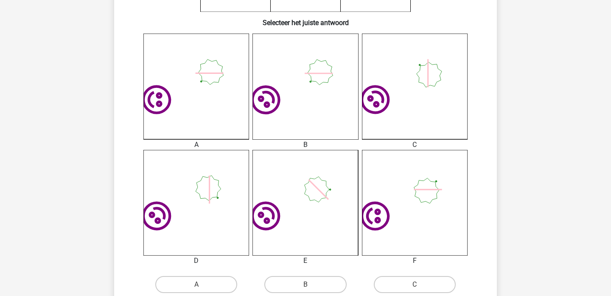
scroll to position [219, 0]
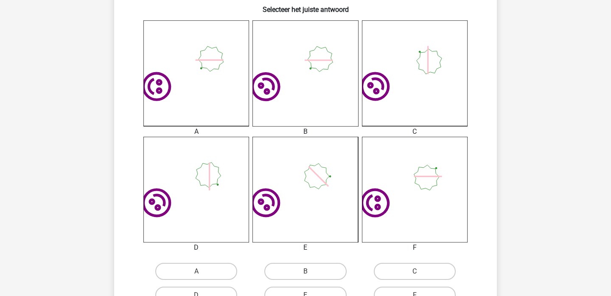
click at [282, 261] on div "B" at bounding box center [305, 271] width 109 height 24
click at [279, 277] on label "B" at bounding box center [305, 271] width 82 height 17
click at [305, 277] on input "B" at bounding box center [308, 274] width 6 height 6
radio input "true"
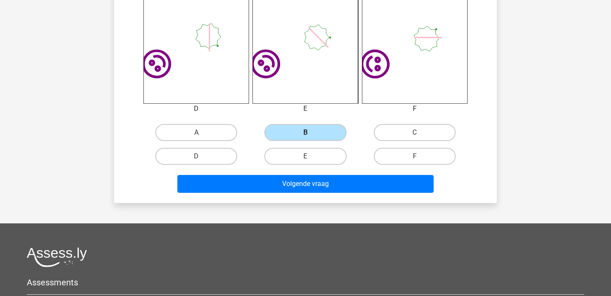
scroll to position [369, 0]
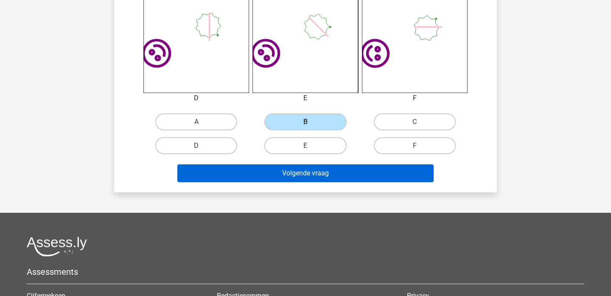
click at [286, 174] on button "Volgende vraag" at bounding box center [305, 173] width 257 height 18
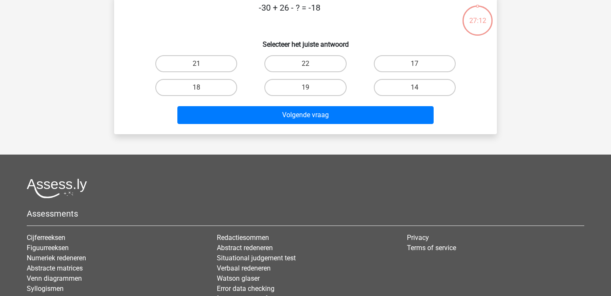
scroll to position [39, 0]
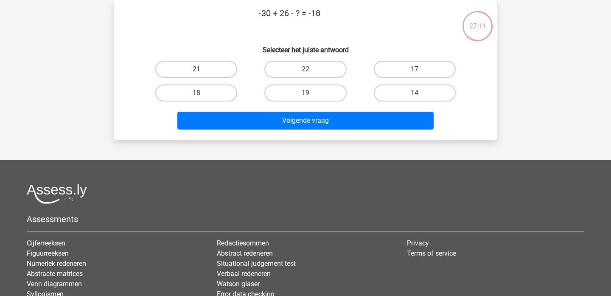
click at [207, 71] on label "21" at bounding box center [196, 69] width 82 height 17
click at [202, 71] on input "21" at bounding box center [199, 72] width 6 height 6
radio input "true"
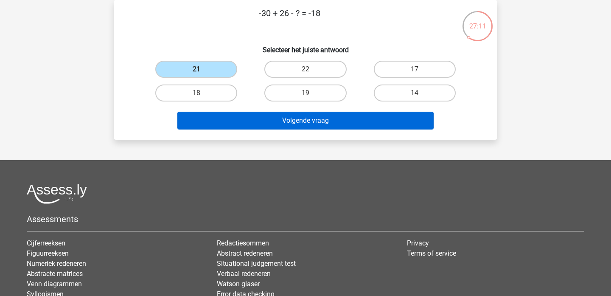
click at [252, 121] on button "Volgende vraag" at bounding box center [305, 121] width 257 height 18
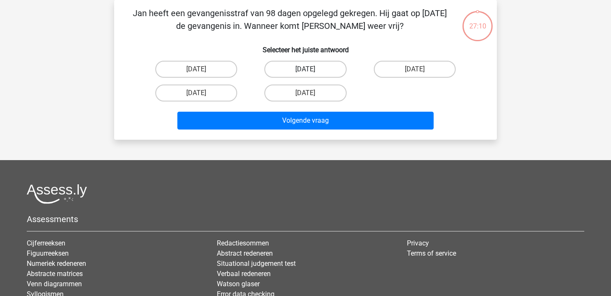
click at [303, 67] on label "22 augustus" at bounding box center [305, 69] width 82 height 17
click at [305, 69] on input "22 augustus" at bounding box center [308, 72] width 6 height 6
radio input "true"
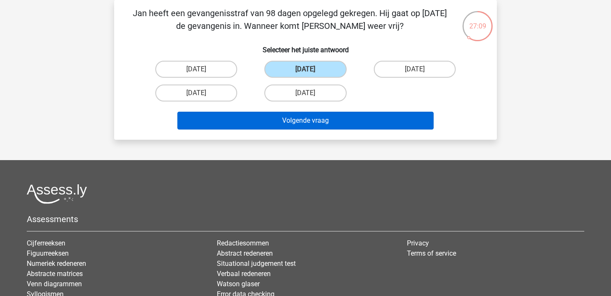
click at [272, 127] on button "Volgende vraag" at bounding box center [305, 121] width 257 height 18
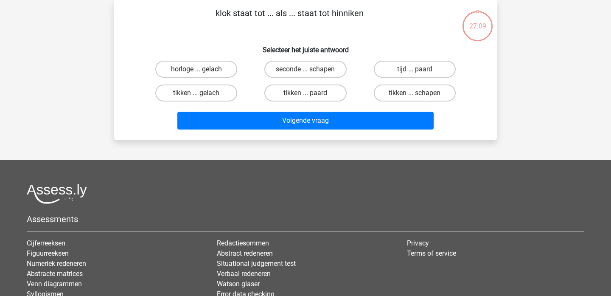
click at [211, 70] on label "horloge ... gelach" at bounding box center [196, 69] width 82 height 17
click at [202, 70] on input "horloge ... gelach" at bounding box center [199, 72] width 6 height 6
radio input "true"
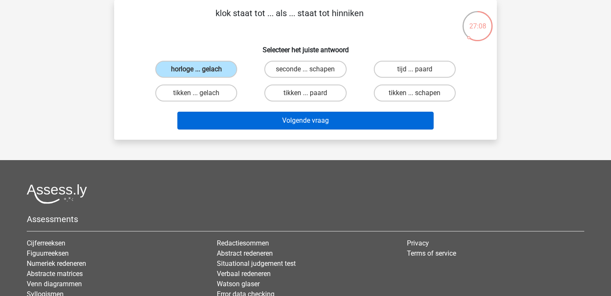
click at [225, 115] on button "Volgende vraag" at bounding box center [305, 121] width 257 height 18
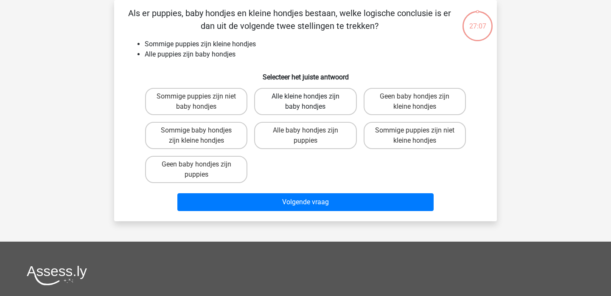
click at [277, 97] on label "Alle kleine hondjes zijn baby hondjes" at bounding box center [305, 101] width 102 height 27
click at [305, 97] on input "Alle kleine hondjes zijn baby hondjes" at bounding box center [308, 99] width 6 height 6
radio input "true"
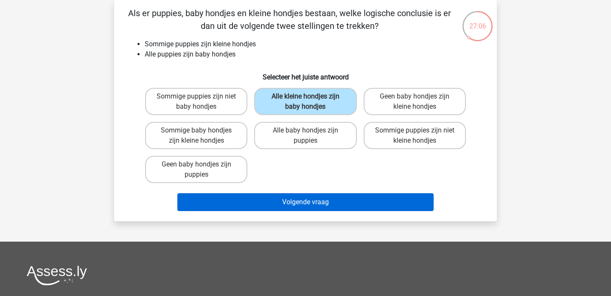
click at [235, 197] on button "Volgende vraag" at bounding box center [305, 202] width 257 height 18
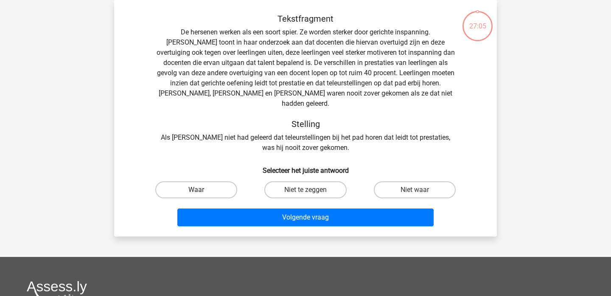
click at [217, 184] on label "Waar" at bounding box center [196, 189] width 82 height 17
click at [202, 190] on input "Waar" at bounding box center [199, 193] width 6 height 6
radio input "true"
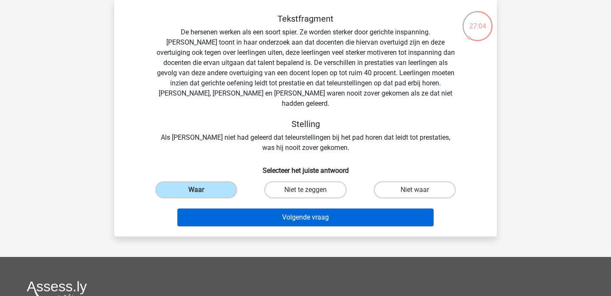
click at [226, 210] on button "Volgende vraag" at bounding box center [305, 217] width 257 height 18
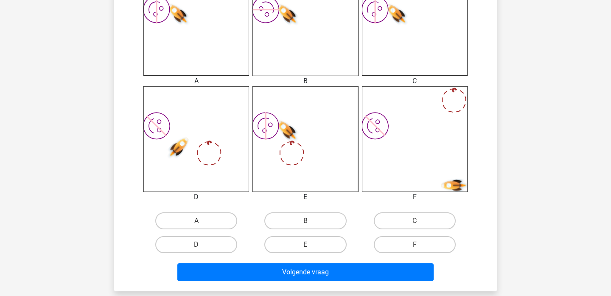
scroll to position [319, 0]
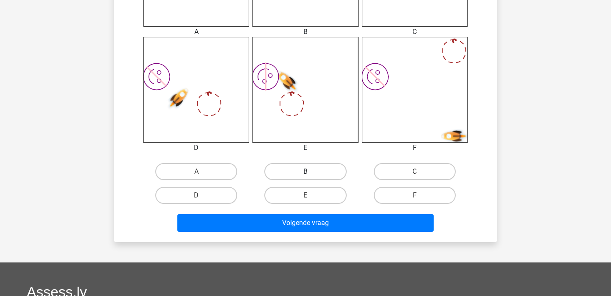
click at [297, 176] on label "B" at bounding box center [305, 171] width 82 height 17
click at [305, 176] on input "B" at bounding box center [308, 174] width 6 height 6
radio input "true"
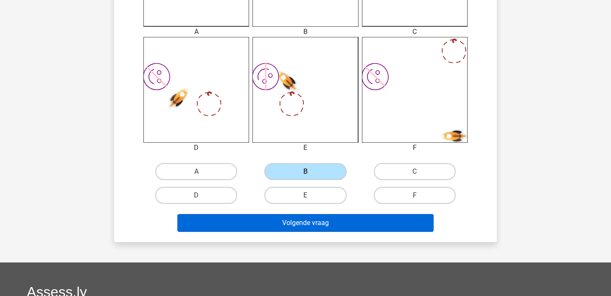
click at [277, 215] on button "Volgende vraag" at bounding box center [305, 223] width 257 height 18
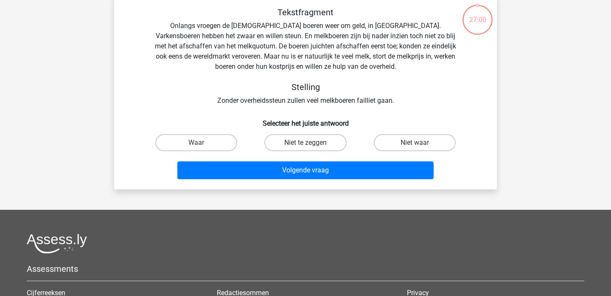
scroll to position [39, 0]
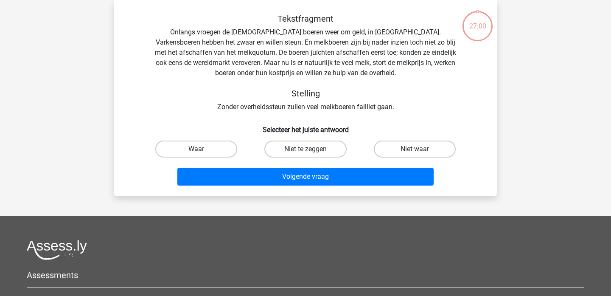
click at [206, 143] on label "Waar" at bounding box center [196, 148] width 82 height 17
click at [202, 149] on input "Waar" at bounding box center [199, 152] width 6 height 6
radio input "true"
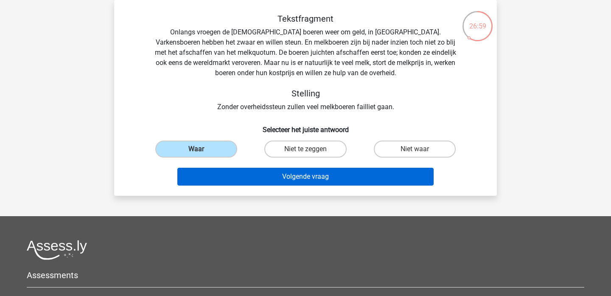
click at [213, 176] on button "Volgende vraag" at bounding box center [305, 177] width 257 height 18
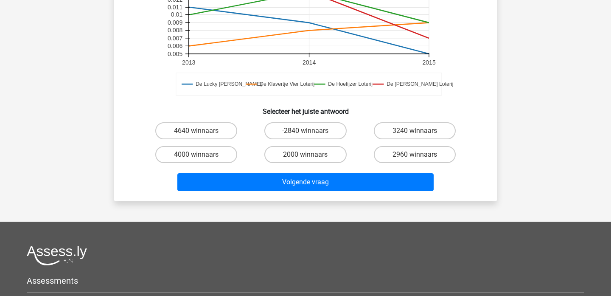
scroll to position [305, 0]
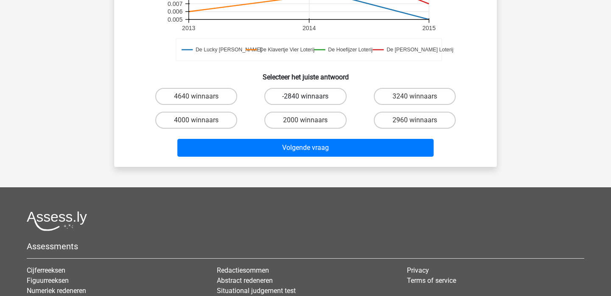
click at [317, 88] on label "-2840 winnaars" at bounding box center [305, 96] width 82 height 17
click at [311, 96] on input "-2840 winnaars" at bounding box center [308, 99] width 6 height 6
radio input "true"
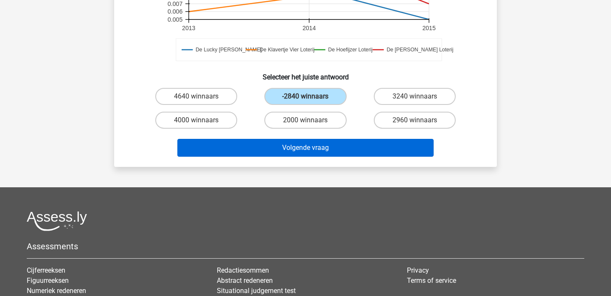
click at [282, 139] on button "Volgende vraag" at bounding box center [305, 148] width 257 height 18
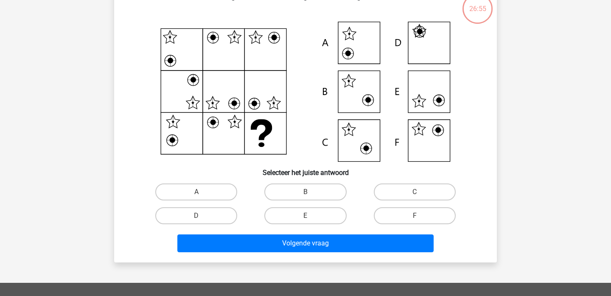
scroll to position [39, 0]
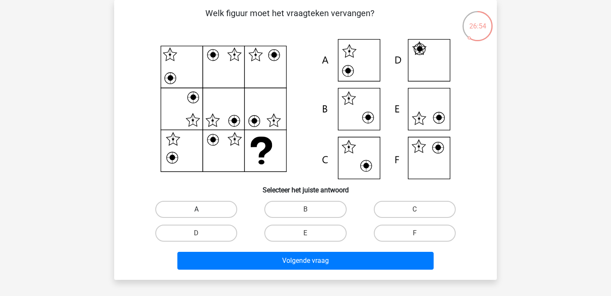
click at [206, 207] on label "A" at bounding box center [196, 209] width 82 height 17
click at [202, 209] on input "A" at bounding box center [199, 212] width 6 height 6
radio input "true"
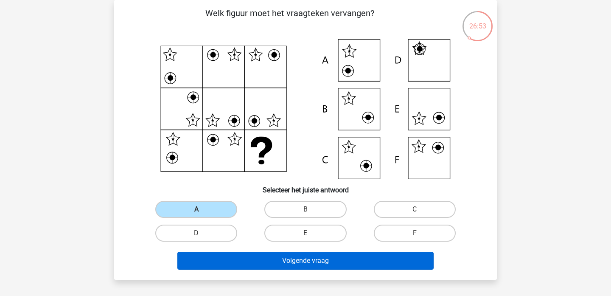
click at [210, 262] on button "Volgende vraag" at bounding box center [305, 261] width 257 height 18
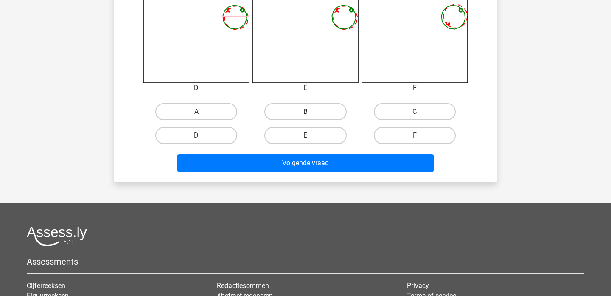
scroll to position [380, 0]
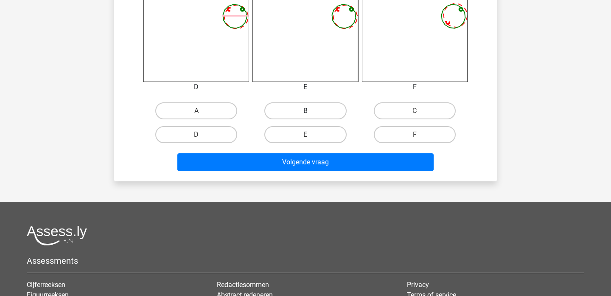
click at [296, 110] on label "B" at bounding box center [305, 110] width 82 height 17
click at [305, 111] on input "B" at bounding box center [308, 114] width 6 height 6
radio input "true"
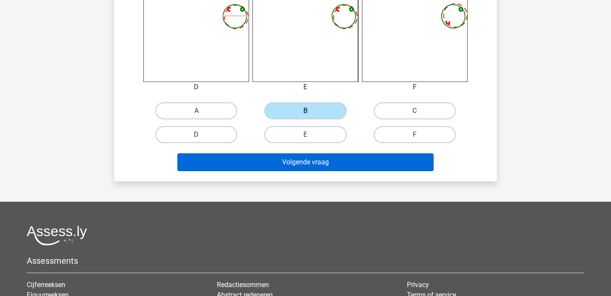
click at [280, 163] on button "Volgende vraag" at bounding box center [305, 162] width 257 height 18
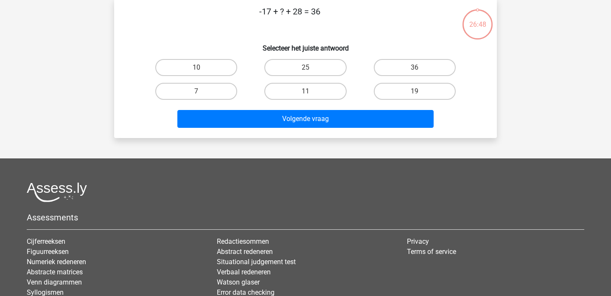
scroll to position [39, 0]
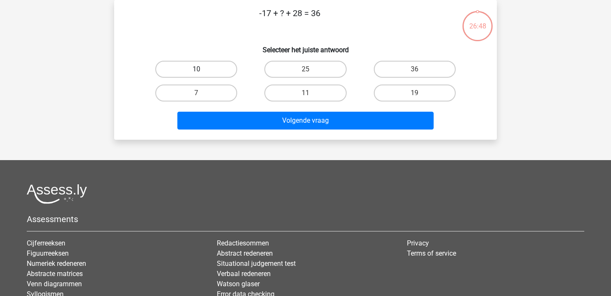
click at [206, 69] on label "10" at bounding box center [196, 69] width 82 height 17
click at [202, 69] on input "10" at bounding box center [199, 72] width 6 height 6
radio input "true"
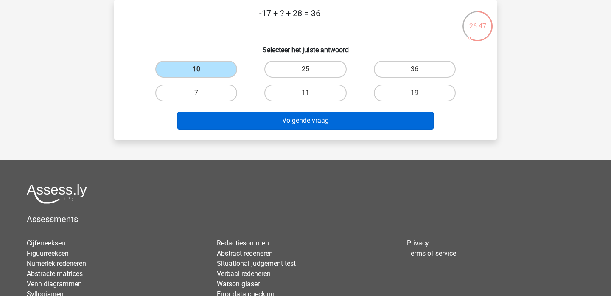
click at [223, 114] on button "Volgende vraag" at bounding box center [305, 121] width 257 height 18
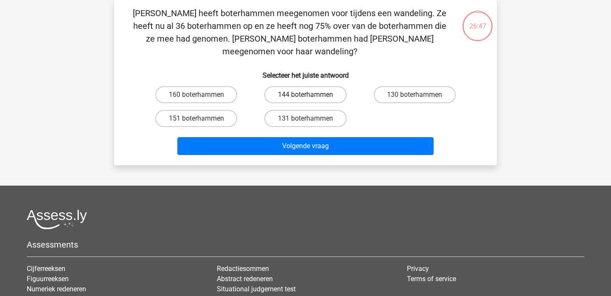
click at [306, 86] on label "144 boterhammen" at bounding box center [305, 94] width 82 height 17
click at [306, 95] on input "144 boterhammen" at bounding box center [308, 98] width 6 height 6
radio input "true"
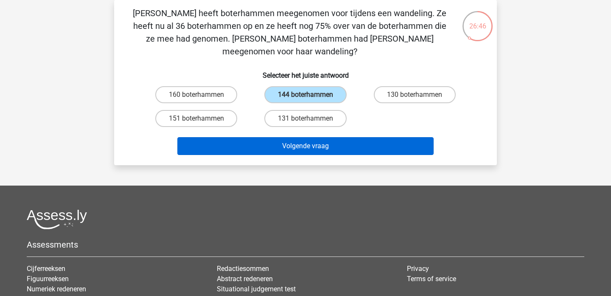
click at [270, 137] on button "Volgende vraag" at bounding box center [305, 146] width 257 height 18
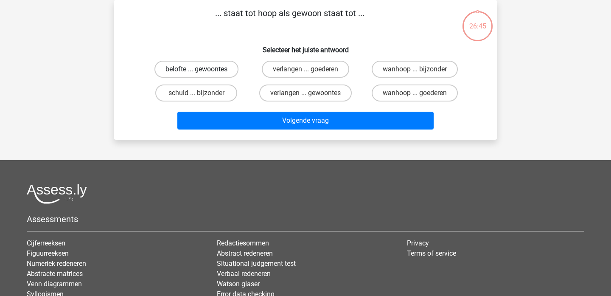
click at [211, 74] on label "belofte ... gewoontes" at bounding box center [196, 69] width 84 height 17
click at [202, 74] on input "belofte ... gewoontes" at bounding box center [199, 72] width 6 height 6
radio input "true"
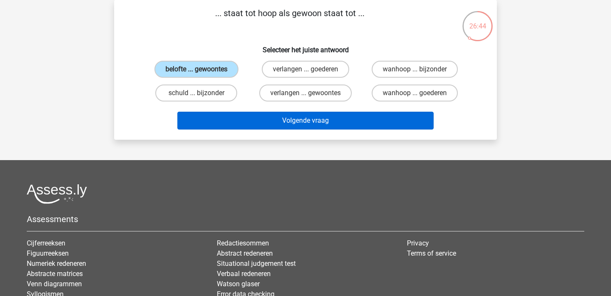
click at [215, 120] on button "Volgende vraag" at bounding box center [305, 121] width 257 height 18
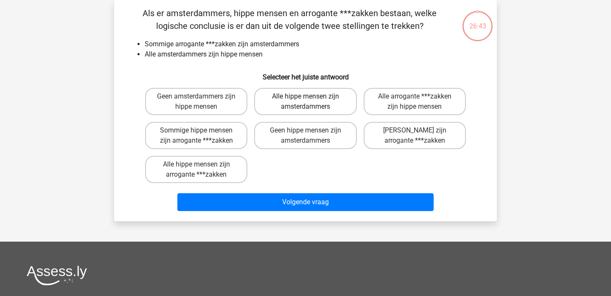
click at [277, 100] on label "Alle hippe mensen zijn amsterdammers" at bounding box center [305, 101] width 102 height 27
click at [305, 100] on input "Alle hippe mensen zijn amsterdammers" at bounding box center [308, 99] width 6 height 6
radio input "true"
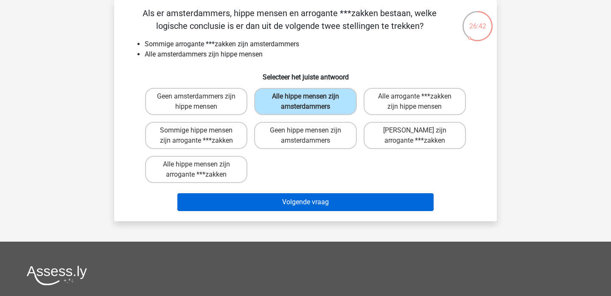
click at [234, 199] on button "Volgende vraag" at bounding box center [305, 202] width 257 height 18
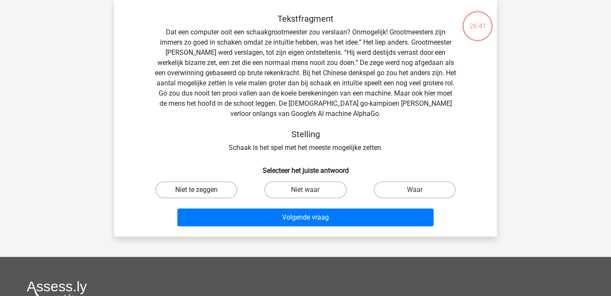
click at [218, 188] on label "Niet te zeggen" at bounding box center [196, 189] width 82 height 17
click at [202, 190] on input "Niet te zeggen" at bounding box center [199, 193] width 6 height 6
radio input "true"
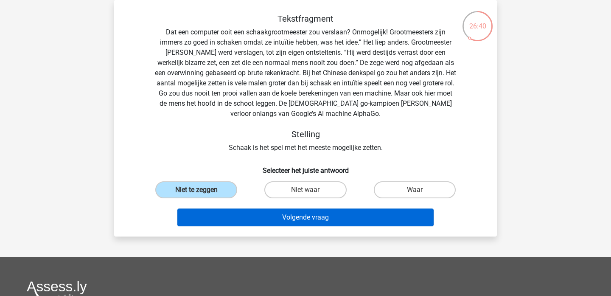
click at [228, 222] on button "Volgende vraag" at bounding box center [305, 217] width 257 height 18
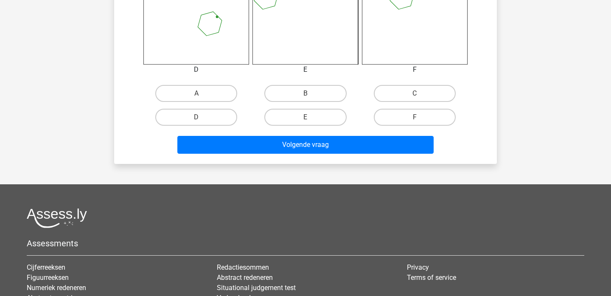
scroll to position [409, 0]
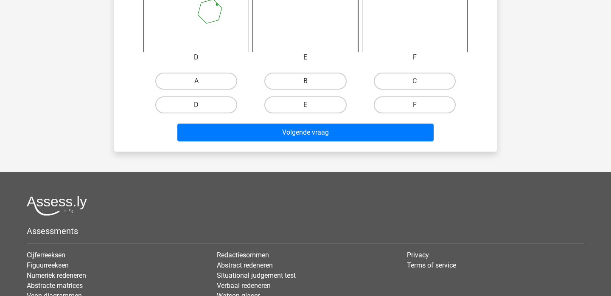
click at [315, 82] on label "B" at bounding box center [305, 81] width 82 height 17
click at [311, 82] on input "B" at bounding box center [308, 84] width 6 height 6
radio input "true"
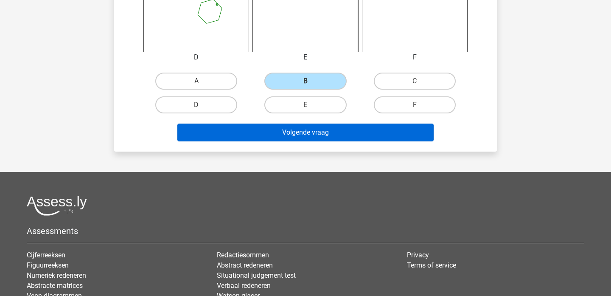
click at [282, 131] on button "Volgende vraag" at bounding box center [305, 132] width 257 height 18
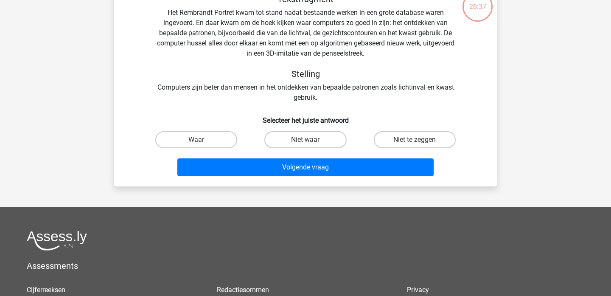
scroll to position [39, 0]
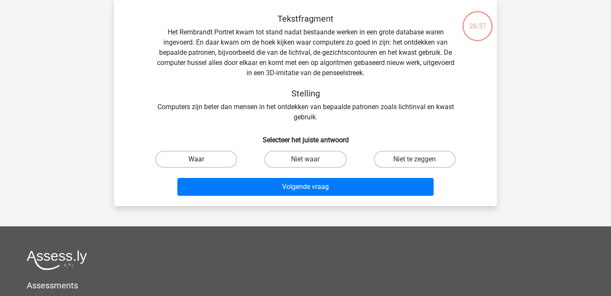
click at [212, 158] on label "Waar" at bounding box center [196, 159] width 82 height 17
click at [202, 159] on input "Waar" at bounding box center [199, 162] width 6 height 6
radio input "true"
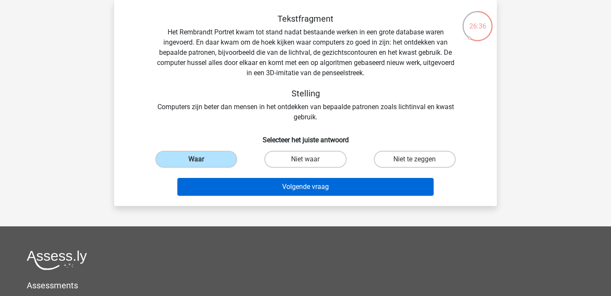
click at [220, 184] on button "Volgende vraag" at bounding box center [305, 187] width 257 height 18
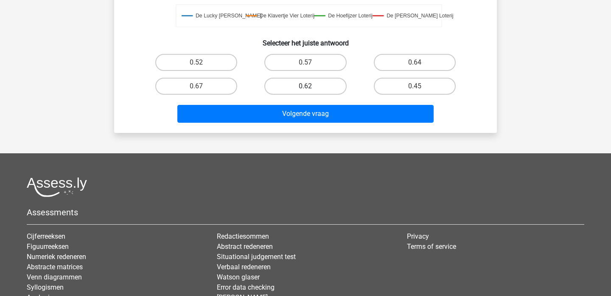
scroll to position [341, 0]
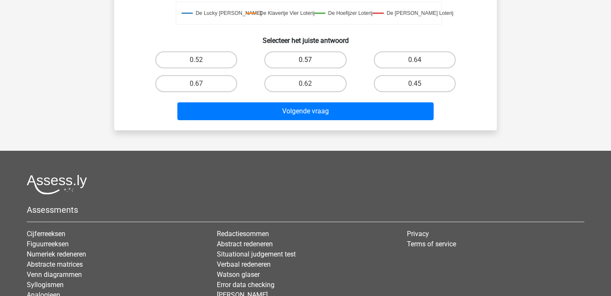
click at [304, 65] on label "0.57" at bounding box center [305, 59] width 82 height 17
click at [305, 65] on input "0.57" at bounding box center [308, 63] width 6 height 6
radio input "true"
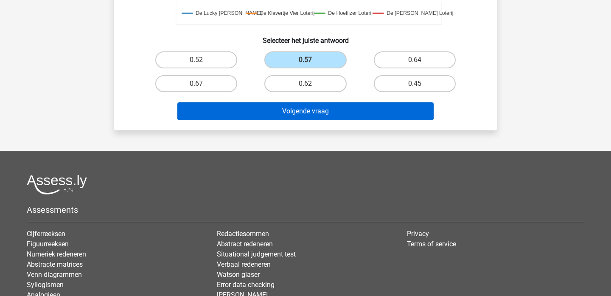
click at [285, 112] on button "Volgende vraag" at bounding box center [305, 111] width 257 height 18
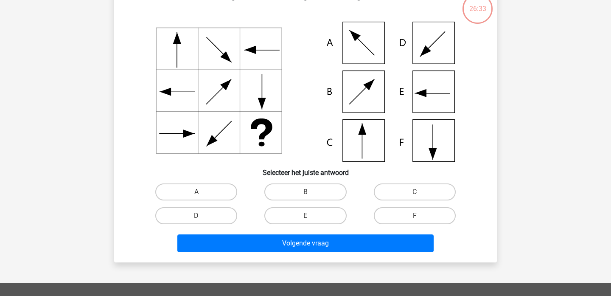
scroll to position [39, 0]
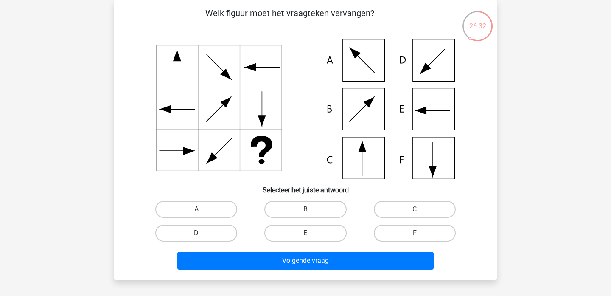
click at [204, 209] on label "A" at bounding box center [196, 209] width 82 height 17
click at [202, 209] on input "A" at bounding box center [199, 212] width 6 height 6
radio input "true"
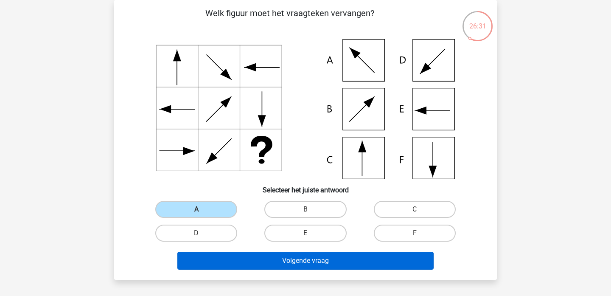
click at [205, 258] on button "Volgende vraag" at bounding box center [305, 261] width 257 height 18
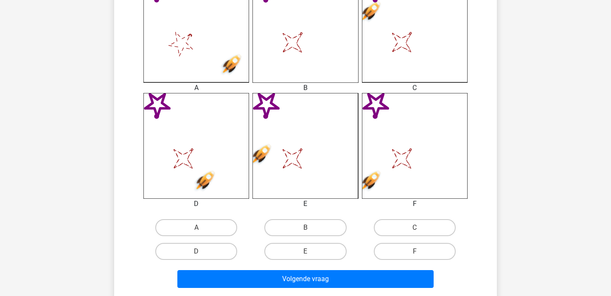
scroll to position [279, 0]
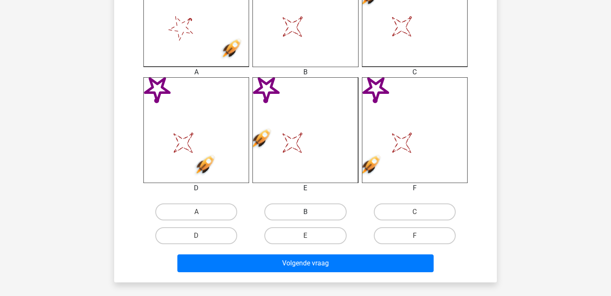
click at [298, 204] on label "B" at bounding box center [305, 211] width 82 height 17
click at [305, 212] on input "B" at bounding box center [308, 215] width 6 height 6
radio input "true"
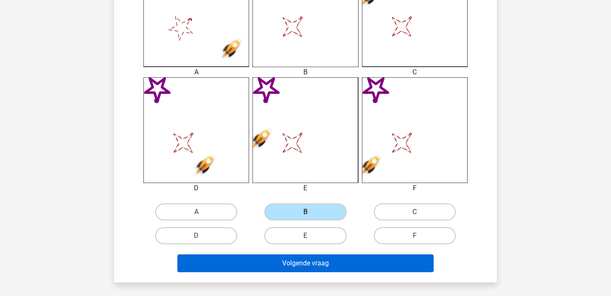
click at [251, 262] on button "Volgende vraag" at bounding box center [305, 263] width 257 height 18
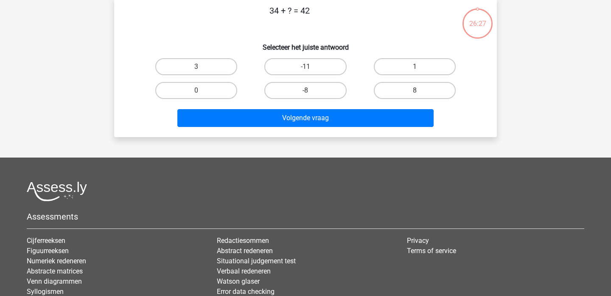
scroll to position [39, 0]
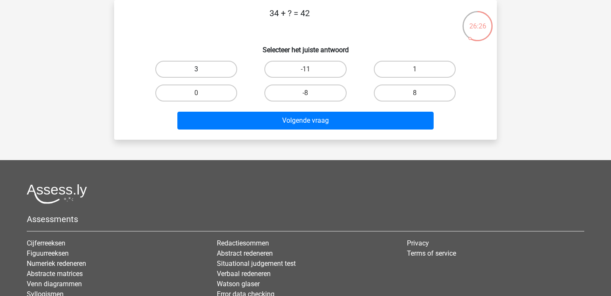
click at [195, 67] on label "3" at bounding box center [196, 69] width 82 height 17
click at [196, 69] on input "3" at bounding box center [199, 72] width 6 height 6
radio input "true"
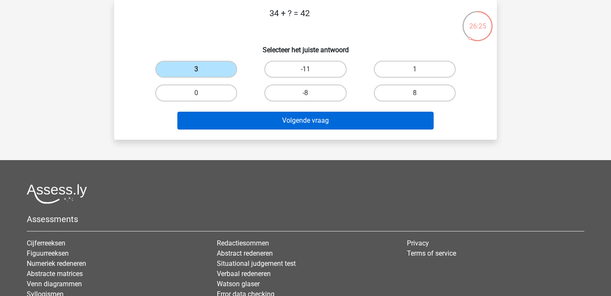
click at [225, 116] on button "Volgende vraag" at bounding box center [305, 121] width 257 height 18
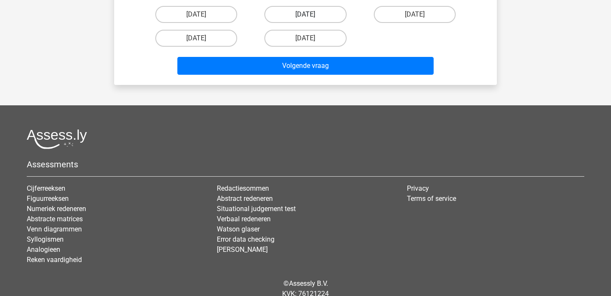
click at [313, 14] on label "4 oktober" at bounding box center [305, 14] width 82 height 17
click at [311, 14] on input "4 oktober" at bounding box center [308, 17] width 6 height 6
radio input "true"
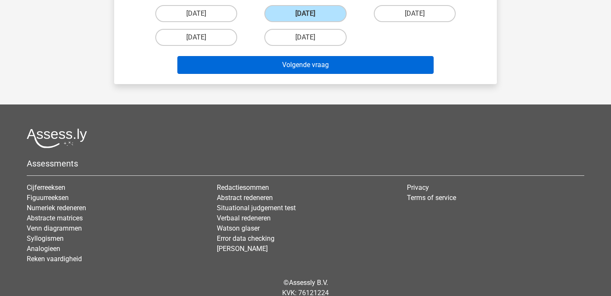
click at [280, 68] on button "Volgende vraag" at bounding box center [305, 65] width 257 height 18
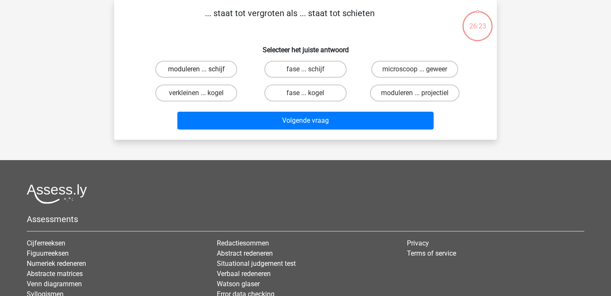
click at [206, 69] on label "moduleren ... schijf" at bounding box center [196, 69] width 82 height 17
click at [202, 69] on input "moduleren ... schijf" at bounding box center [199, 72] width 6 height 6
radio input "true"
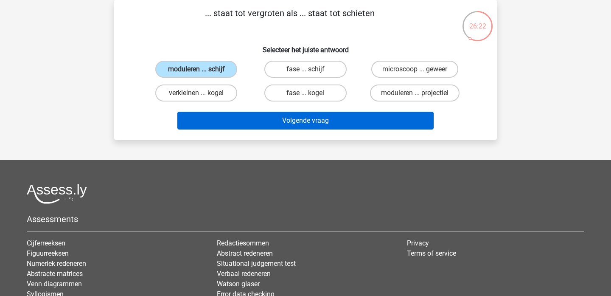
click at [209, 123] on button "Volgende vraag" at bounding box center [305, 121] width 257 height 18
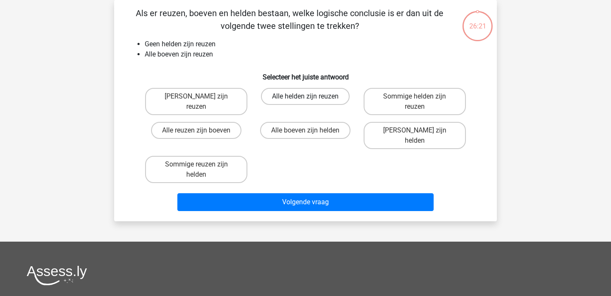
click at [291, 91] on label "Alle helden zijn reuzen" at bounding box center [305, 96] width 89 height 17
click at [305, 96] on input "Alle helden zijn reuzen" at bounding box center [308, 99] width 6 height 6
radio input "true"
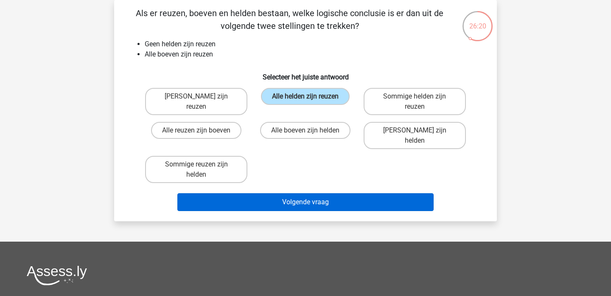
click at [238, 193] on button "Volgende vraag" at bounding box center [305, 202] width 257 height 18
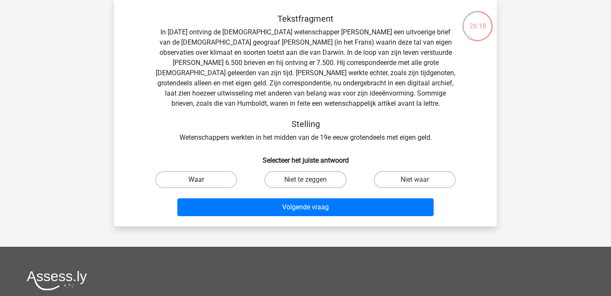
click at [219, 180] on label "Waar" at bounding box center [196, 179] width 82 height 17
click at [202, 180] on input "Waar" at bounding box center [199, 182] width 6 height 6
radio input "true"
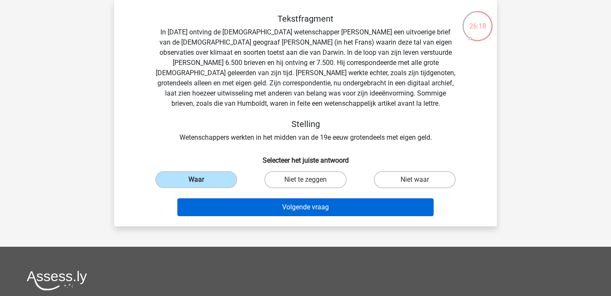
click at [232, 207] on button "Volgende vraag" at bounding box center [305, 207] width 257 height 18
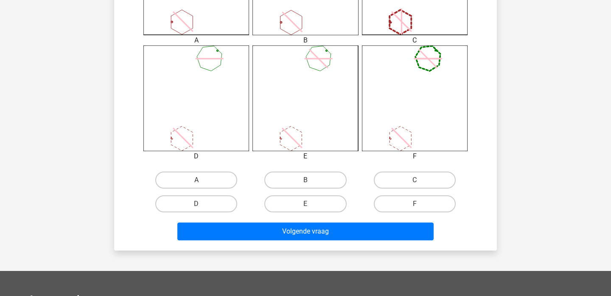
scroll to position [327, 0]
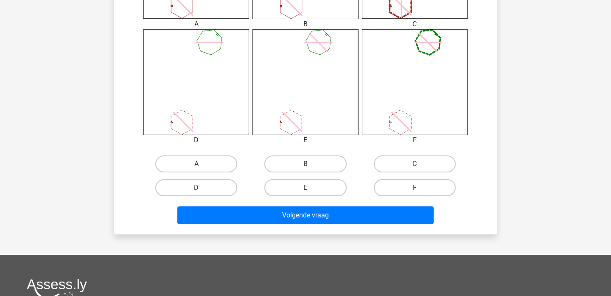
click at [287, 162] on label "B" at bounding box center [305, 163] width 82 height 17
click at [305, 164] on input "B" at bounding box center [308, 167] width 6 height 6
radio input "true"
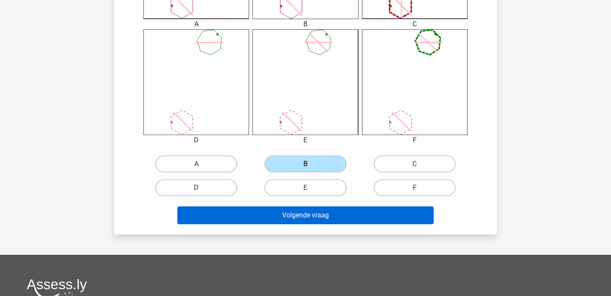
click at [260, 212] on button "Volgende vraag" at bounding box center [305, 215] width 257 height 18
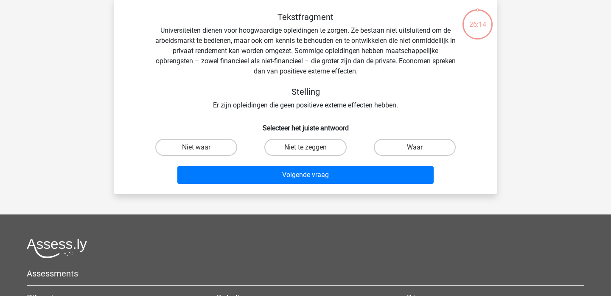
scroll to position [39, 0]
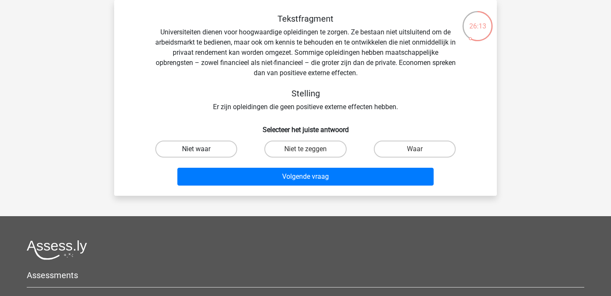
click at [213, 150] on label "Niet waar" at bounding box center [196, 148] width 82 height 17
click at [202, 150] on input "Niet waar" at bounding box center [199, 152] width 6 height 6
radio input "true"
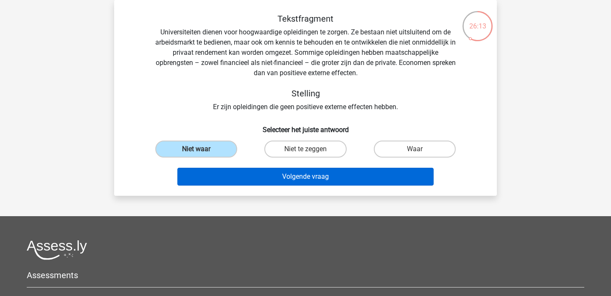
click at [221, 176] on button "Volgende vraag" at bounding box center [305, 177] width 257 height 18
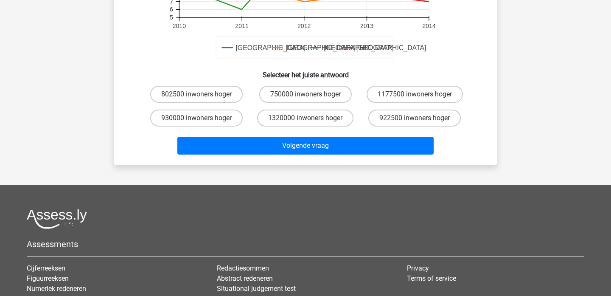
scroll to position [302, 0]
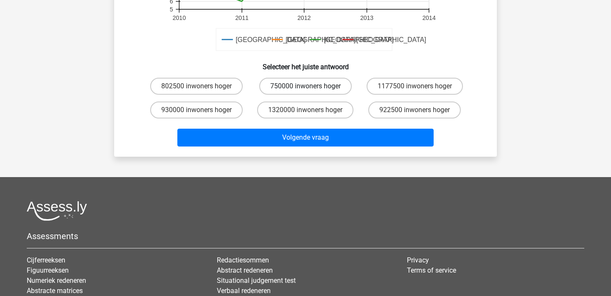
click at [301, 84] on label "750000 inwoners hoger" at bounding box center [305, 86] width 92 height 17
click at [305, 86] on input "750000 inwoners hoger" at bounding box center [308, 89] width 6 height 6
radio input "true"
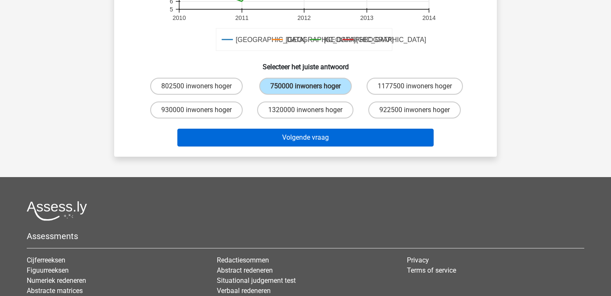
click at [277, 134] on button "Volgende vraag" at bounding box center [305, 138] width 257 height 18
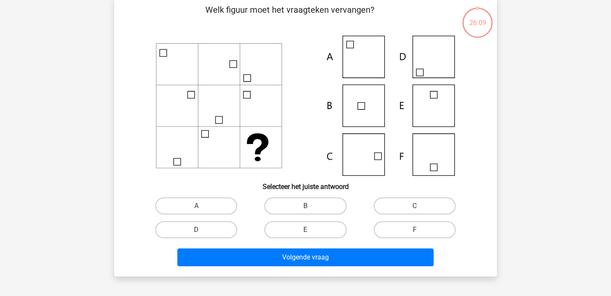
scroll to position [39, 0]
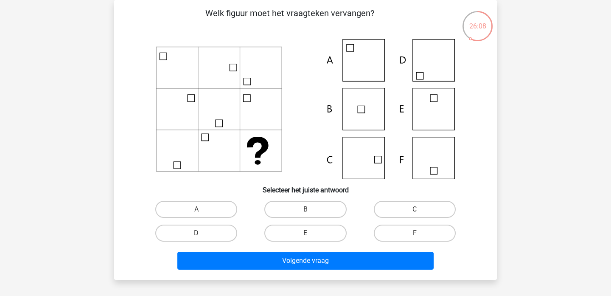
click at [200, 199] on div "A" at bounding box center [196, 209] width 109 height 24
click at [194, 212] on label "A" at bounding box center [196, 209] width 82 height 17
click at [196, 212] on input "A" at bounding box center [199, 212] width 6 height 6
radio input "true"
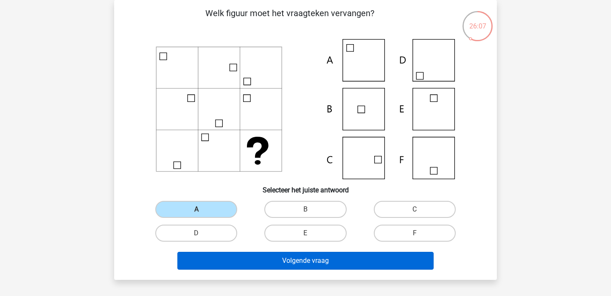
click at [207, 257] on button "Volgende vraag" at bounding box center [305, 261] width 257 height 18
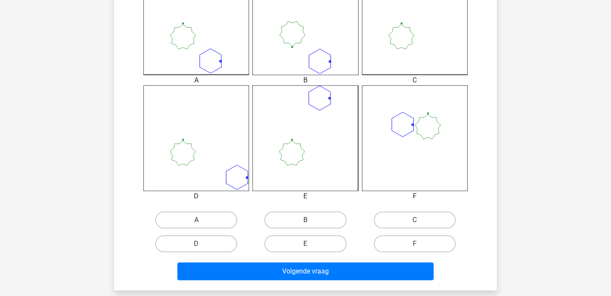
scroll to position [295, 0]
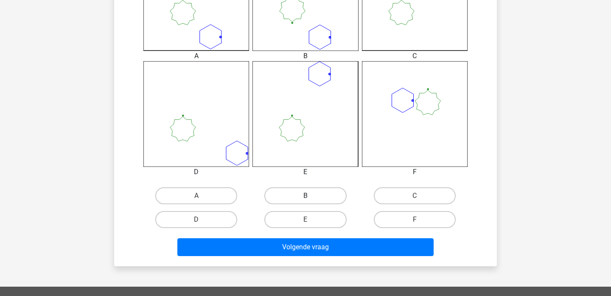
click at [298, 195] on label "B" at bounding box center [305, 195] width 82 height 17
click at [305, 196] on input "B" at bounding box center [308, 199] width 6 height 6
radio input "true"
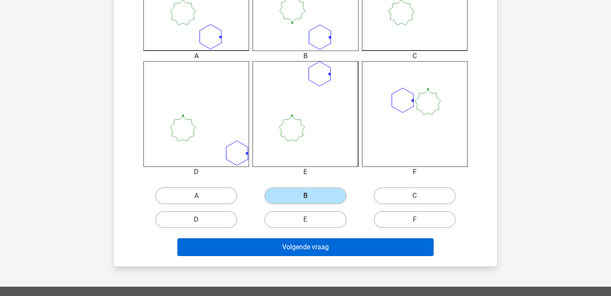
click at [260, 243] on button "Volgende vraag" at bounding box center [305, 247] width 257 height 18
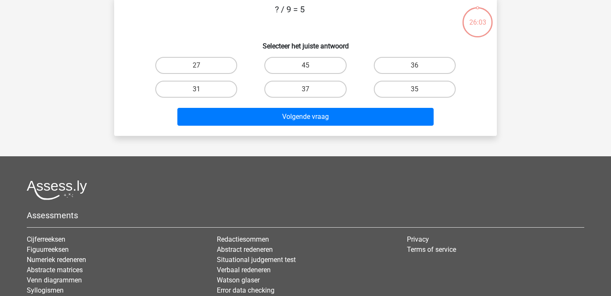
scroll to position [39, 0]
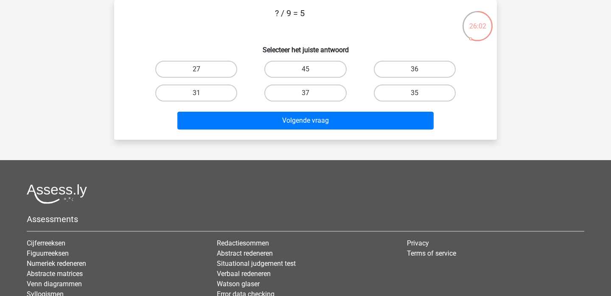
click at [200, 70] on input "27" at bounding box center [199, 72] width 6 height 6
radio input "true"
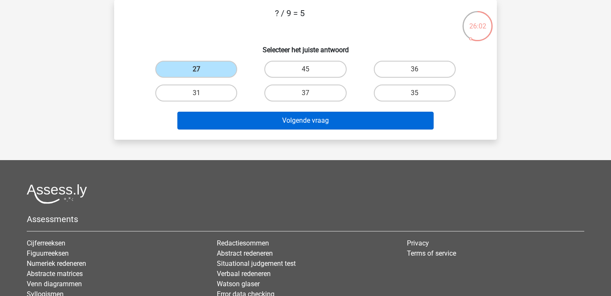
click at [226, 123] on button "Volgende vraag" at bounding box center [305, 121] width 257 height 18
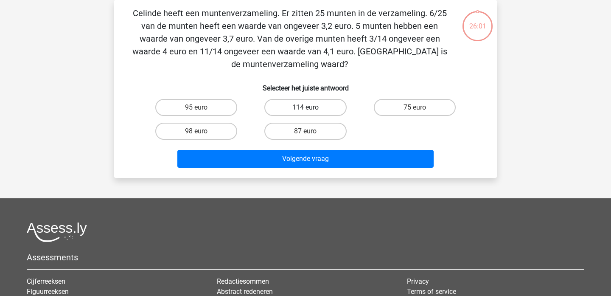
click at [290, 102] on label "114 euro" at bounding box center [305, 107] width 82 height 17
click at [305, 107] on input "114 euro" at bounding box center [308, 110] width 6 height 6
radio input "true"
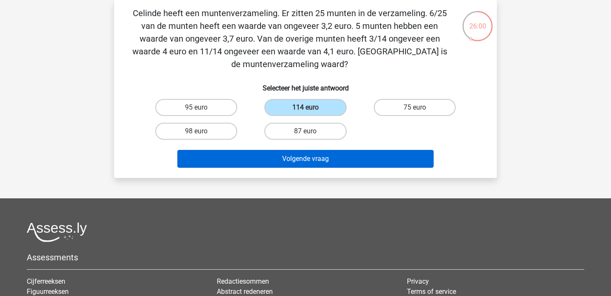
click at [251, 158] on button "Volgende vraag" at bounding box center [305, 159] width 257 height 18
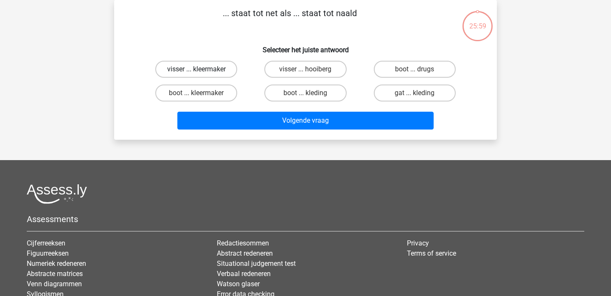
click at [206, 70] on label "visser ... kleermaker" at bounding box center [196, 69] width 82 height 17
click at [202, 70] on input "visser ... kleermaker" at bounding box center [199, 72] width 6 height 6
radio input "true"
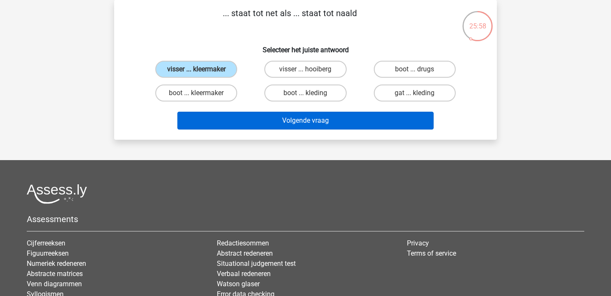
click at [220, 120] on button "Volgende vraag" at bounding box center [305, 121] width 257 height 18
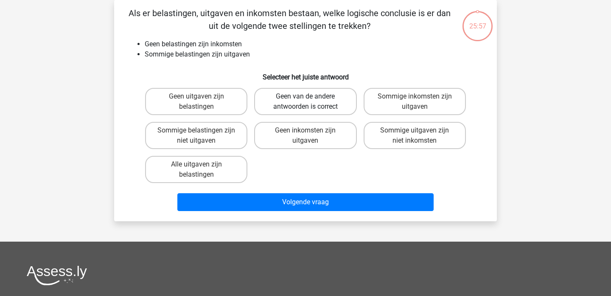
click at [285, 89] on label "Geen van de andere antwoorden is correct" at bounding box center [305, 101] width 102 height 27
click at [305, 96] on input "Geen van de andere antwoorden is correct" at bounding box center [308, 99] width 6 height 6
radio input "true"
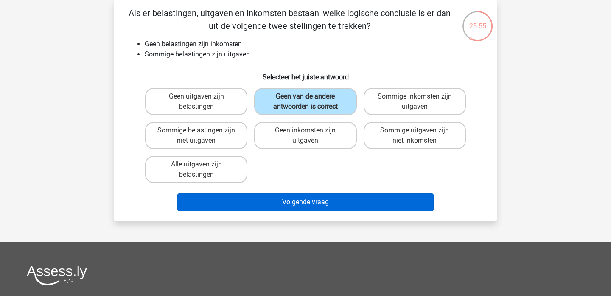
click at [229, 202] on button "Volgende vraag" at bounding box center [305, 202] width 257 height 18
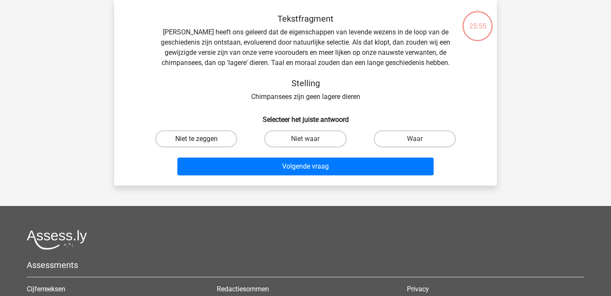
click at [210, 136] on label "Niet te zeggen" at bounding box center [196, 138] width 82 height 17
click at [202, 139] on input "Niet te zeggen" at bounding box center [199, 142] width 6 height 6
radio input "true"
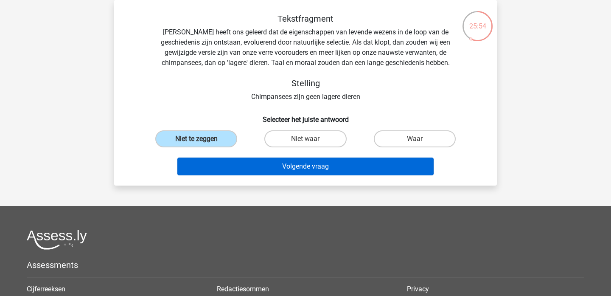
click at [215, 170] on button "Volgende vraag" at bounding box center [305, 166] width 257 height 18
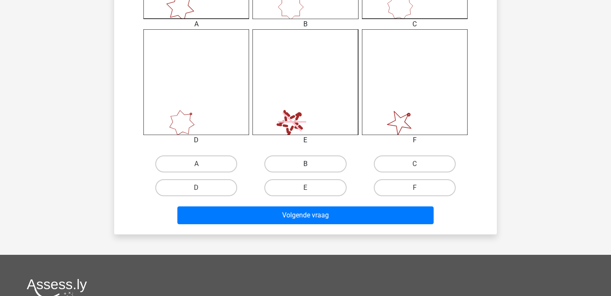
scroll to position [327, 0]
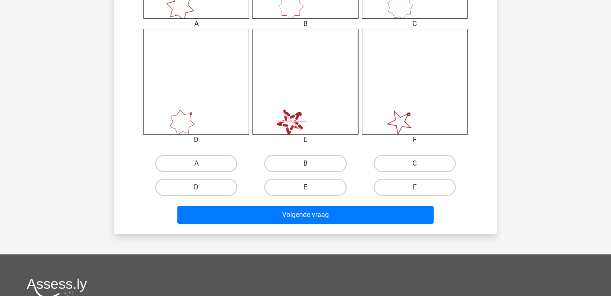
click at [282, 165] on label "B" at bounding box center [305, 163] width 82 height 17
click at [305, 165] on input "B" at bounding box center [308, 166] width 6 height 6
radio input "true"
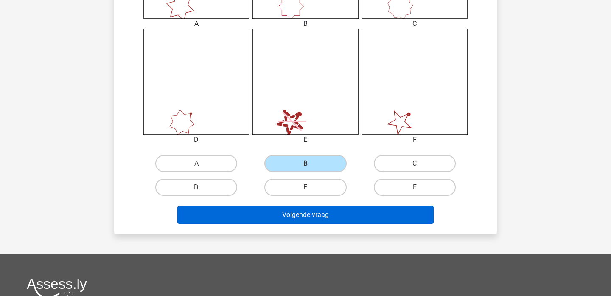
click at [255, 212] on button "Volgende vraag" at bounding box center [305, 215] width 257 height 18
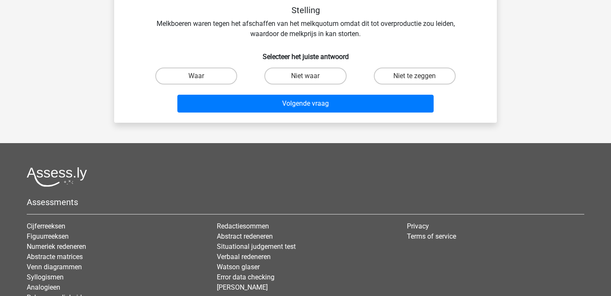
scroll to position [39, 0]
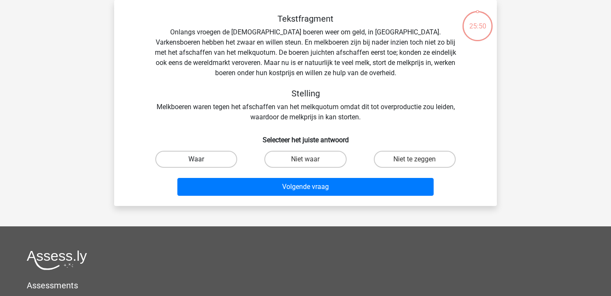
click at [218, 157] on label "Waar" at bounding box center [196, 159] width 82 height 17
click at [202, 159] on input "Waar" at bounding box center [199, 162] width 6 height 6
radio input "true"
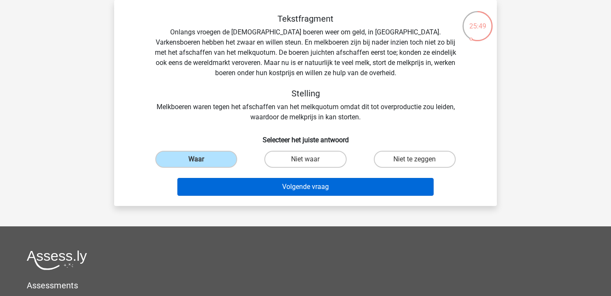
click at [223, 189] on button "Volgende vraag" at bounding box center [305, 187] width 257 height 18
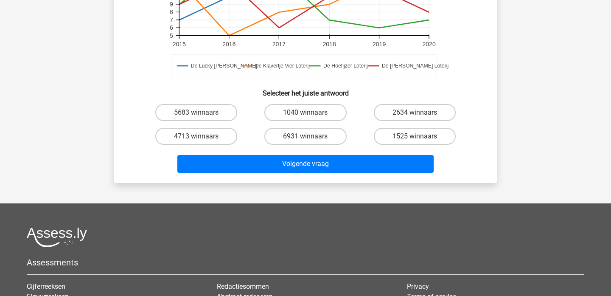
scroll to position [296, 0]
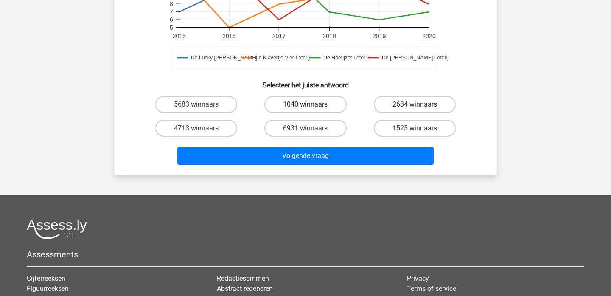
click at [293, 110] on label "1040 winnaars" at bounding box center [305, 104] width 82 height 17
click at [305, 110] on input "1040 winnaars" at bounding box center [308, 107] width 6 height 6
radio input "true"
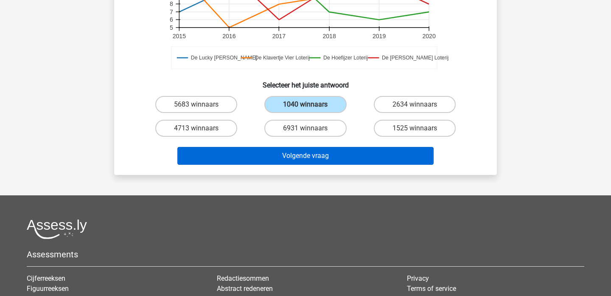
click at [266, 162] on button "Volgende vraag" at bounding box center [305, 156] width 257 height 18
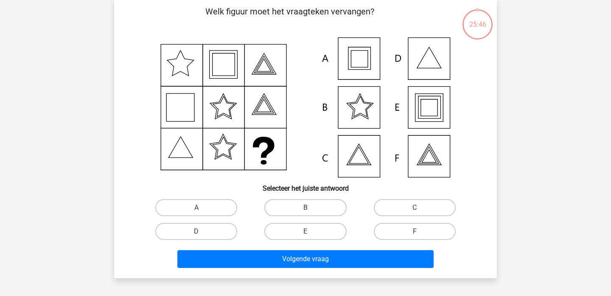
scroll to position [39, 0]
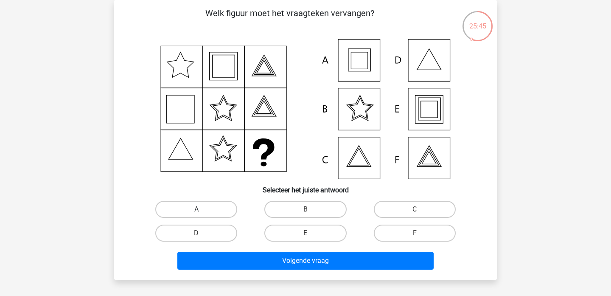
click at [206, 205] on label "A" at bounding box center [196, 209] width 82 height 17
click at [202, 209] on input "A" at bounding box center [199, 212] width 6 height 6
radio input "true"
click at [215, 248] on div "Volgende vraag" at bounding box center [305, 259] width 355 height 28
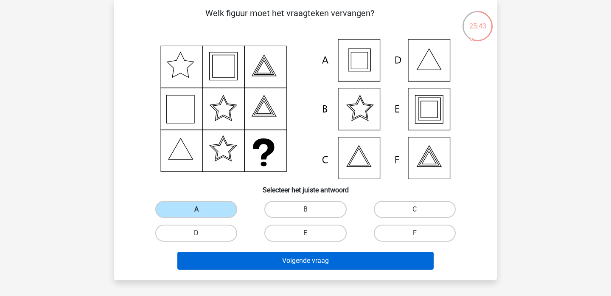
click at [211, 261] on button "Volgende vraag" at bounding box center [305, 261] width 257 height 18
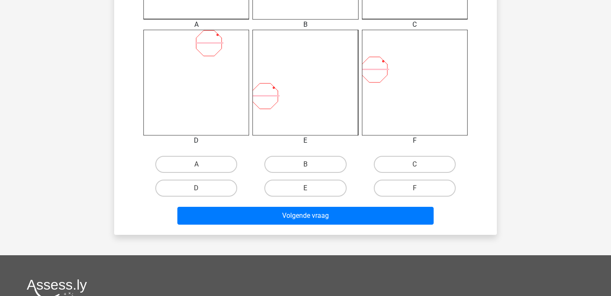
scroll to position [335, 0]
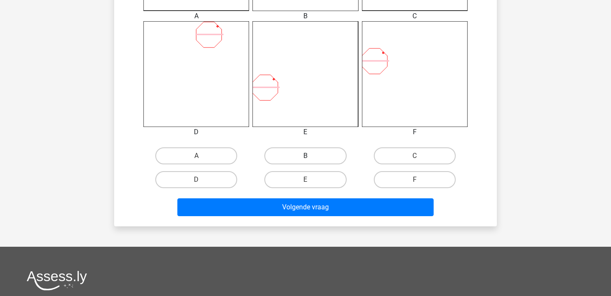
click at [314, 157] on label "B" at bounding box center [305, 155] width 82 height 17
click at [311, 157] on input "B" at bounding box center [308, 159] width 6 height 6
radio input "true"
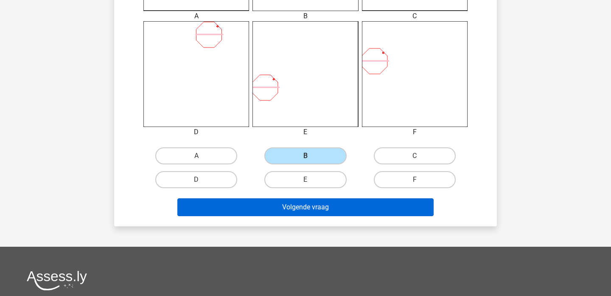
click at [273, 209] on button "Volgende vraag" at bounding box center [305, 207] width 257 height 18
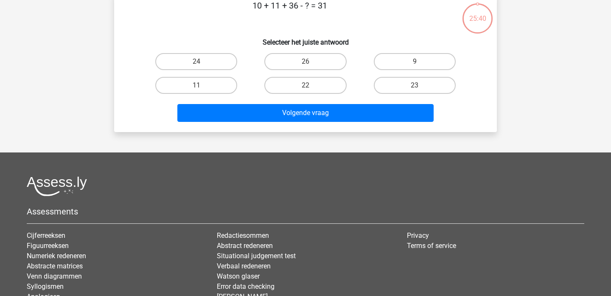
scroll to position [39, 0]
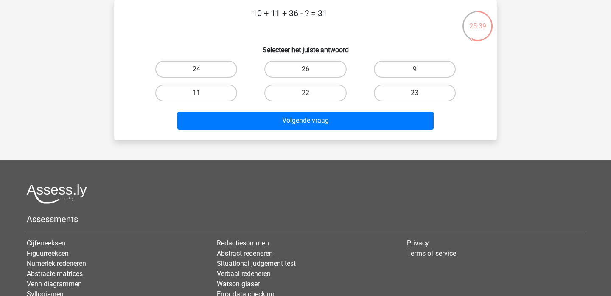
click at [192, 70] on label "24" at bounding box center [196, 69] width 82 height 17
click at [196, 70] on input "24" at bounding box center [199, 72] width 6 height 6
radio input "true"
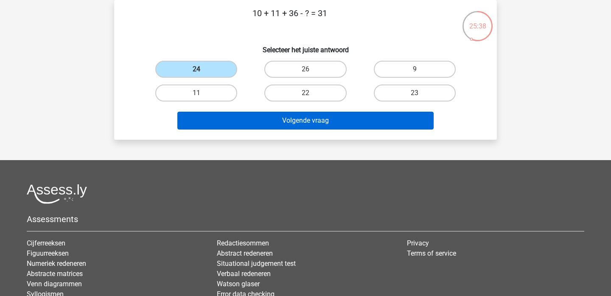
click at [198, 117] on button "Volgende vraag" at bounding box center [305, 121] width 257 height 18
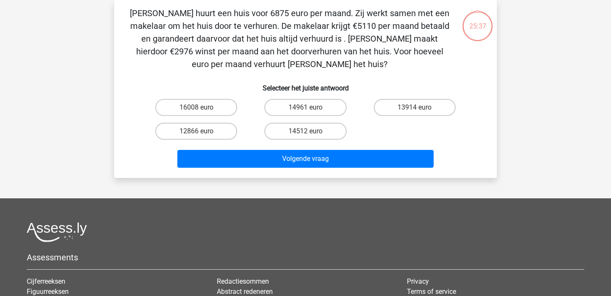
scroll to position [62, 0]
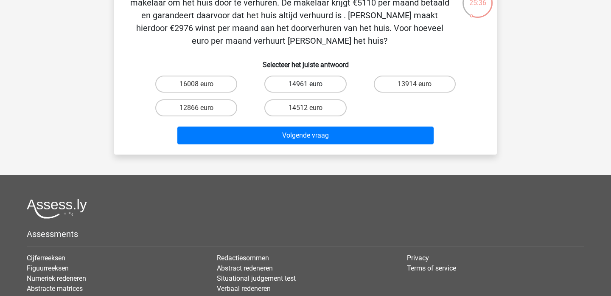
click at [277, 83] on label "14961 euro" at bounding box center [305, 83] width 82 height 17
click at [305, 84] on input "14961 euro" at bounding box center [308, 87] width 6 height 6
radio input "true"
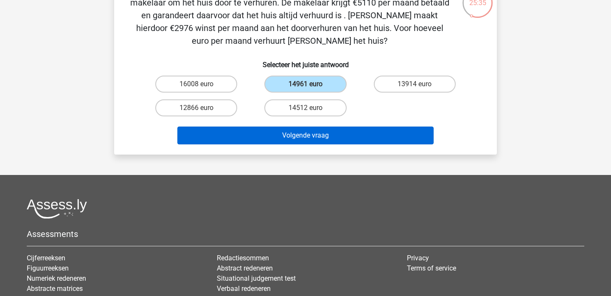
click at [247, 133] on button "Volgende vraag" at bounding box center [305, 135] width 257 height 18
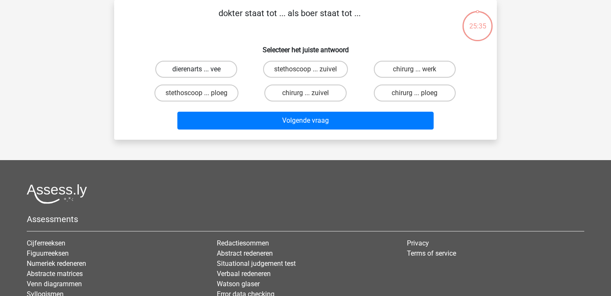
click at [211, 67] on label "dierenarts ... vee" at bounding box center [196, 69] width 82 height 17
click at [202, 69] on input "dierenarts ... vee" at bounding box center [199, 72] width 6 height 6
radio input "true"
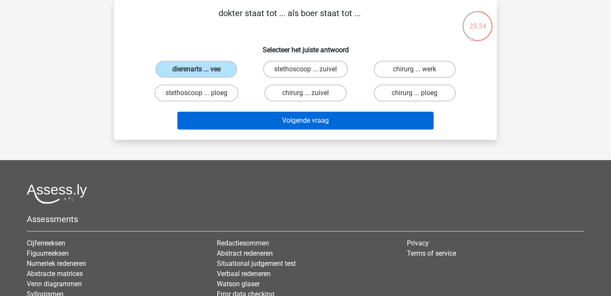
click at [229, 124] on button "Volgende vraag" at bounding box center [305, 121] width 257 height 18
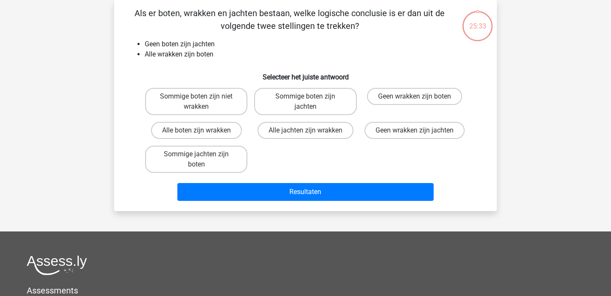
click at [303, 83] on div "Als er boten, wrakken en jachten bestaan, welke logische conclusie is er dan ui…" at bounding box center [305, 105] width 376 height 197
click at [302, 95] on label "Sommige boten zijn jachten" at bounding box center [305, 101] width 102 height 27
click at [305, 96] on input "Sommige boten zijn jachten" at bounding box center [308, 99] width 6 height 6
radio input "true"
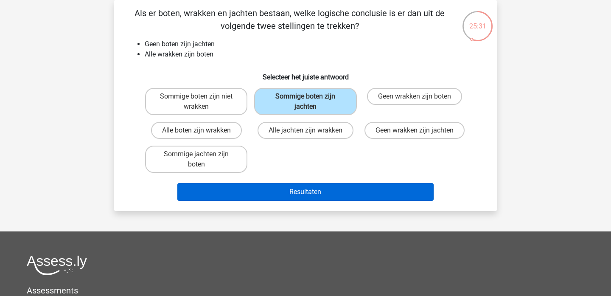
click at [263, 187] on button "Resultaten" at bounding box center [305, 192] width 257 height 18
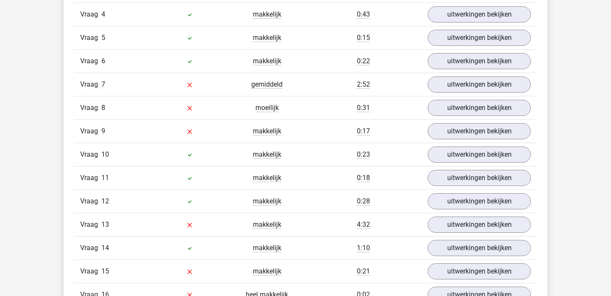
scroll to position [1293, 0]
click at [477, 132] on link "uitwerkingen bekijken" at bounding box center [479, 130] width 118 height 19
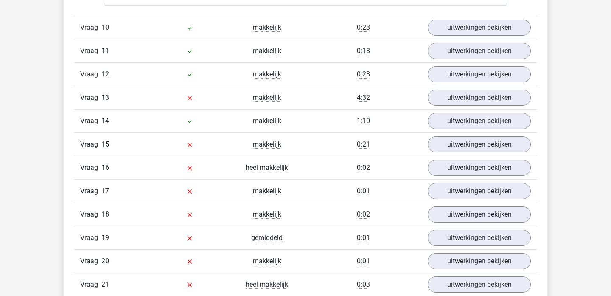
scroll to position [1880, 0]
click at [486, 98] on link "uitwerkingen bekijken" at bounding box center [479, 96] width 118 height 19
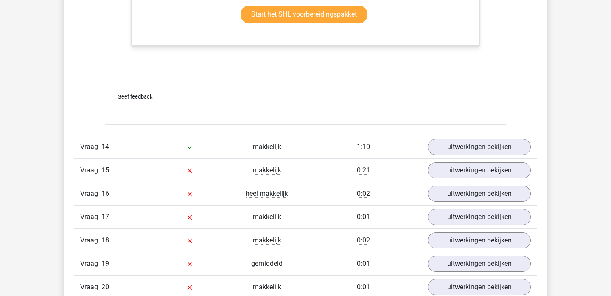
scroll to position [2547, 0]
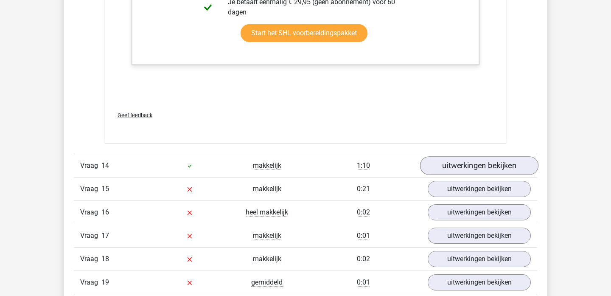
click at [455, 165] on link "uitwerkingen bekijken" at bounding box center [479, 165] width 118 height 19
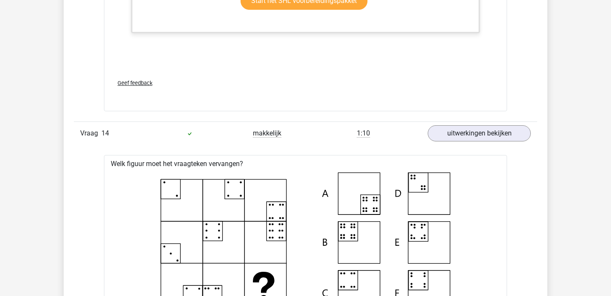
scroll to position [2580, 0]
click at [481, 132] on link "uitwerkingen bekijken" at bounding box center [479, 132] width 118 height 19
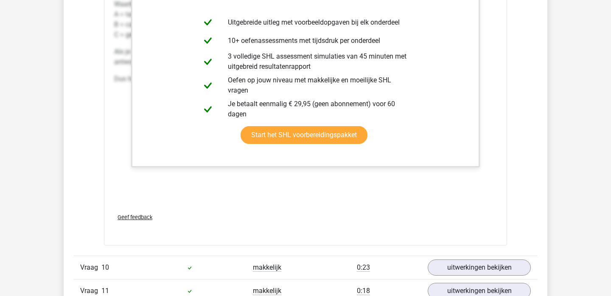
scroll to position [1636, 0]
